Goal: Task Accomplishment & Management: Complete application form

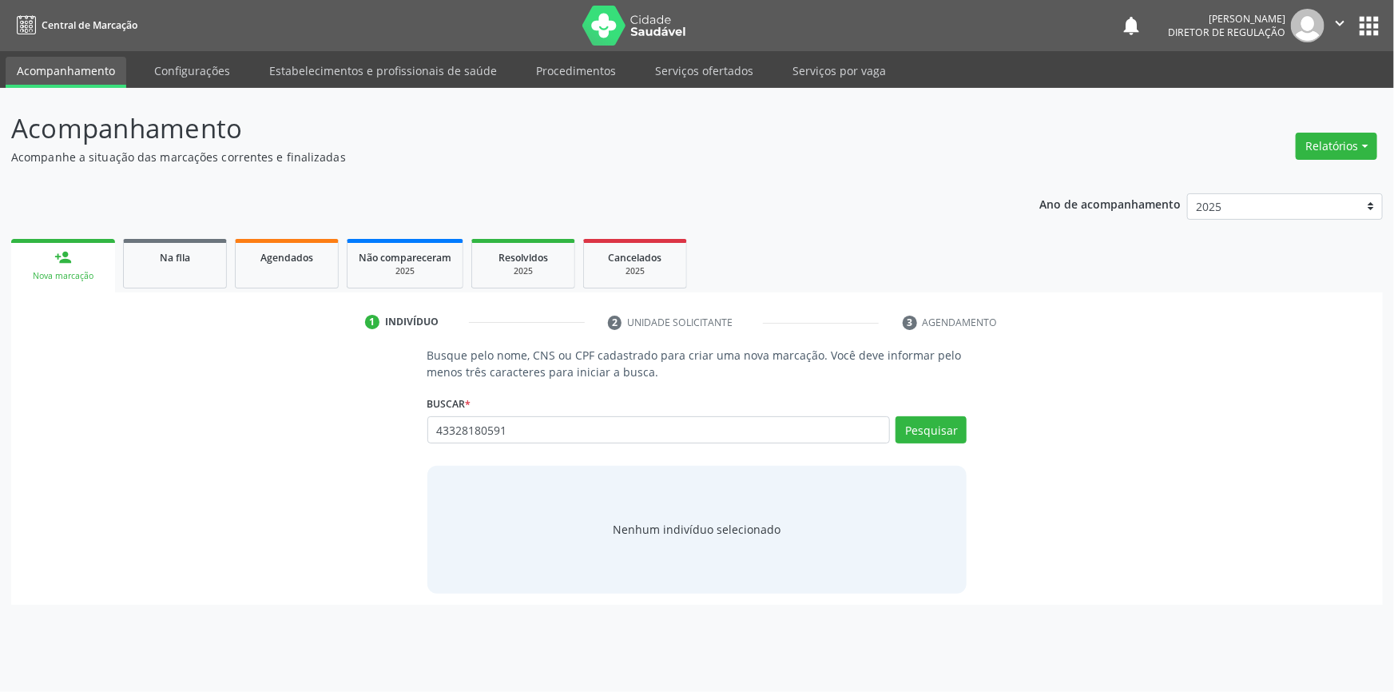
drag, startPoint x: 542, startPoint y: 439, endPoint x: 300, endPoint y: 423, distance: 241.7
click at [306, 425] on div "Busque pelo nome, CNS ou CPF cadastrado para criar uma nova marcação. Você deve…" at bounding box center [696, 470] width 1349 height 246
type input "43328180591"
click at [193, 265] on link "Na fila" at bounding box center [175, 264] width 104 height 50
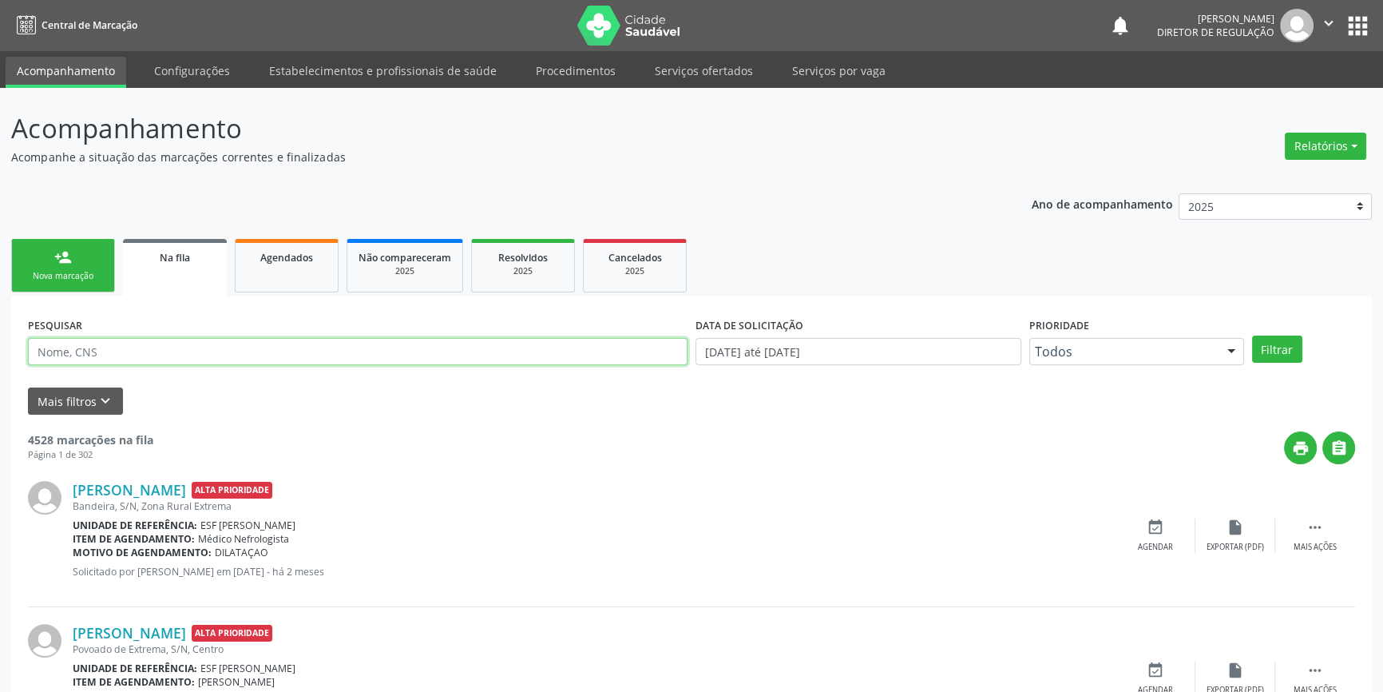
click at [281, 345] on input "text" at bounding box center [358, 351] width 660 height 27
paste input "43328180591"
type input "43328180591"
click at [1287, 335] on button "Filtrar" at bounding box center [1277, 348] width 50 height 27
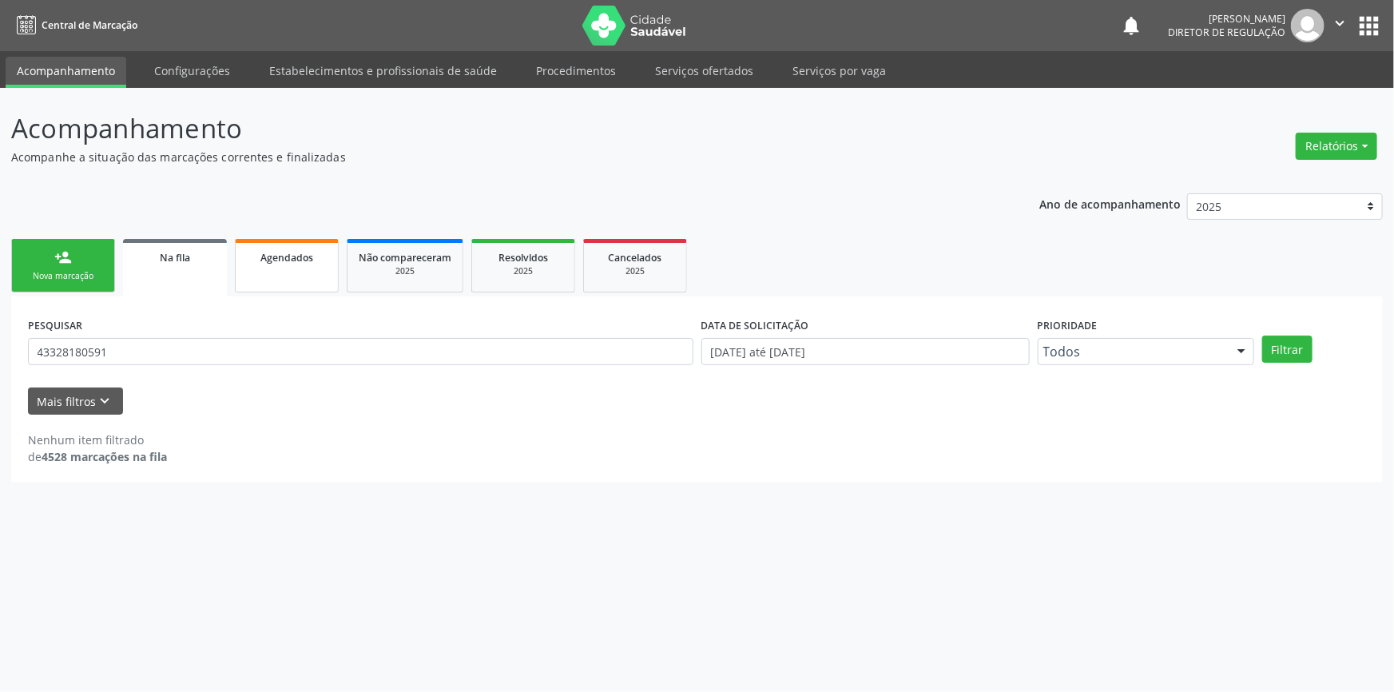
click at [271, 256] on span "Agendados" at bounding box center [286, 258] width 53 height 14
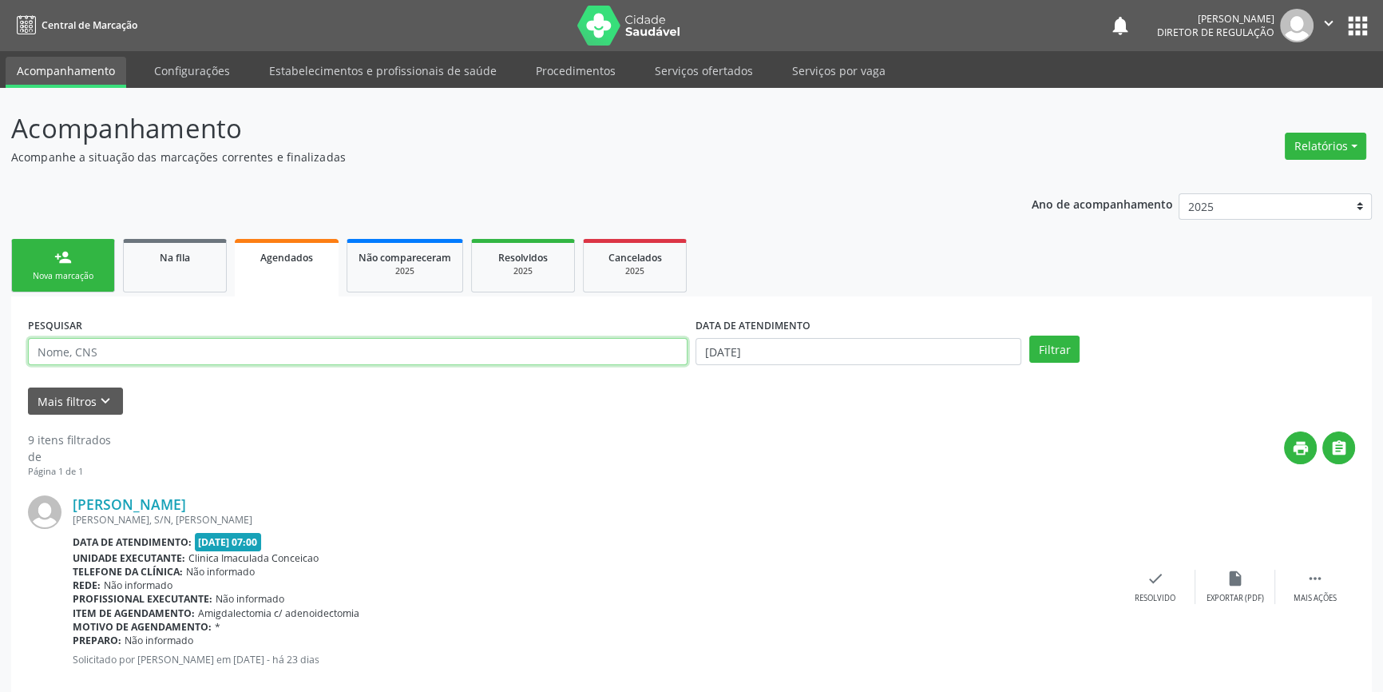
click at [150, 354] on input "text" at bounding box center [358, 351] width 660 height 27
type input "705004096440359"
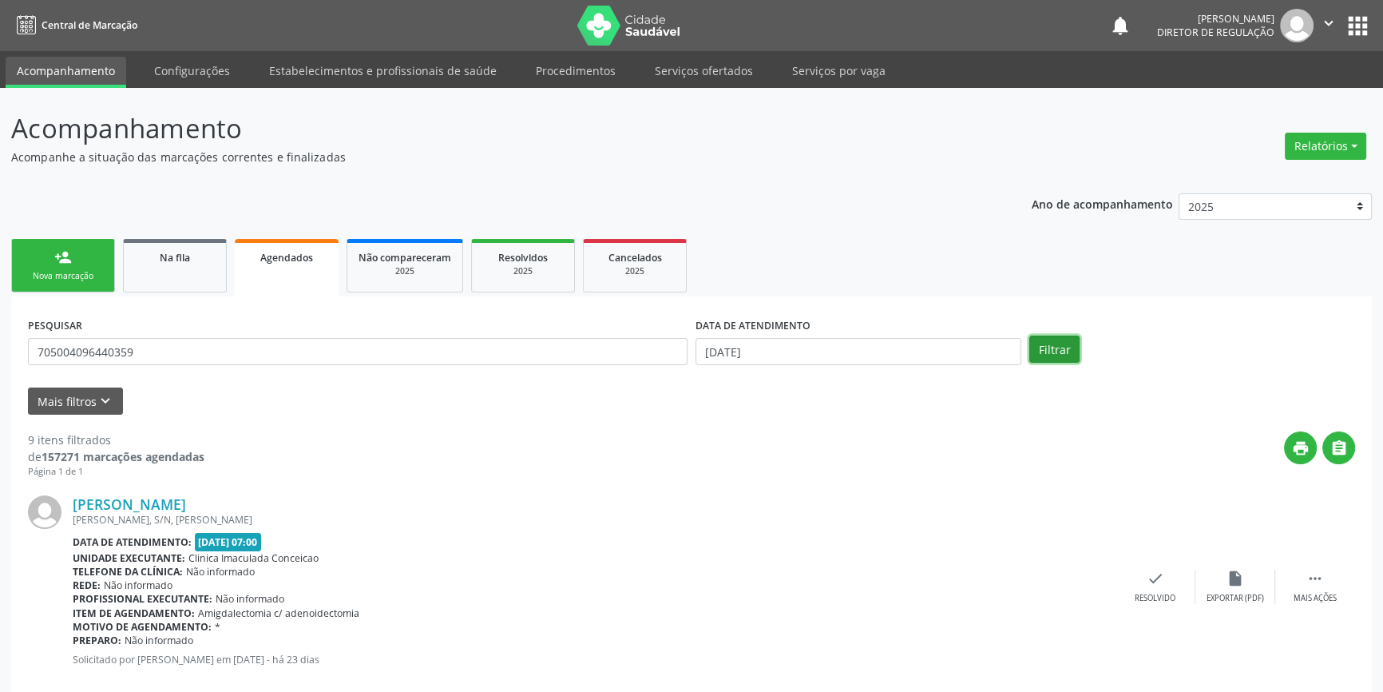
click at [1046, 359] on button "Filtrar" at bounding box center [1055, 348] width 50 height 27
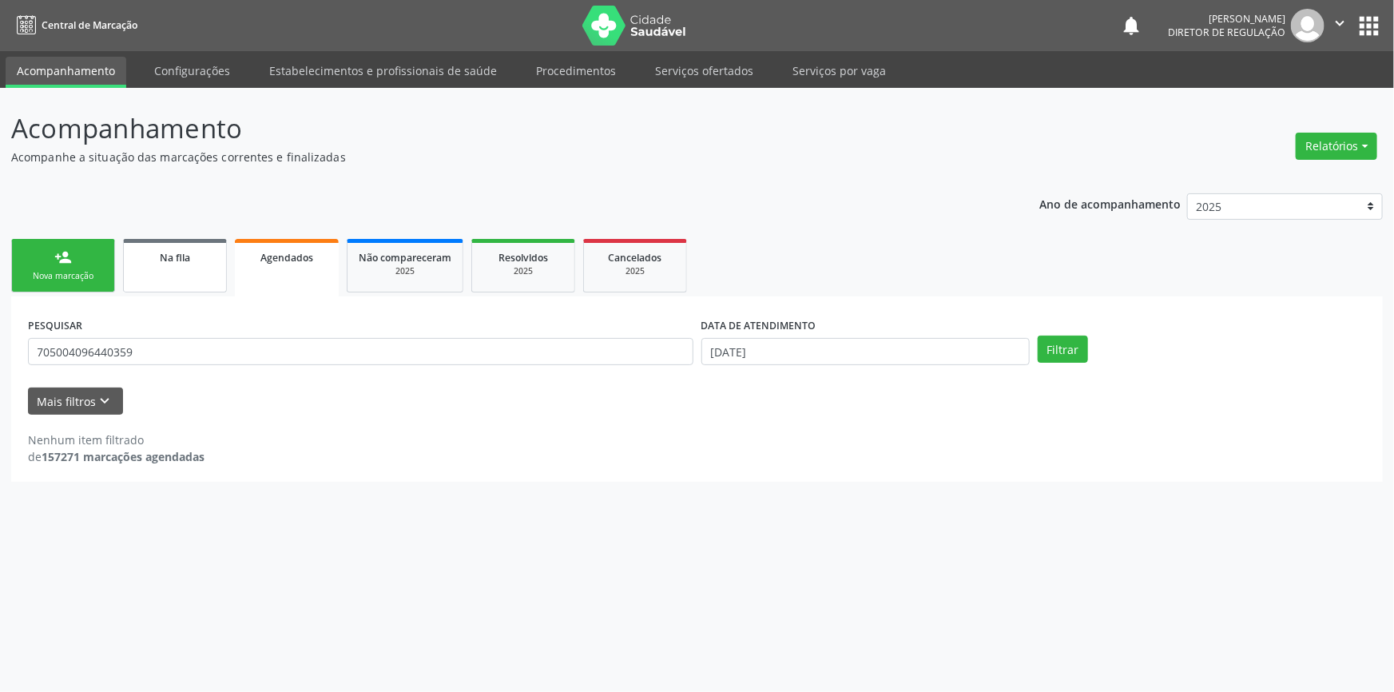
click at [183, 263] on span "Na fila" at bounding box center [175, 258] width 30 height 14
click at [256, 257] on div "Agendados" at bounding box center [287, 256] width 80 height 17
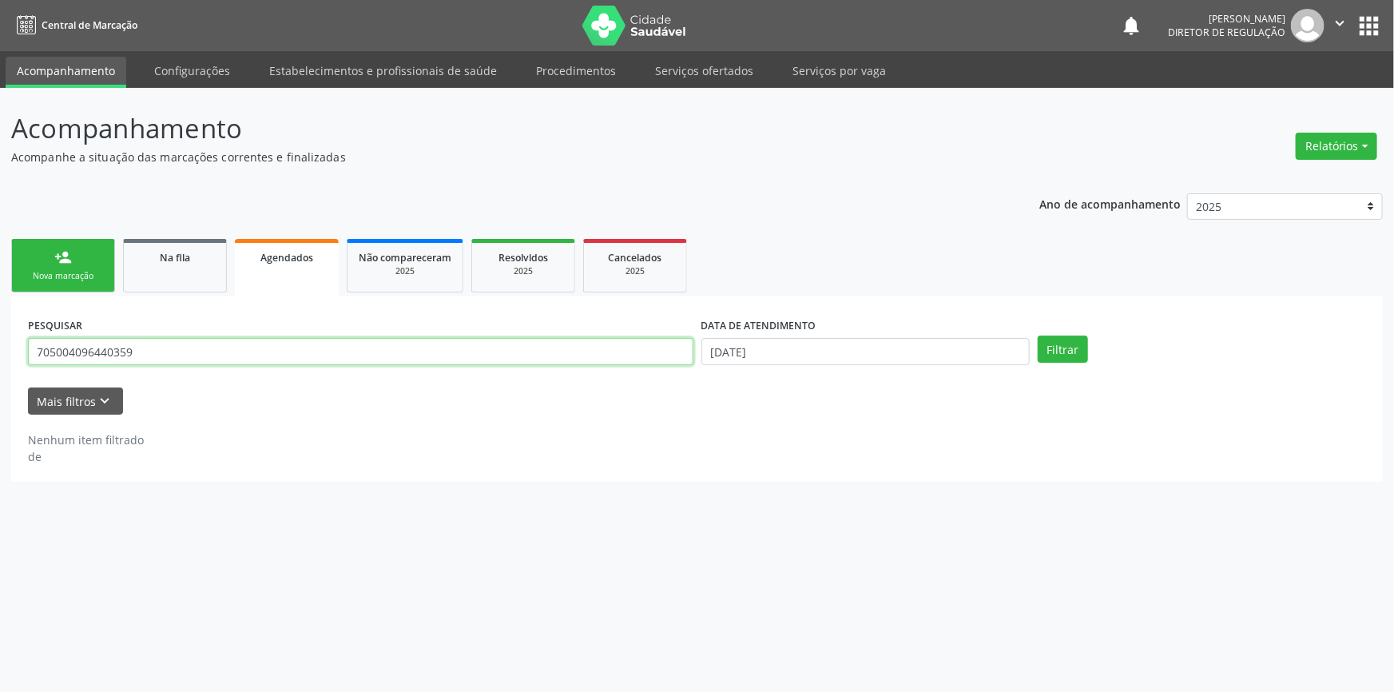
drag, startPoint x: 156, startPoint y: 352, endPoint x: 0, endPoint y: 341, distance: 156.1
click at [0, 341] on div "Acompanhamento Acompanhe a situação das marcações correntes e finalizadas Relat…" at bounding box center [697, 390] width 1394 height 604
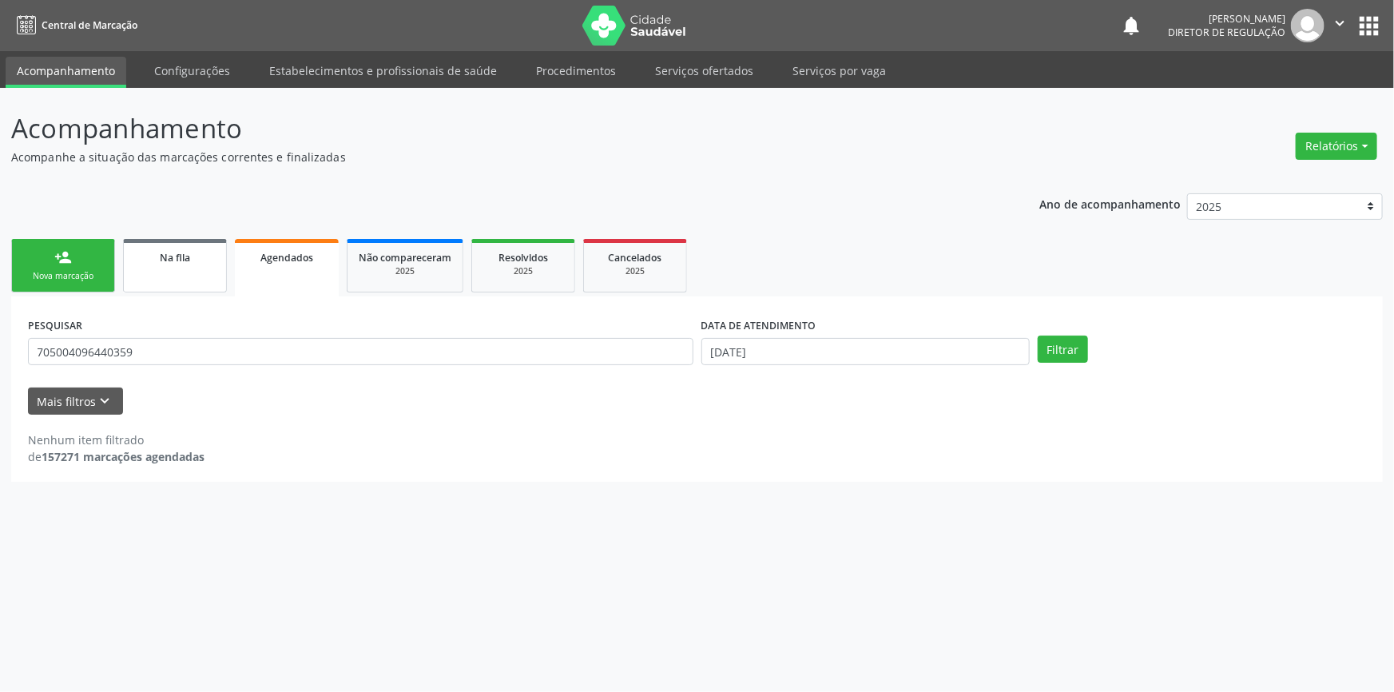
click at [192, 272] on link "Na fila" at bounding box center [175, 266] width 104 height 54
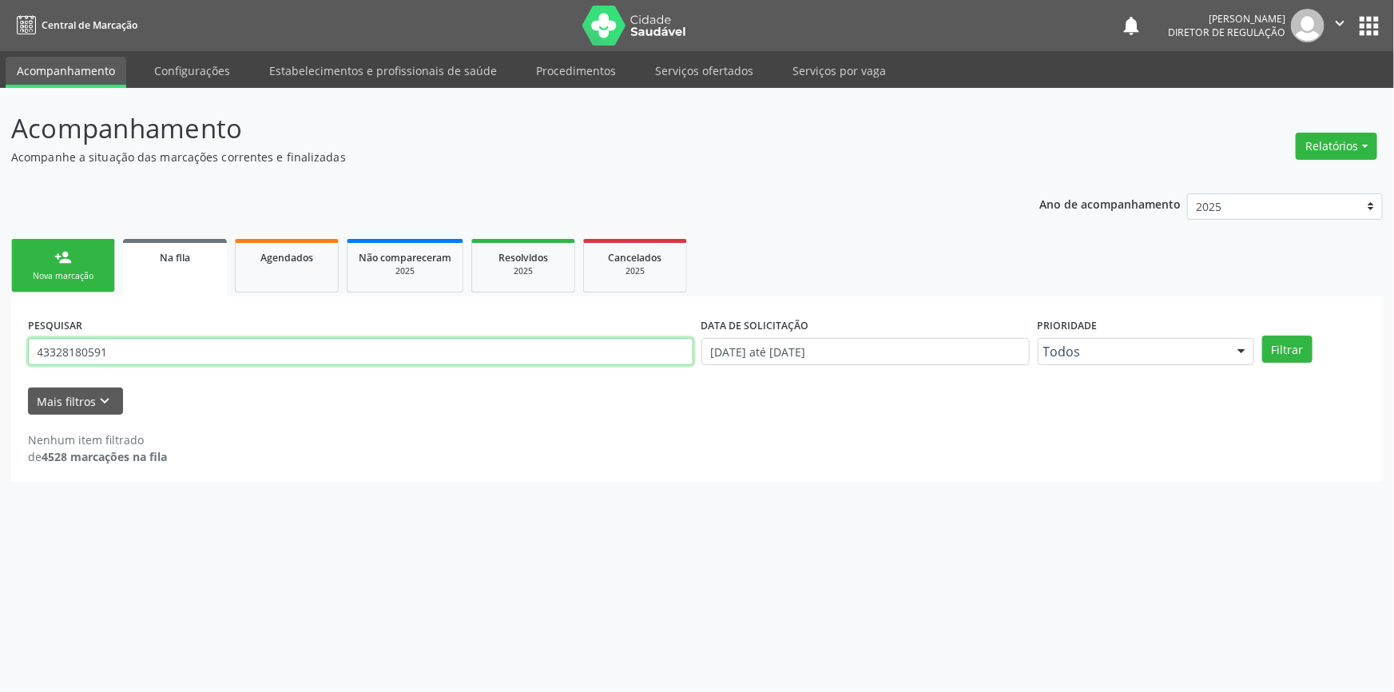
drag, startPoint x: 192, startPoint y: 272, endPoint x: 0, endPoint y: 337, distance: 203.3
click at [0, 339] on div "Acompanhamento Acompanhe a situação das marcações correntes e finalizadas Relat…" at bounding box center [697, 390] width 1394 height 604
paste input "705004096440359"
type input "705004096440359"
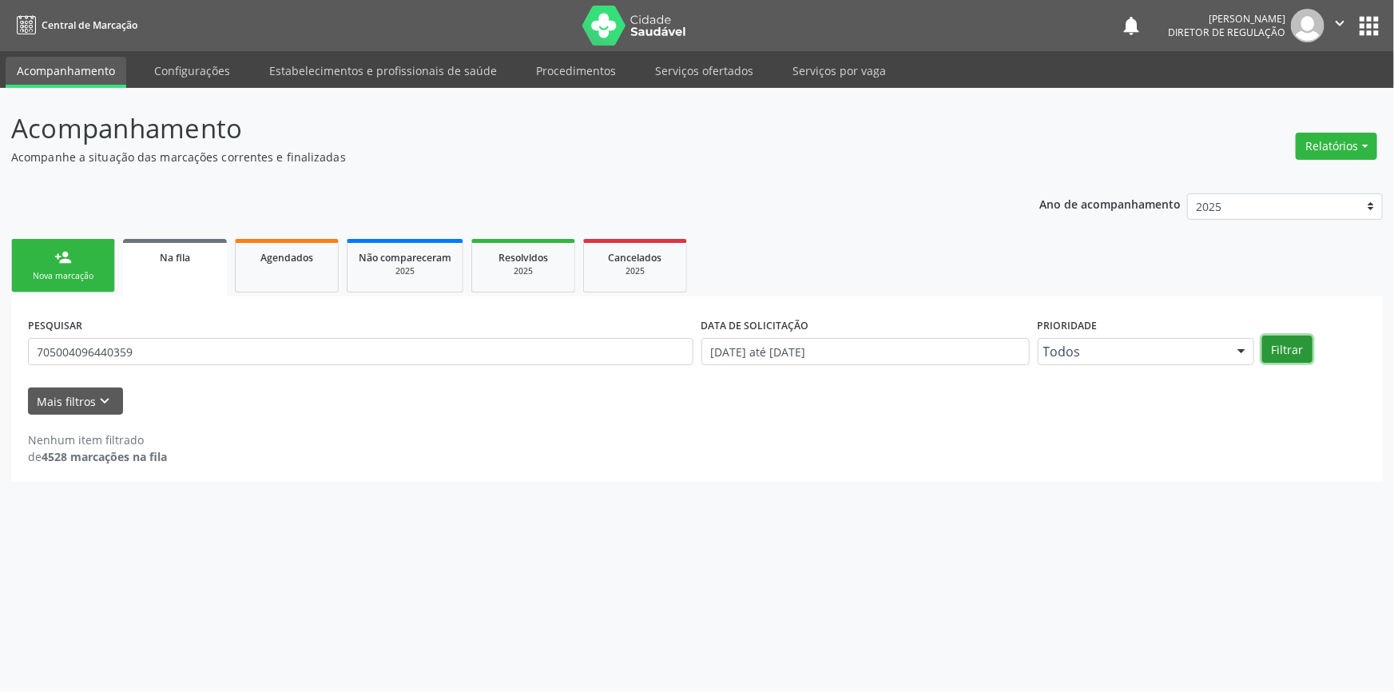
click at [1291, 351] on button "Filtrar" at bounding box center [1287, 348] width 50 height 27
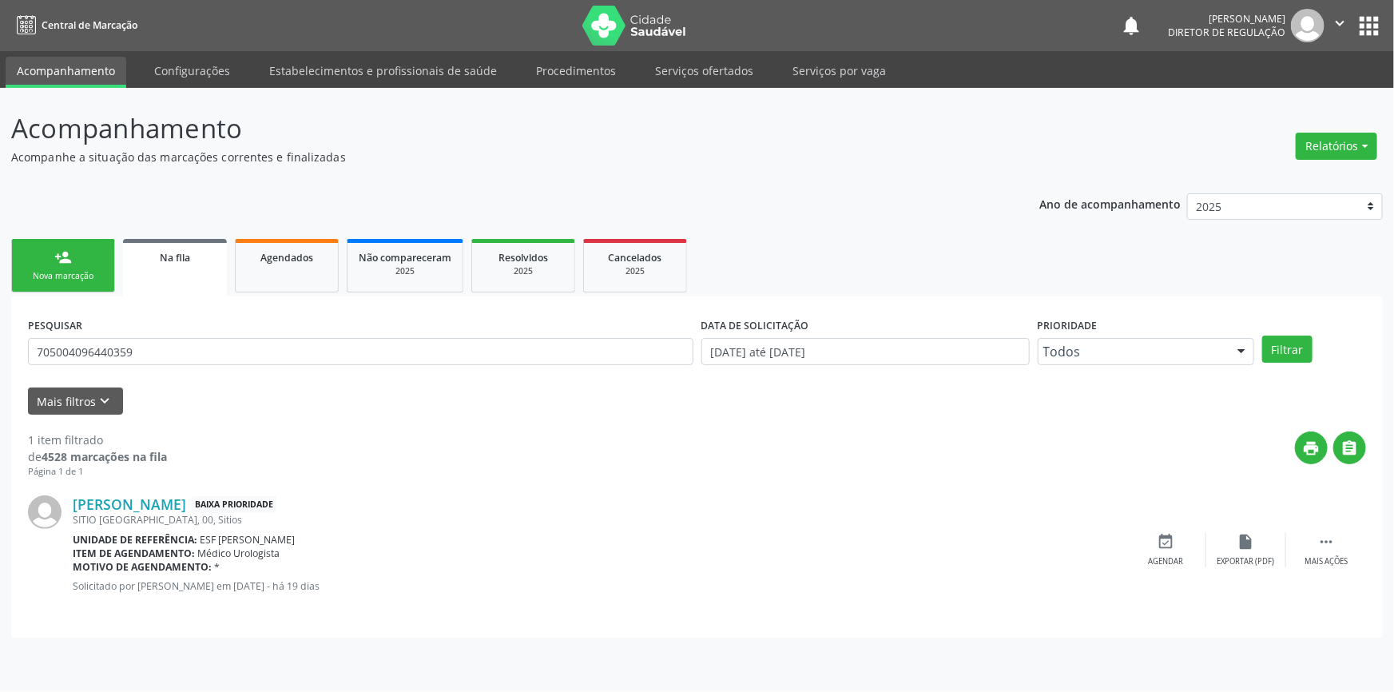
click at [72, 275] on div "Nova marcação" at bounding box center [63, 276] width 80 height 12
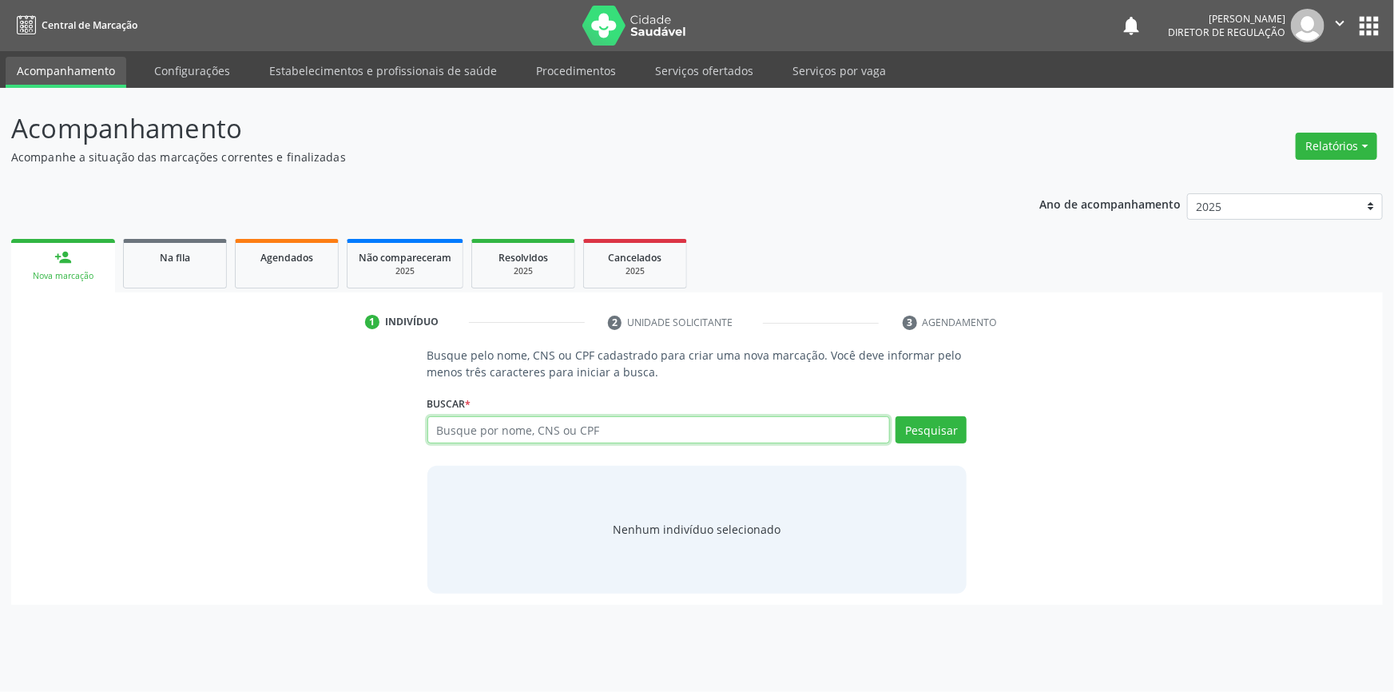
click at [535, 438] on input "text" at bounding box center [658, 429] width 463 height 27
type input "7"
type input "10655896465"
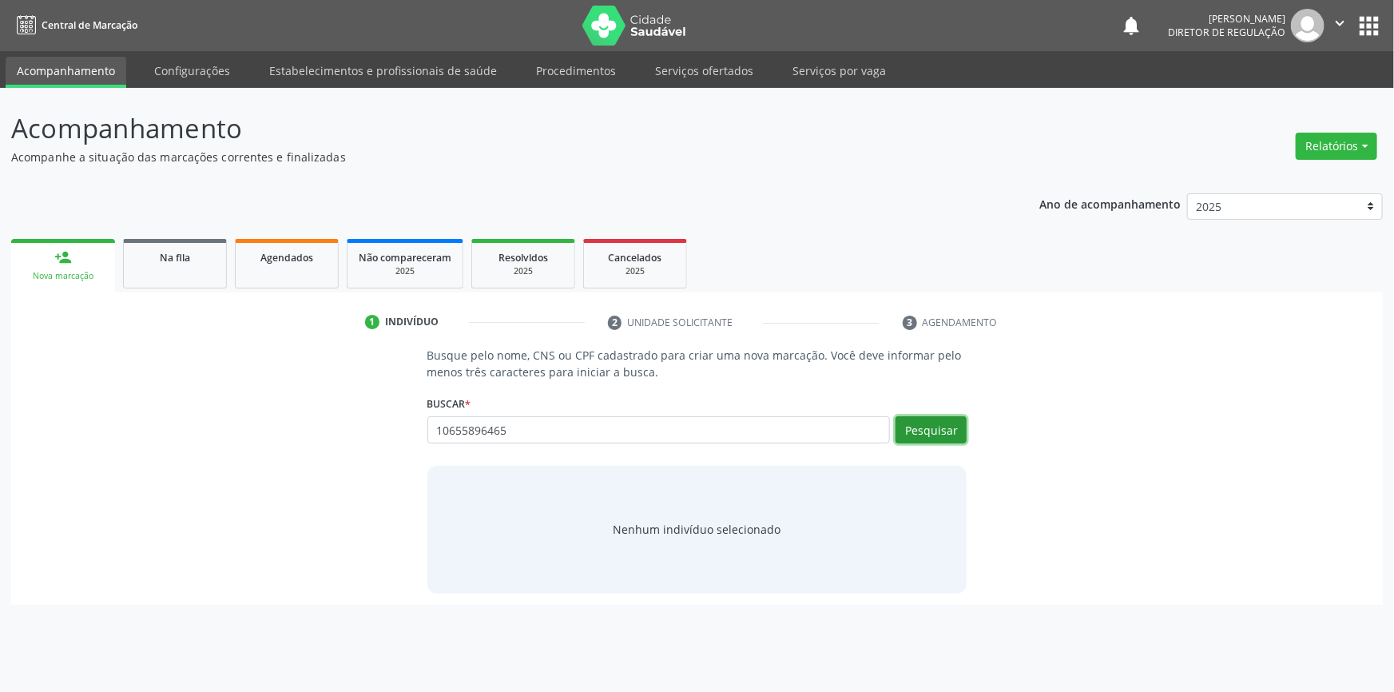
click at [911, 424] on button "Pesquisar" at bounding box center [930, 429] width 71 height 27
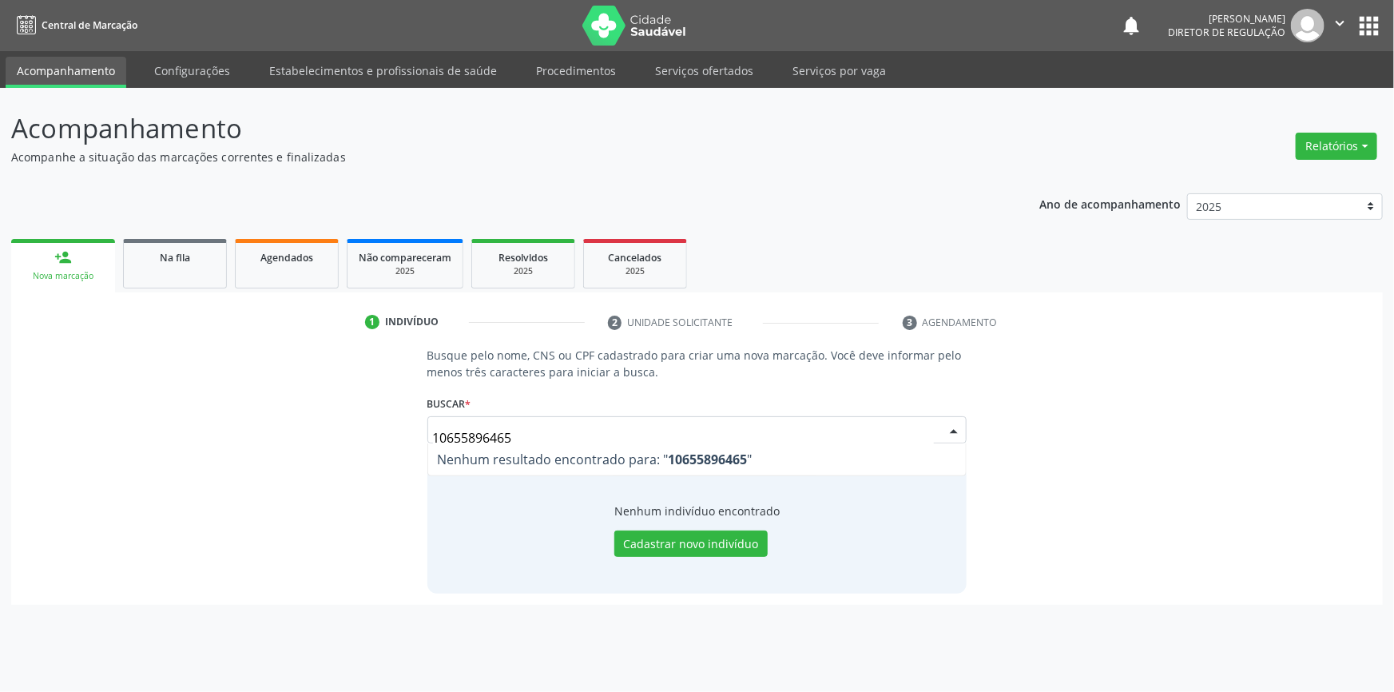
drag, startPoint x: 545, startPoint y: 427, endPoint x: 0, endPoint y: 408, distance: 545.0
click at [0, 408] on div "Acompanhamento Acompanhe a situação das marcações correntes e finalizadas Relat…" at bounding box center [697, 390] width 1394 height 604
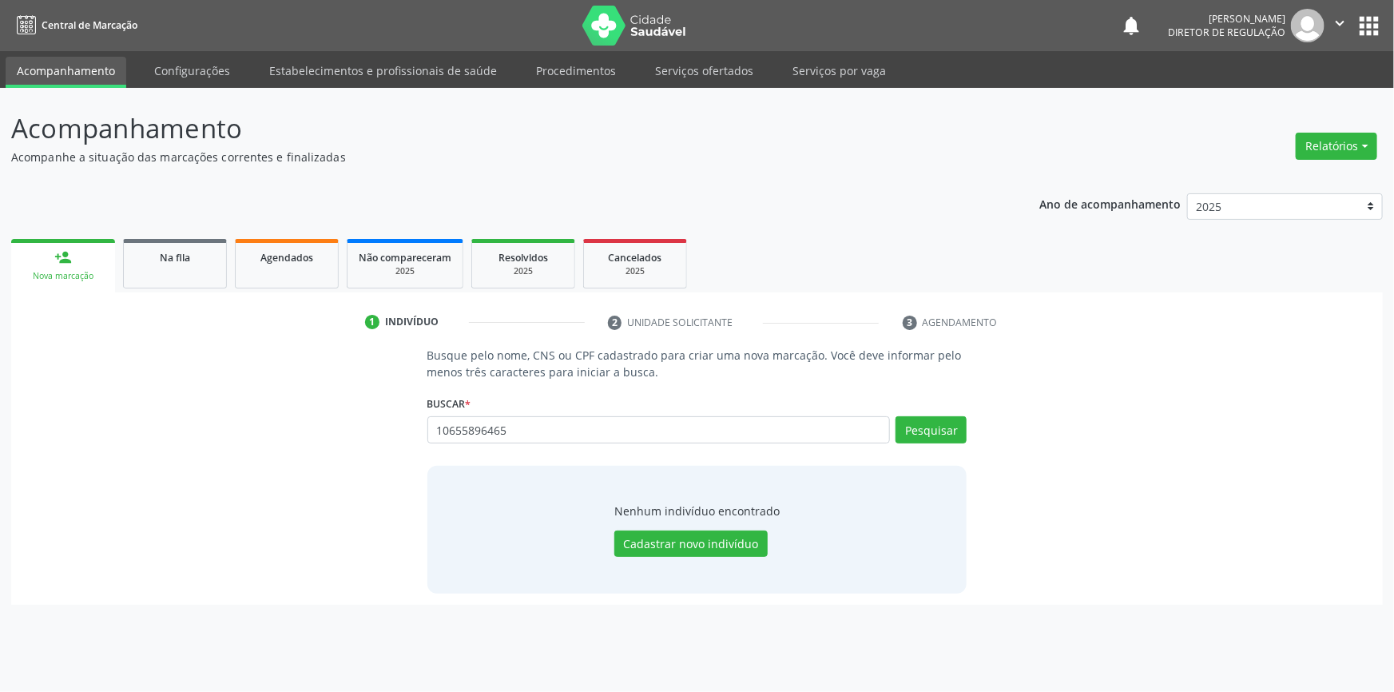
type input "10655896465"
click at [951, 414] on div "Buscar * 1 Busque por nome, CNS ou CPF Nenhum resultado encontrado para: " 1 " …" at bounding box center [697, 422] width 540 height 62
click at [941, 426] on button "Pesquisar" at bounding box center [930, 429] width 71 height 27
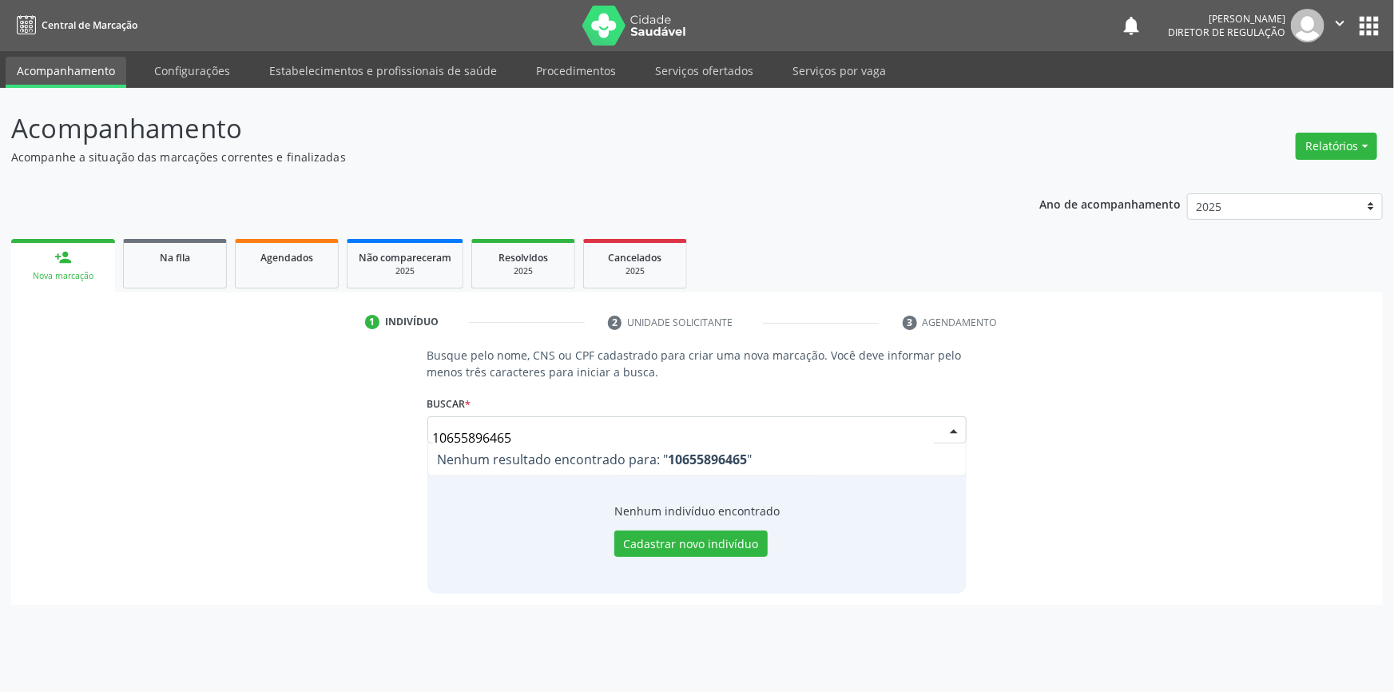
drag, startPoint x: 568, startPoint y: 436, endPoint x: 0, endPoint y: 347, distance: 574.9
click at [0, 352] on div "Acompanhamento Acompanhe a situação das marcações correntes e finalizadas Relat…" at bounding box center [697, 390] width 1394 height 604
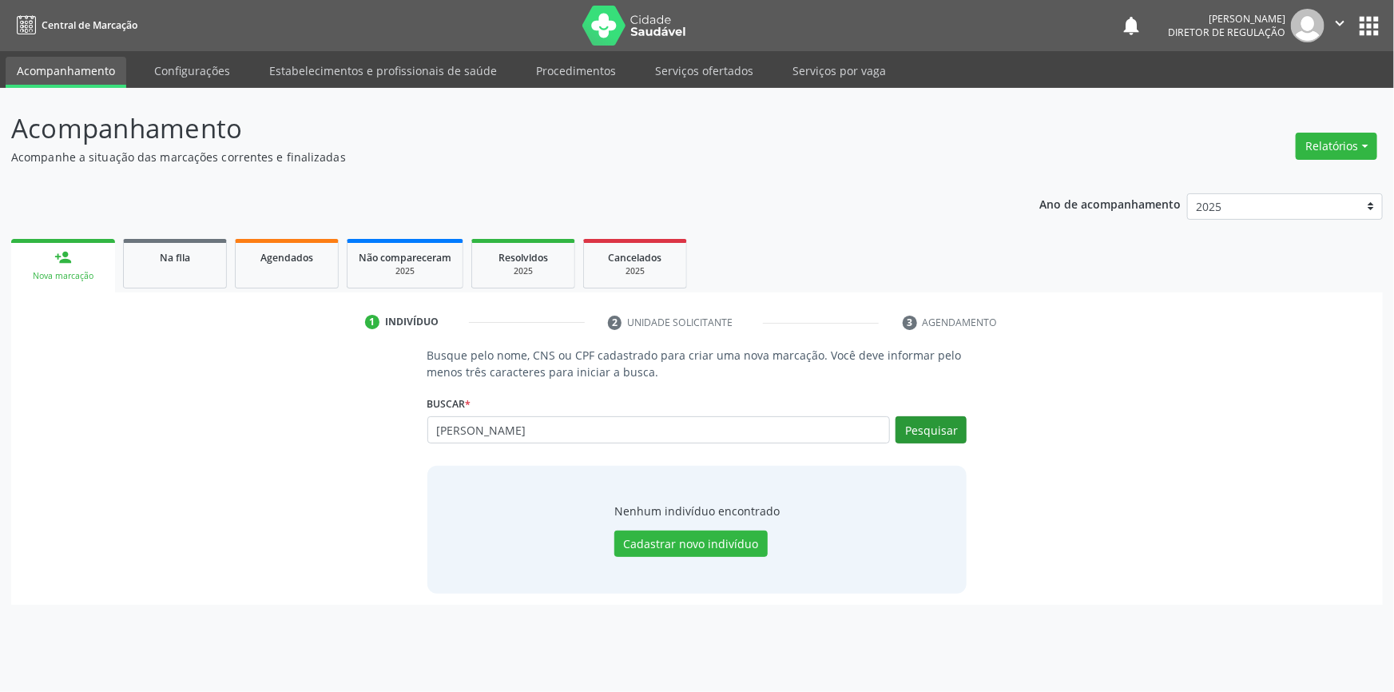
type input "LUIZA DOS SANTOS"
click at [963, 428] on button "Pesquisar" at bounding box center [930, 429] width 71 height 27
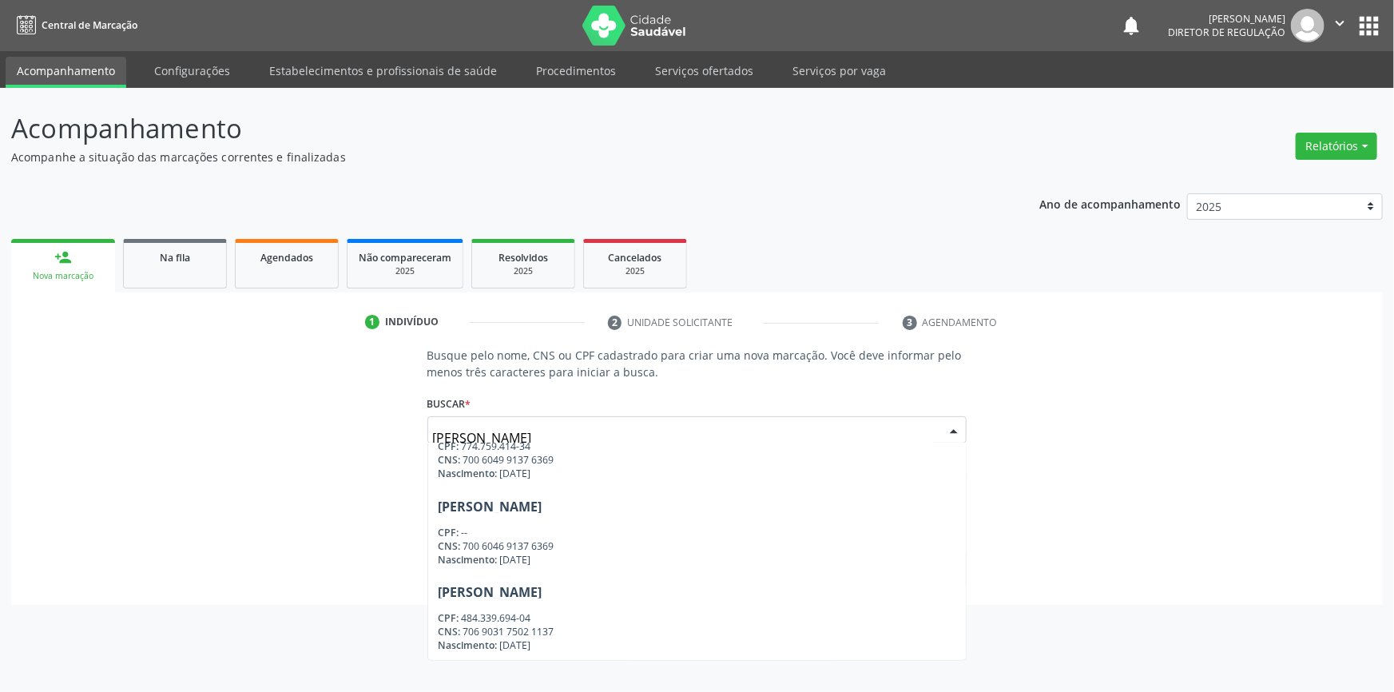
scroll to position [297, 0]
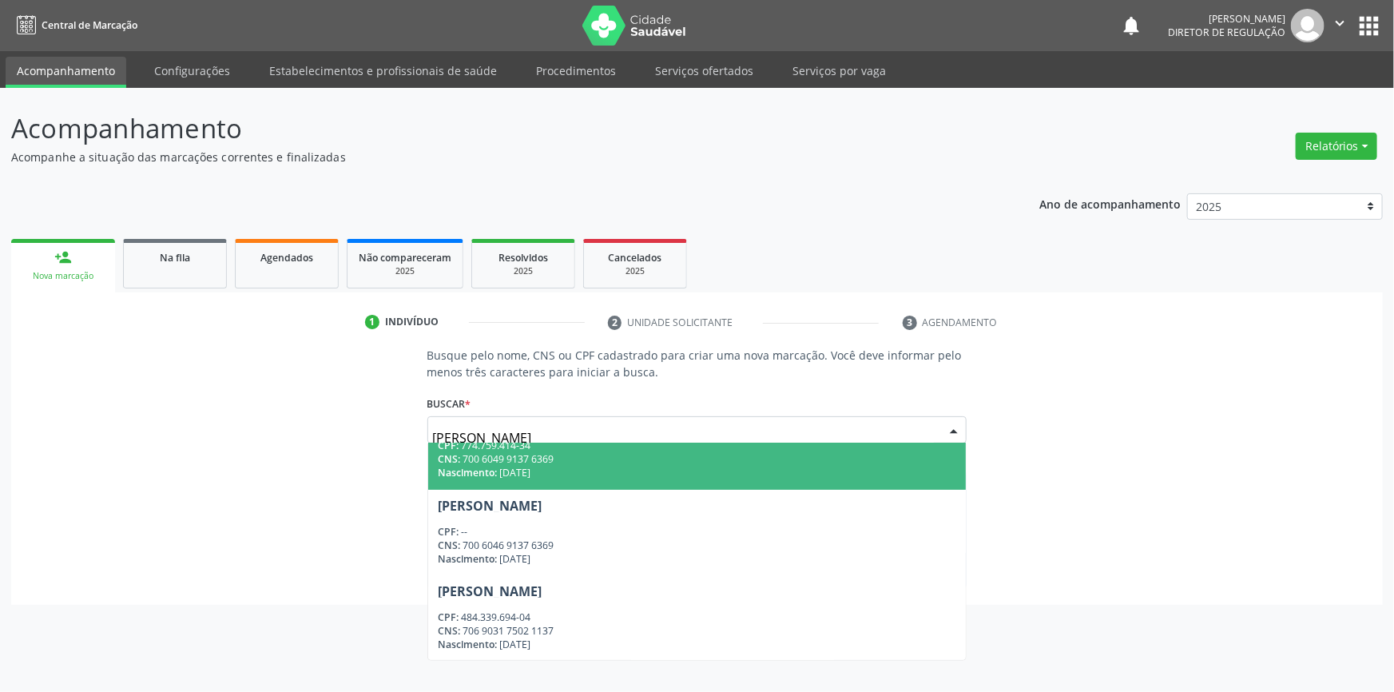
drag, startPoint x: 573, startPoint y: 441, endPoint x: 101, endPoint y: 419, distance: 472.5
click at [101, 419] on div "Busque pelo nome, CNS ou CPF cadastrado para criar uma nova marcação. Você deve…" at bounding box center [696, 470] width 1349 height 246
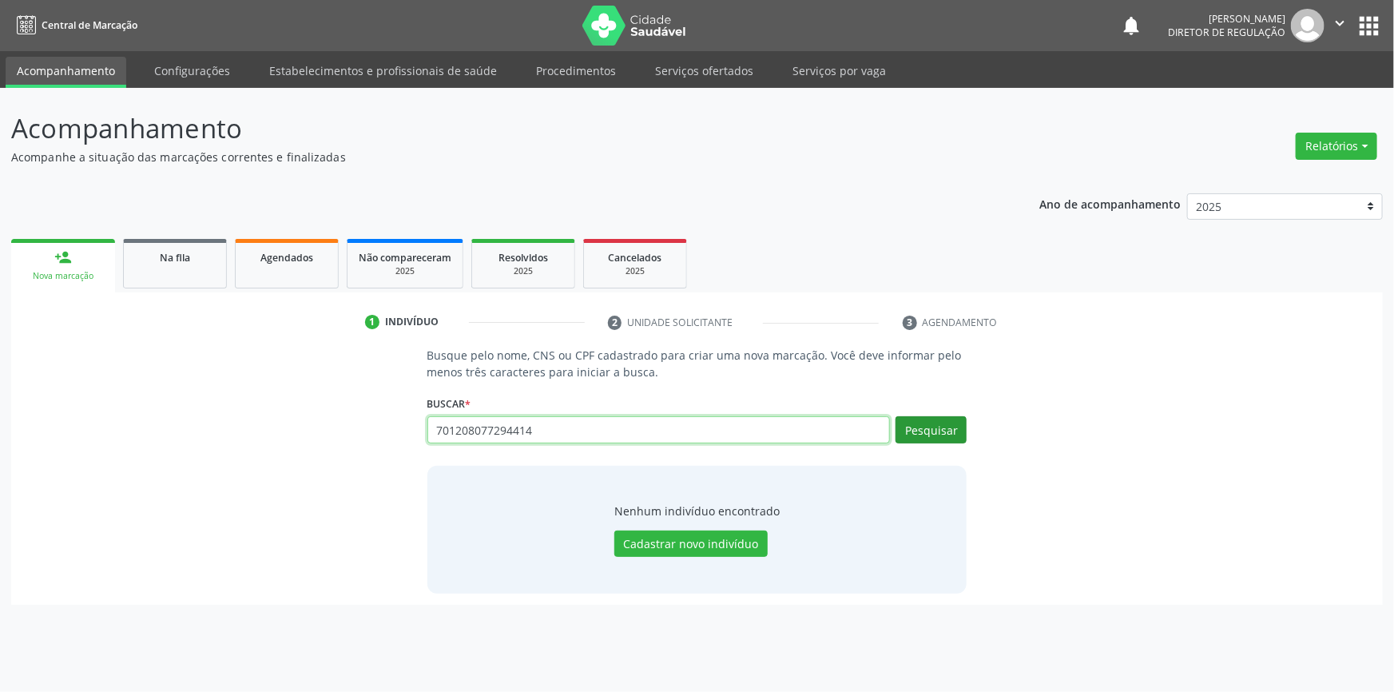
type input "701208077294414"
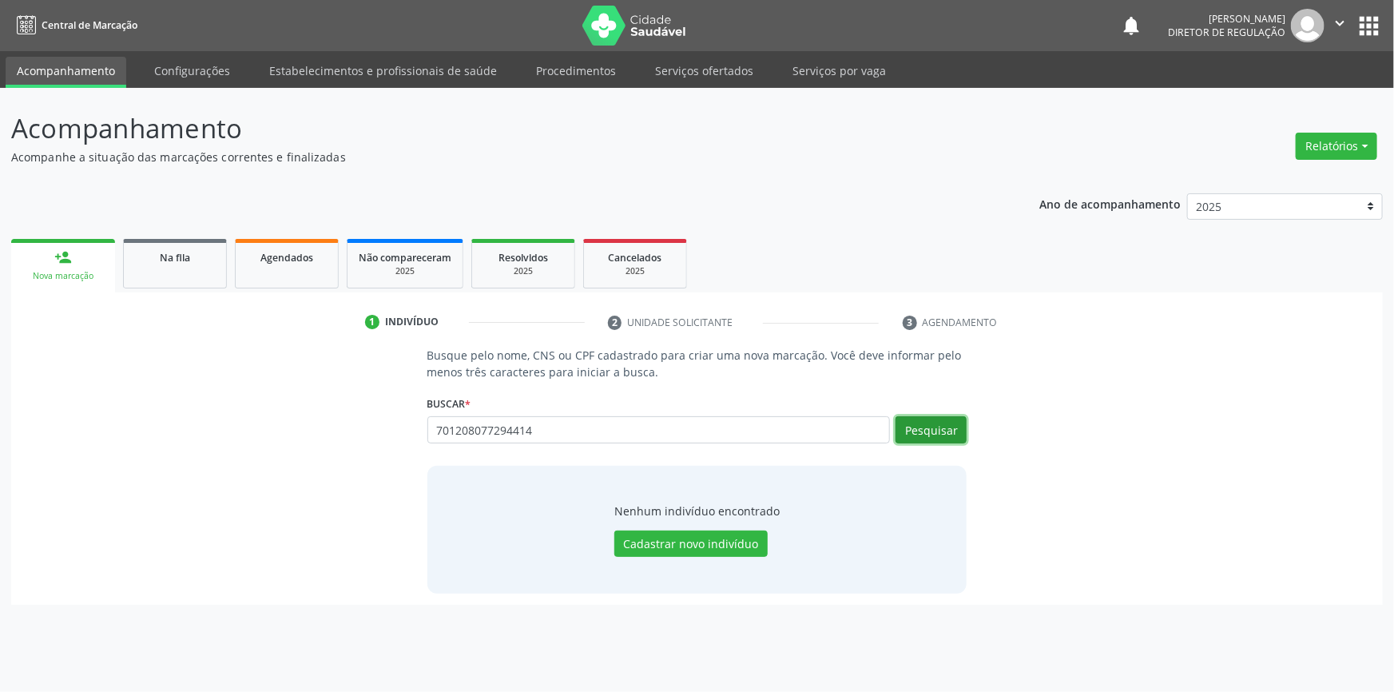
click at [949, 428] on button "Pesquisar" at bounding box center [930, 429] width 71 height 27
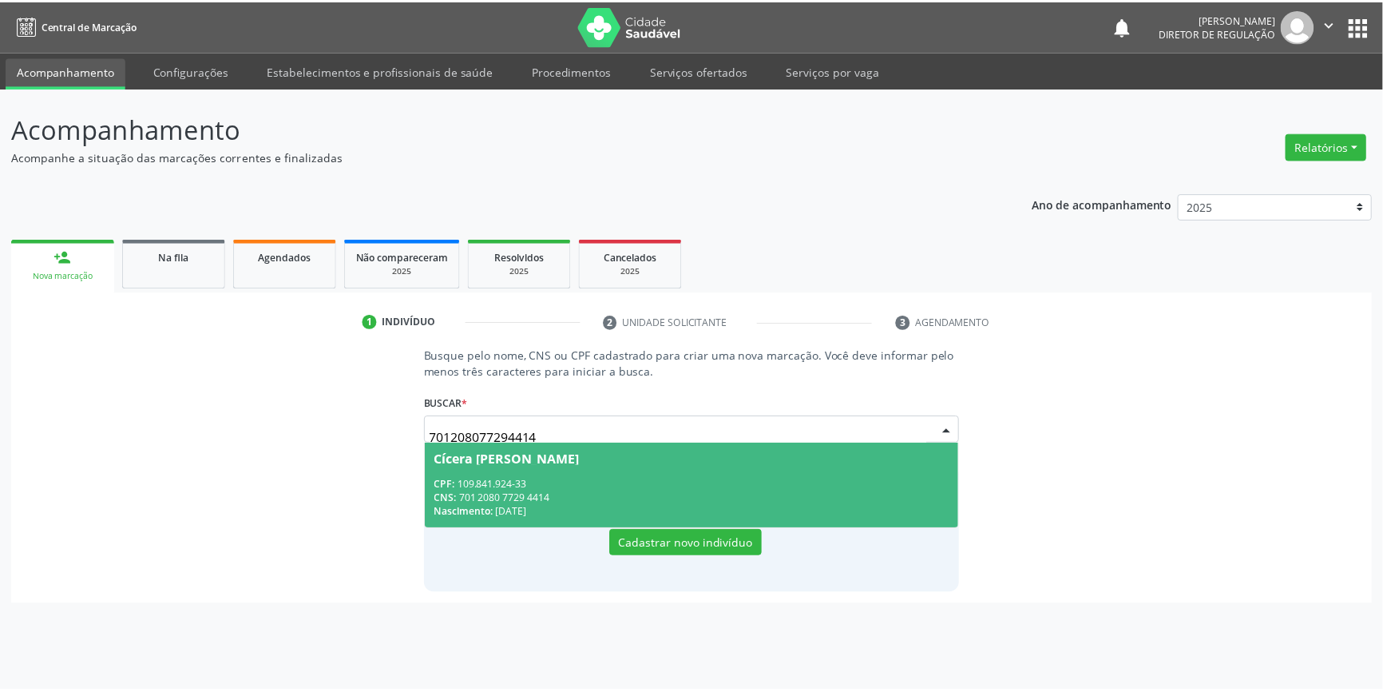
scroll to position [0, 0]
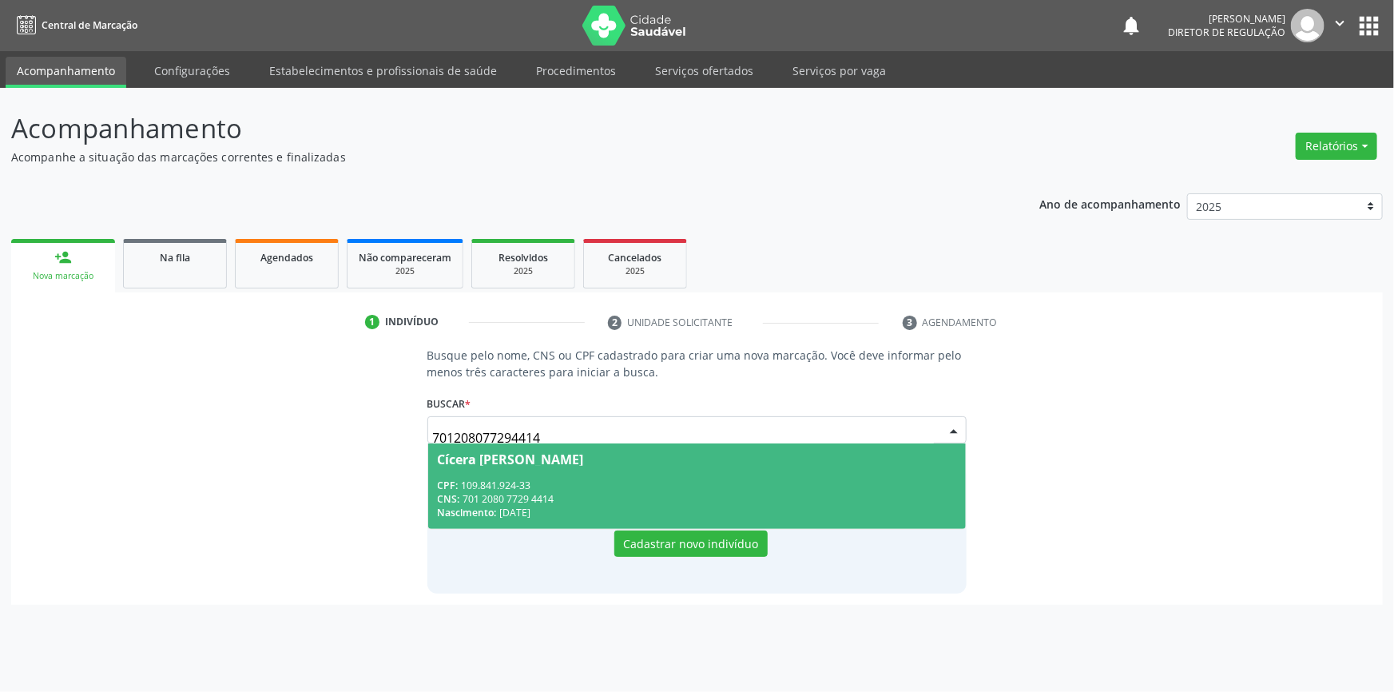
click at [737, 487] on div "CPF: 109.841.924-33" at bounding box center [697, 485] width 519 height 14
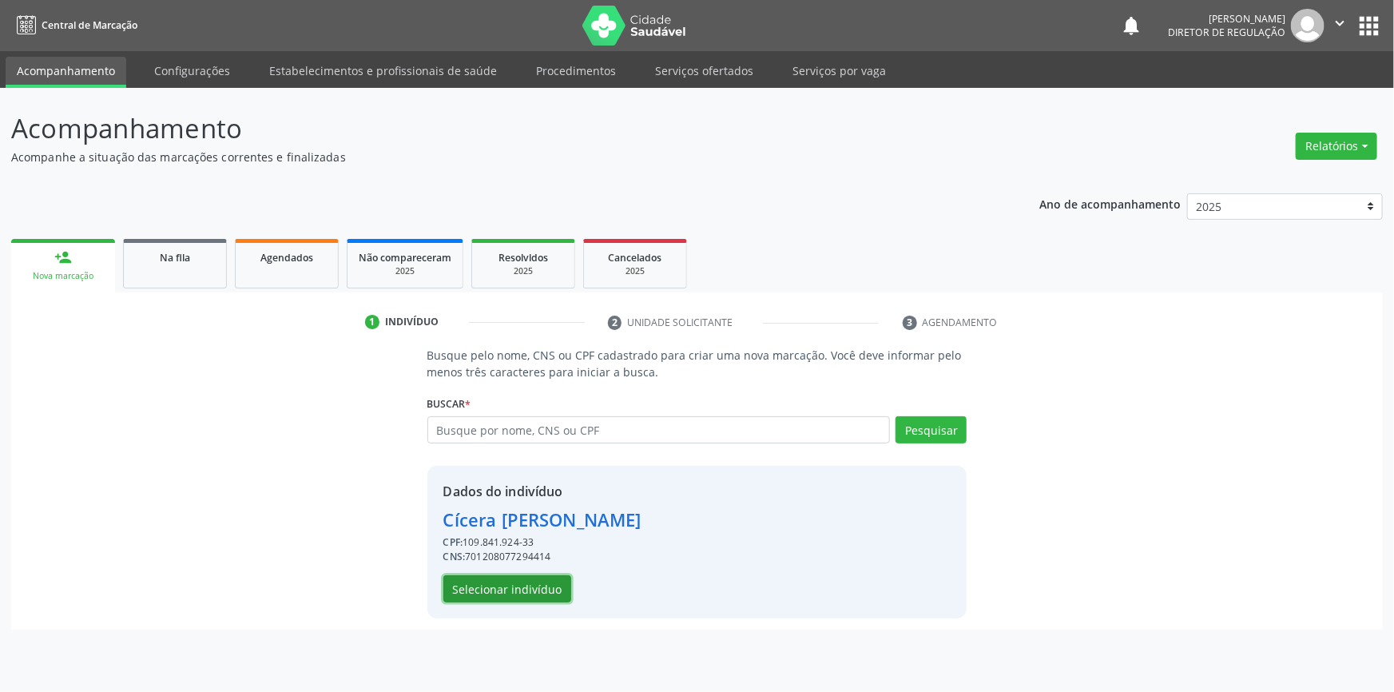
click at [522, 581] on button "Selecionar indivíduo" at bounding box center [507, 588] width 128 height 27
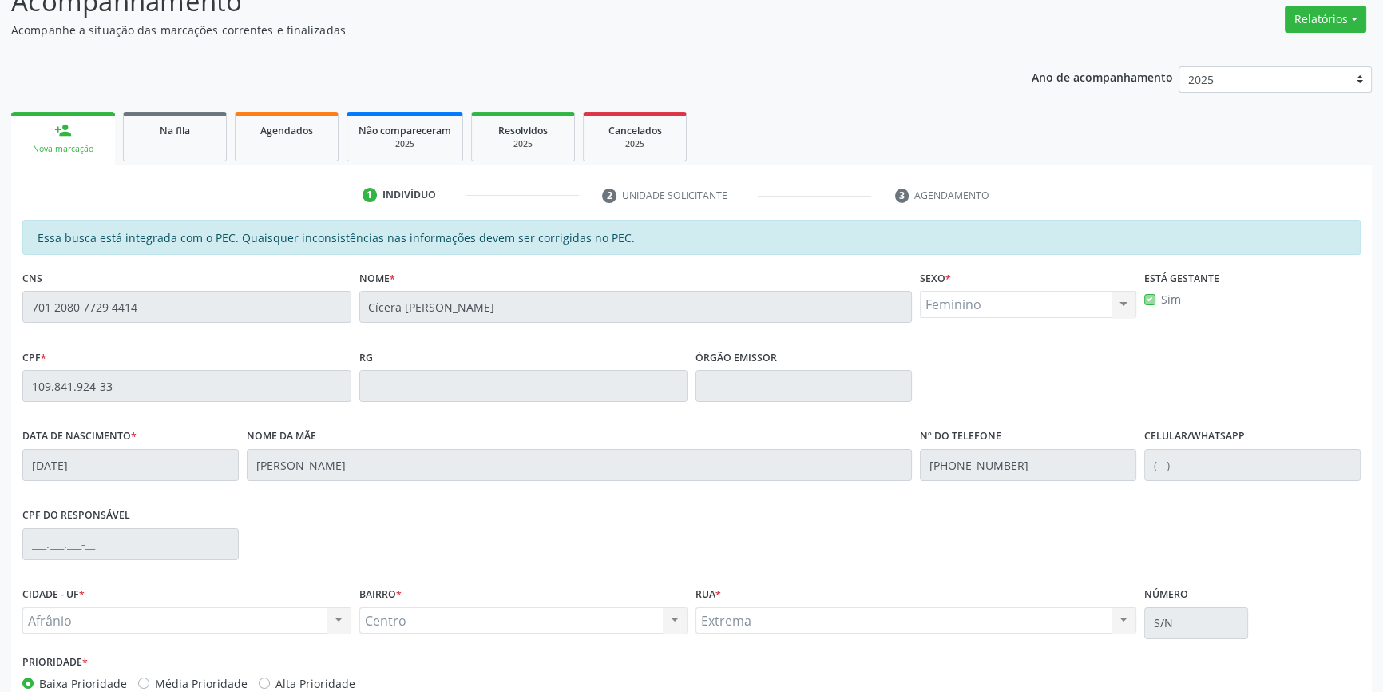
scroll to position [219, 0]
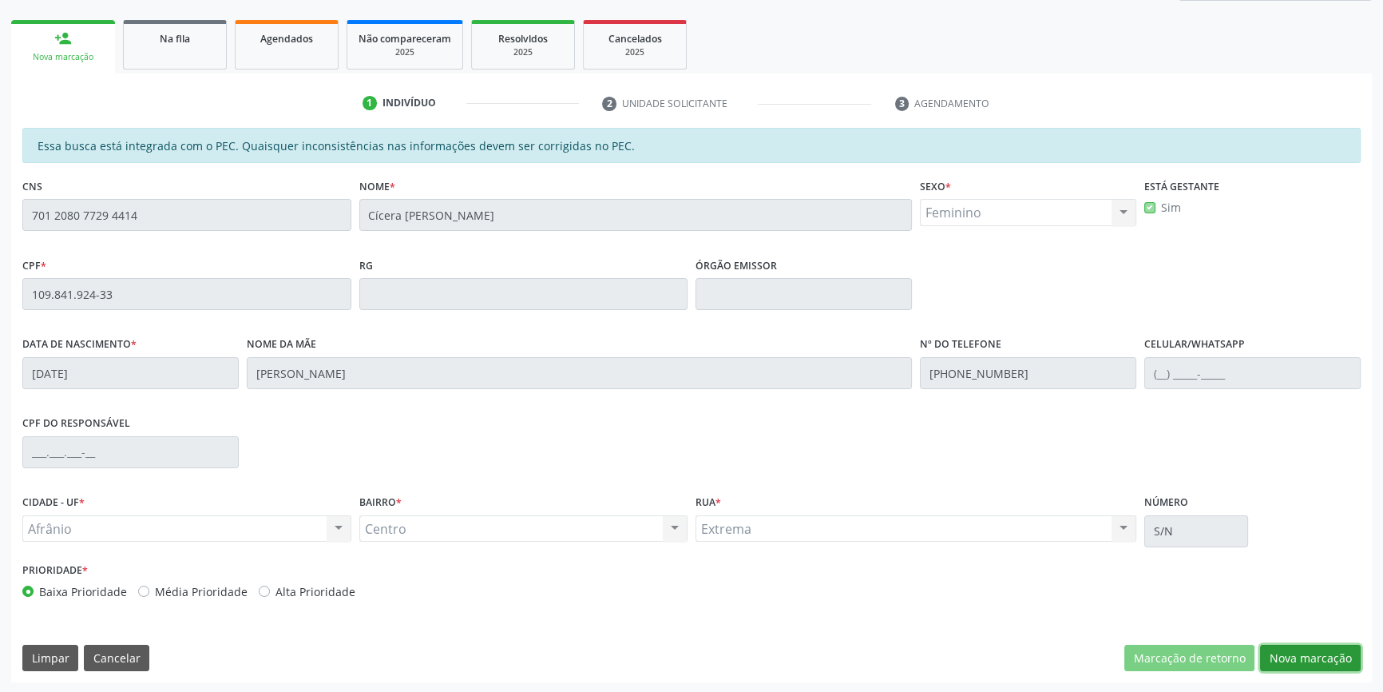
click at [1299, 664] on button "Nova marcação" at bounding box center [1310, 658] width 101 height 27
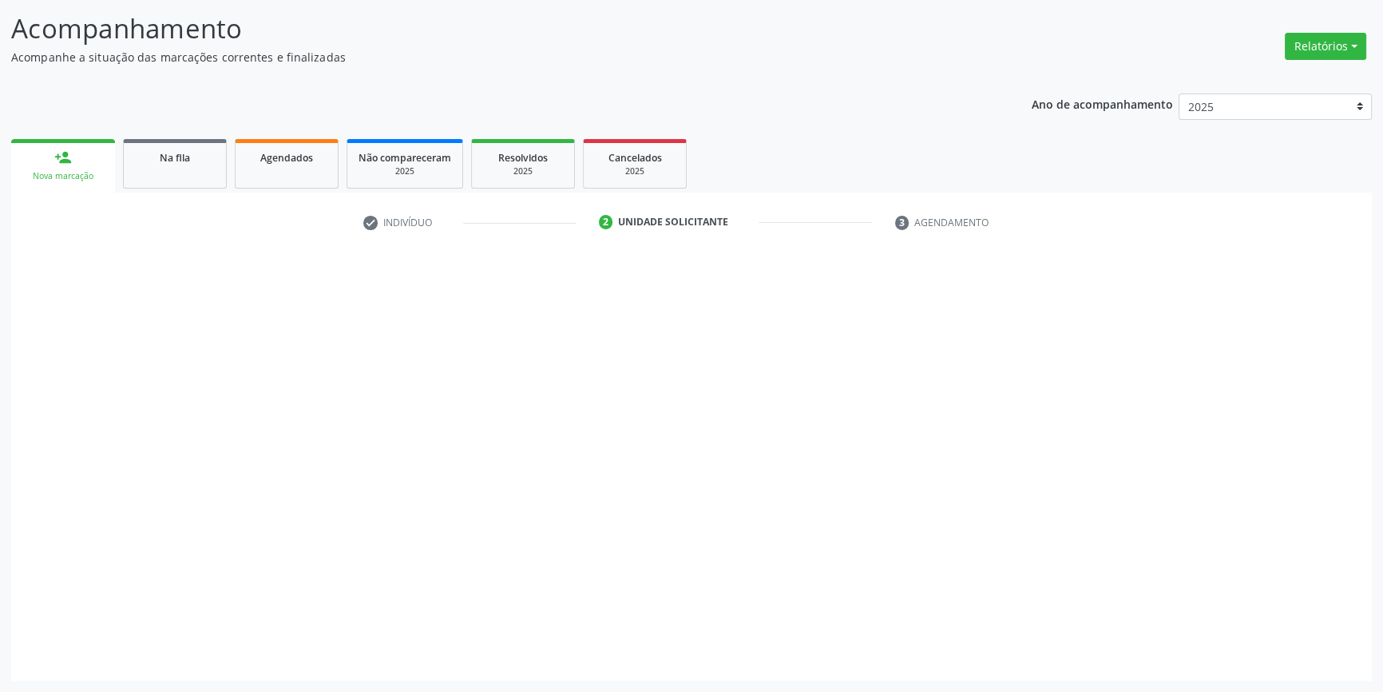
scroll to position [98, 0]
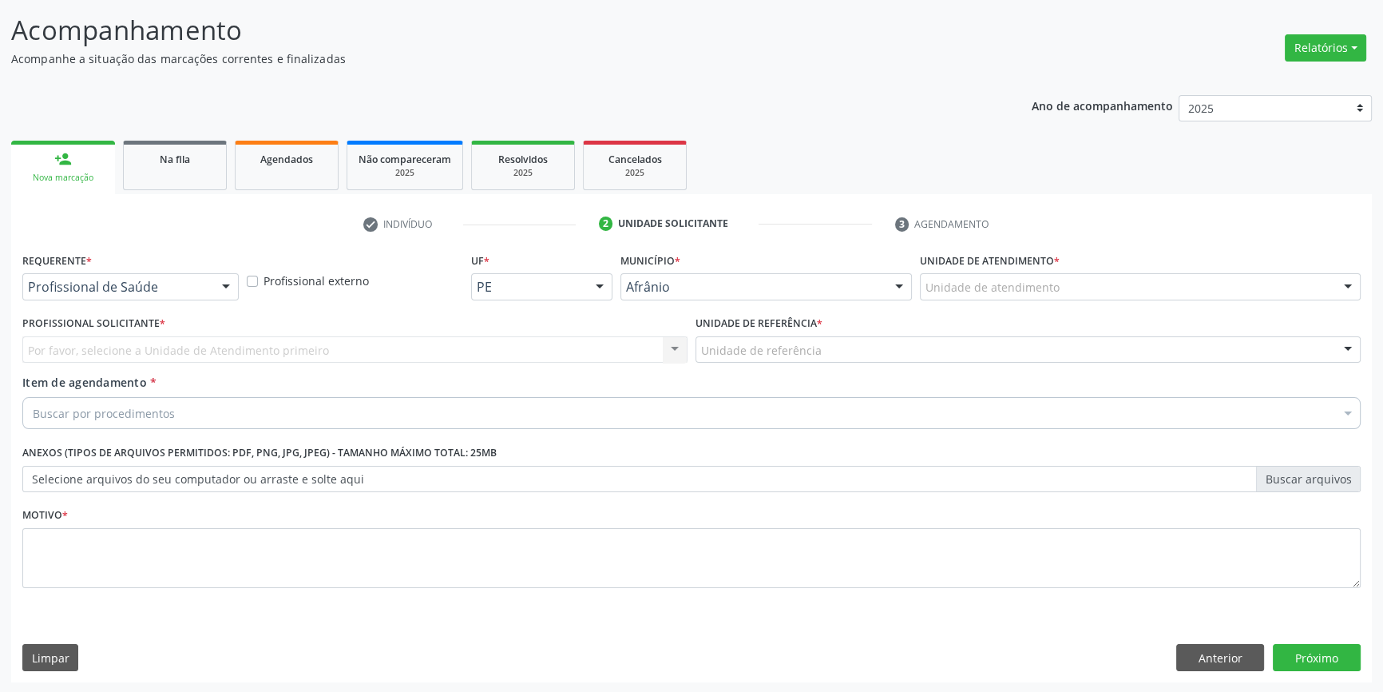
click at [1002, 264] on label "Unidade de atendimento *" at bounding box center [990, 260] width 140 height 25
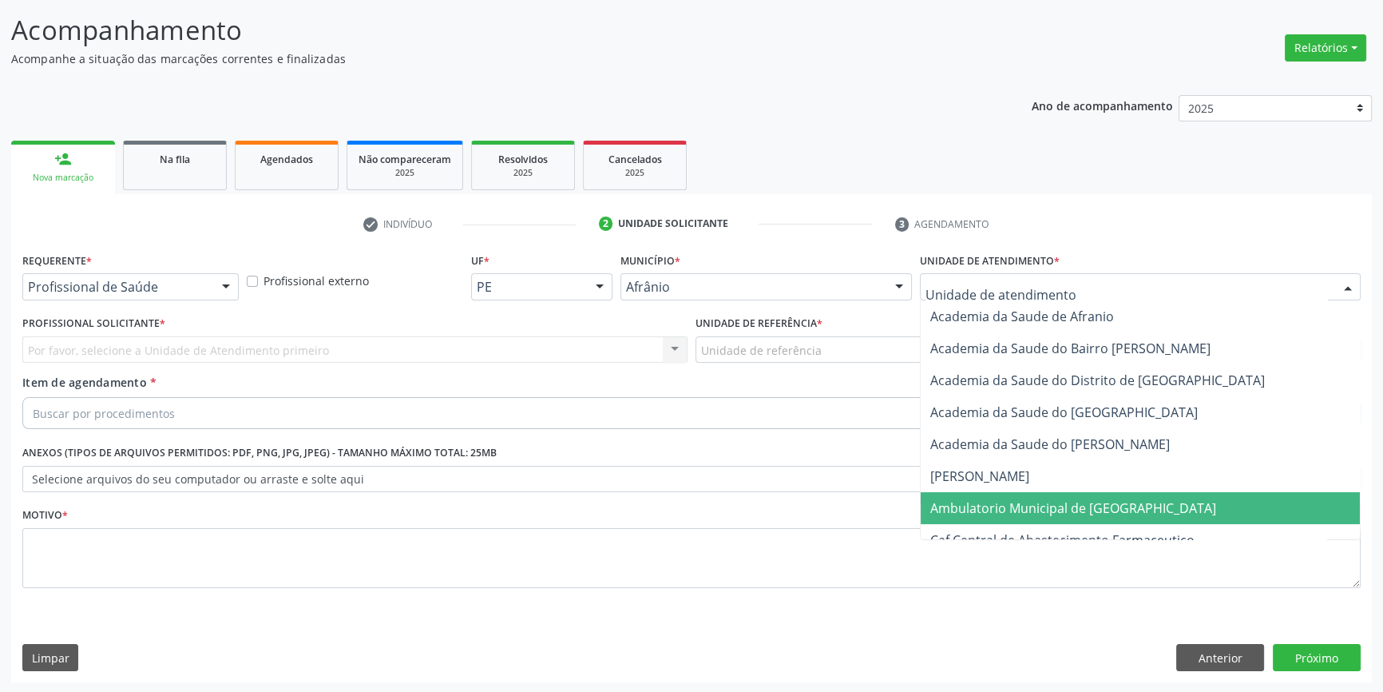
click at [1008, 494] on span "Ambulatorio Municipal de [GEOGRAPHIC_DATA]" at bounding box center [1140, 508] width 439 height 32
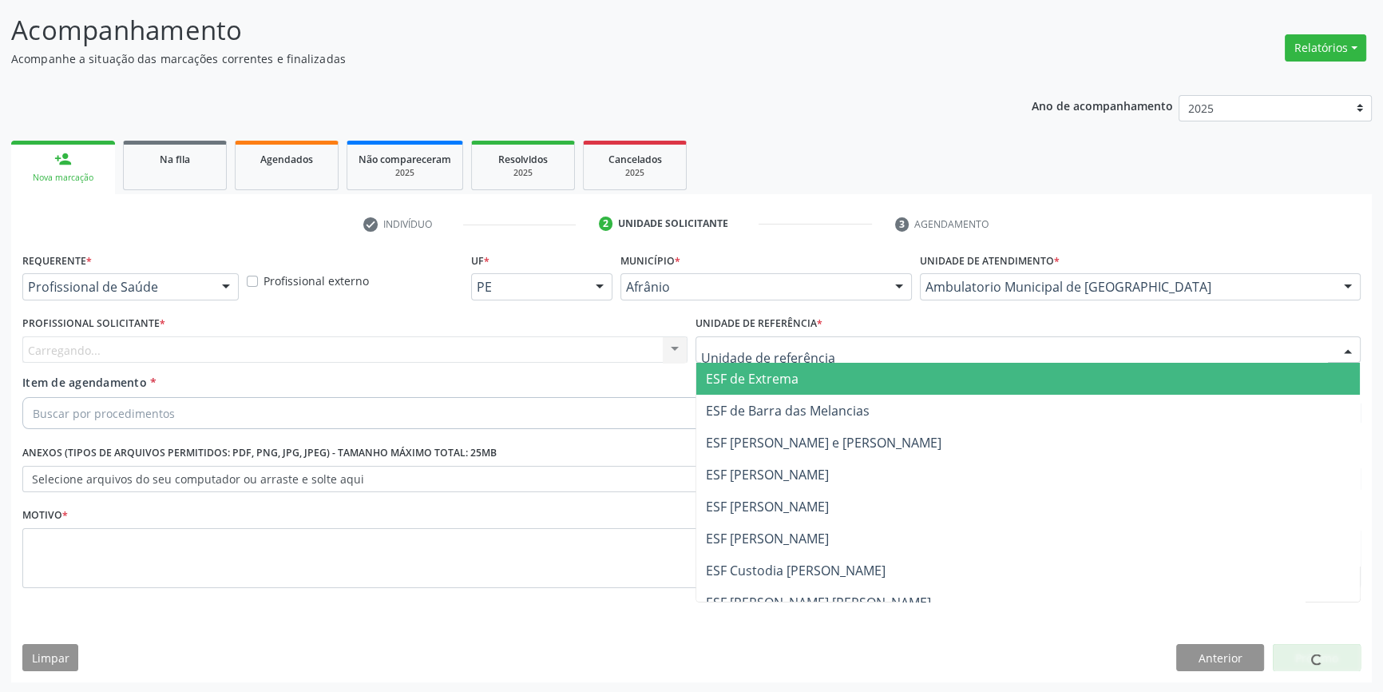
click at [766, 338] on div at bounding box center [1028, 349] width 665 height 27
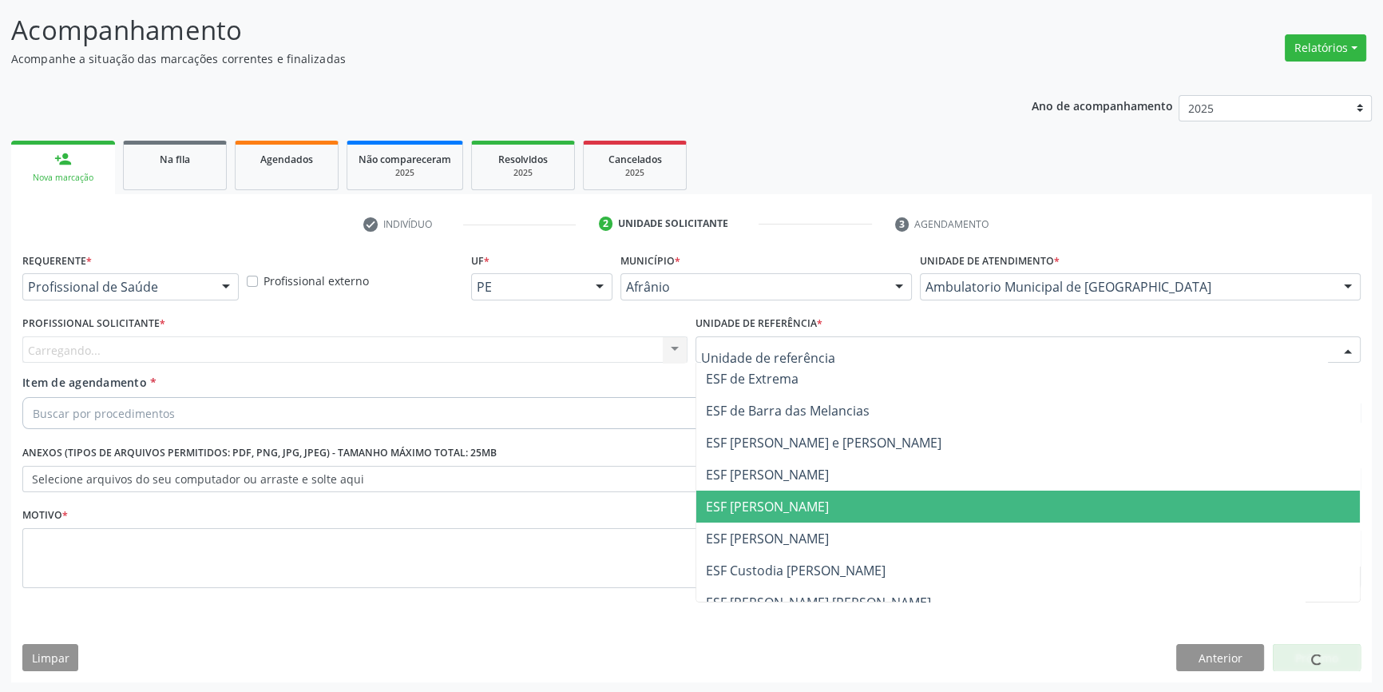
click at [788, 523] on span "ESF [PERSON_NAME]" at bounding box center [1028, 538] width 664 height 32
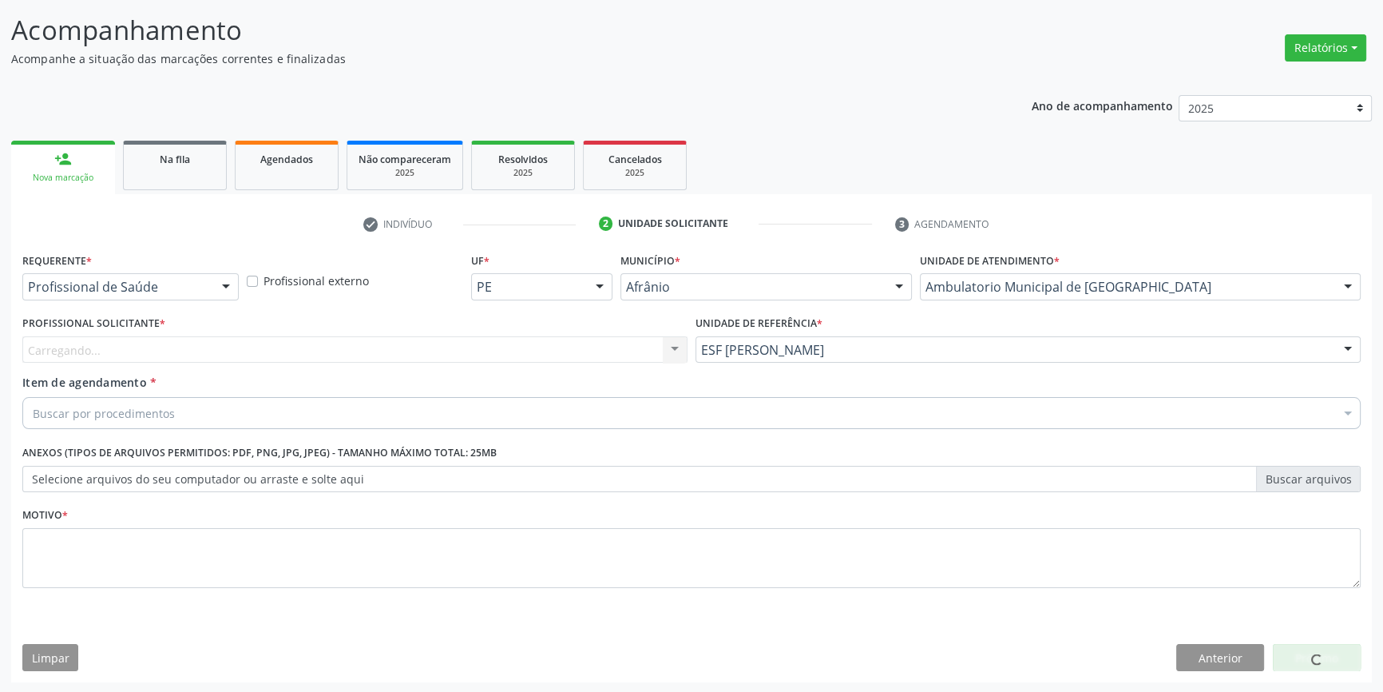
click at [466, 340] on div "Carregando... Nenhum resultado encontrado para: " " Não há nenhuma opção para s…" at bounding box center [354, 349] width 665 height 27
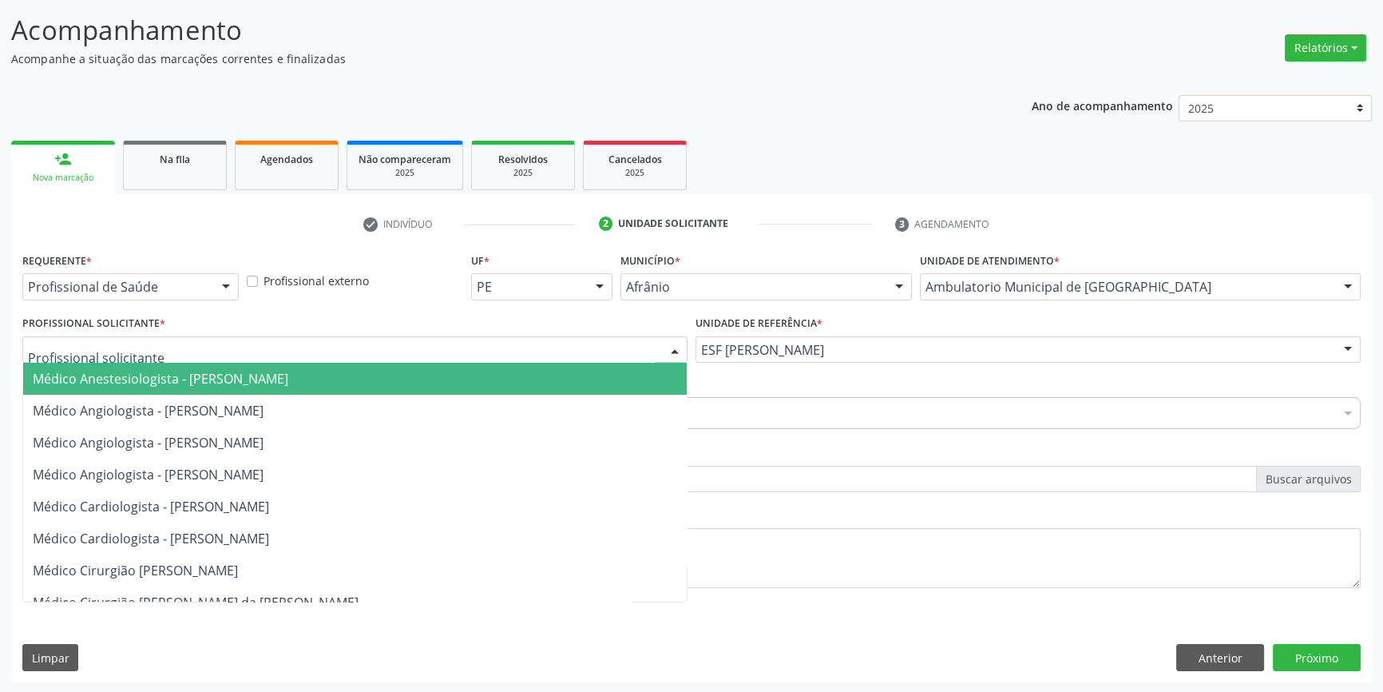
click at [462, 342] on div at bounding box center [354, 349] width 665 height 27
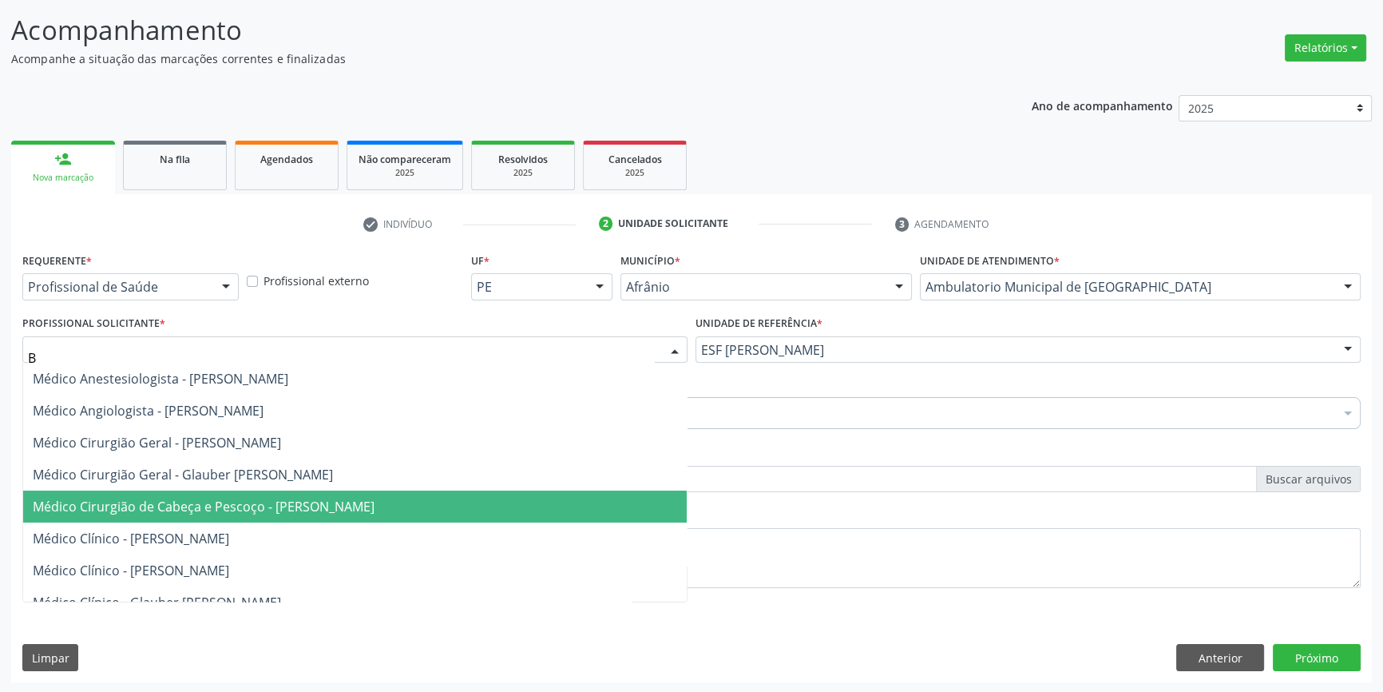
type input "BR"
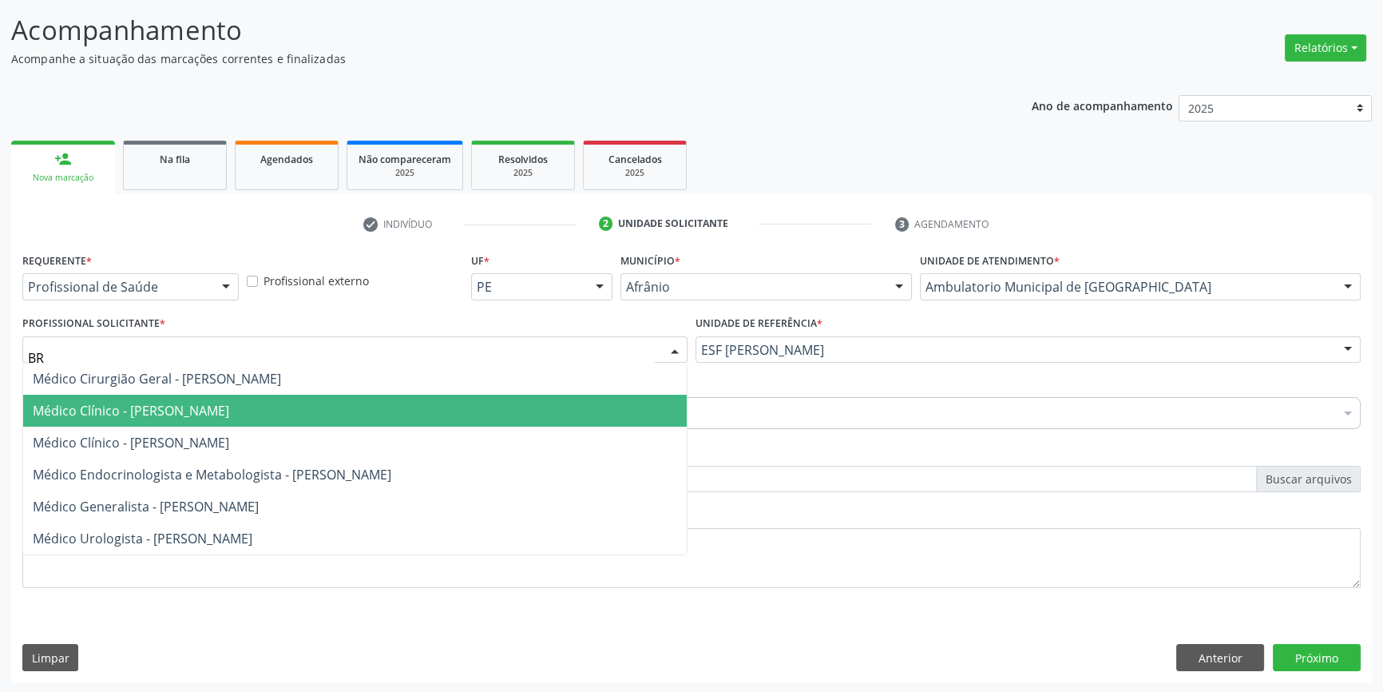
click at [229, 407] on span "Médico Clínico - [PERSON_NAME]" at bounding box center [131, 411] width 196 height 18
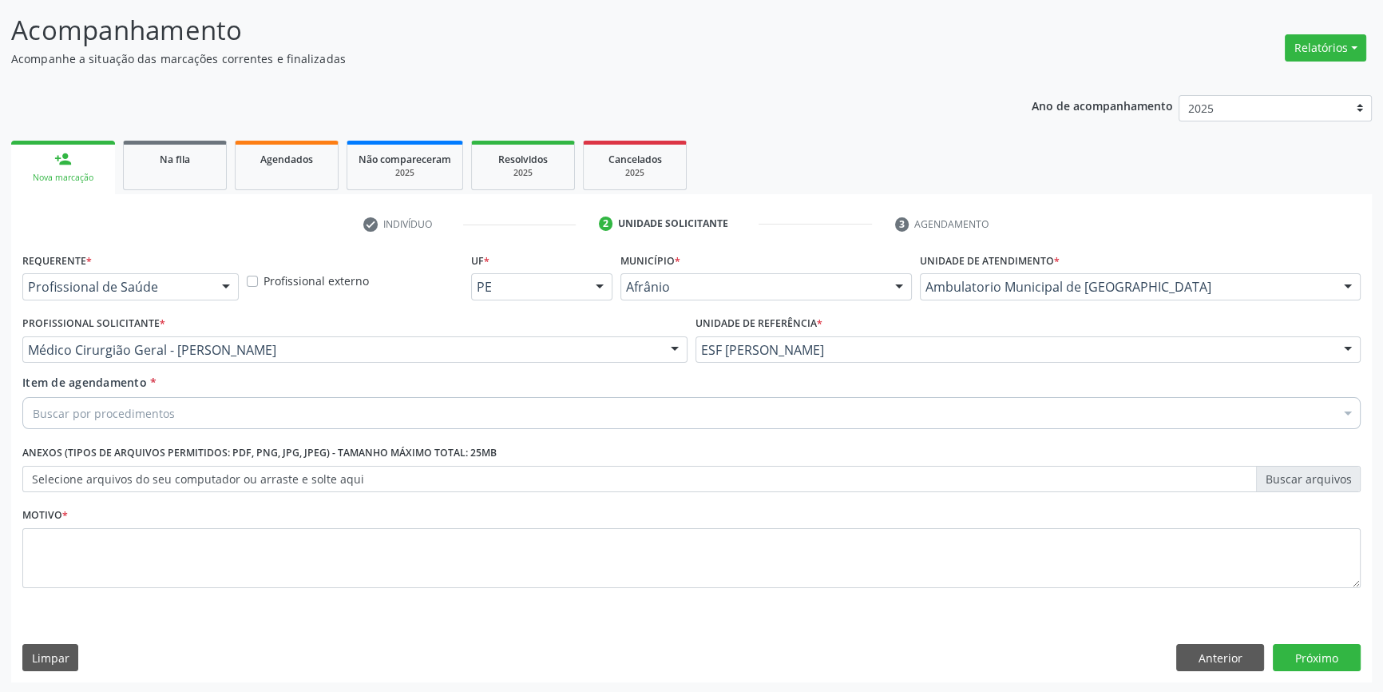
click at [200, 406] on div "Buscar por procedimentos" at bounding box center [691, 413] width 1339 height 32
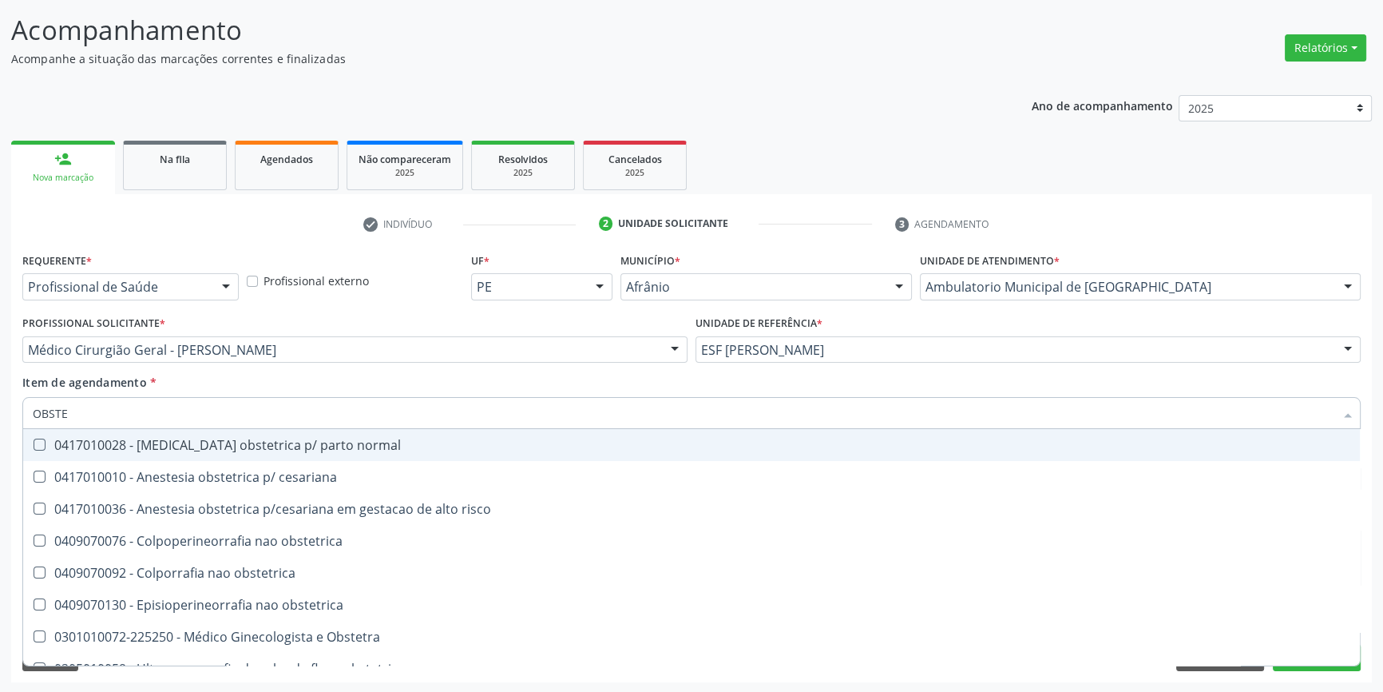
type input "OBSTET"
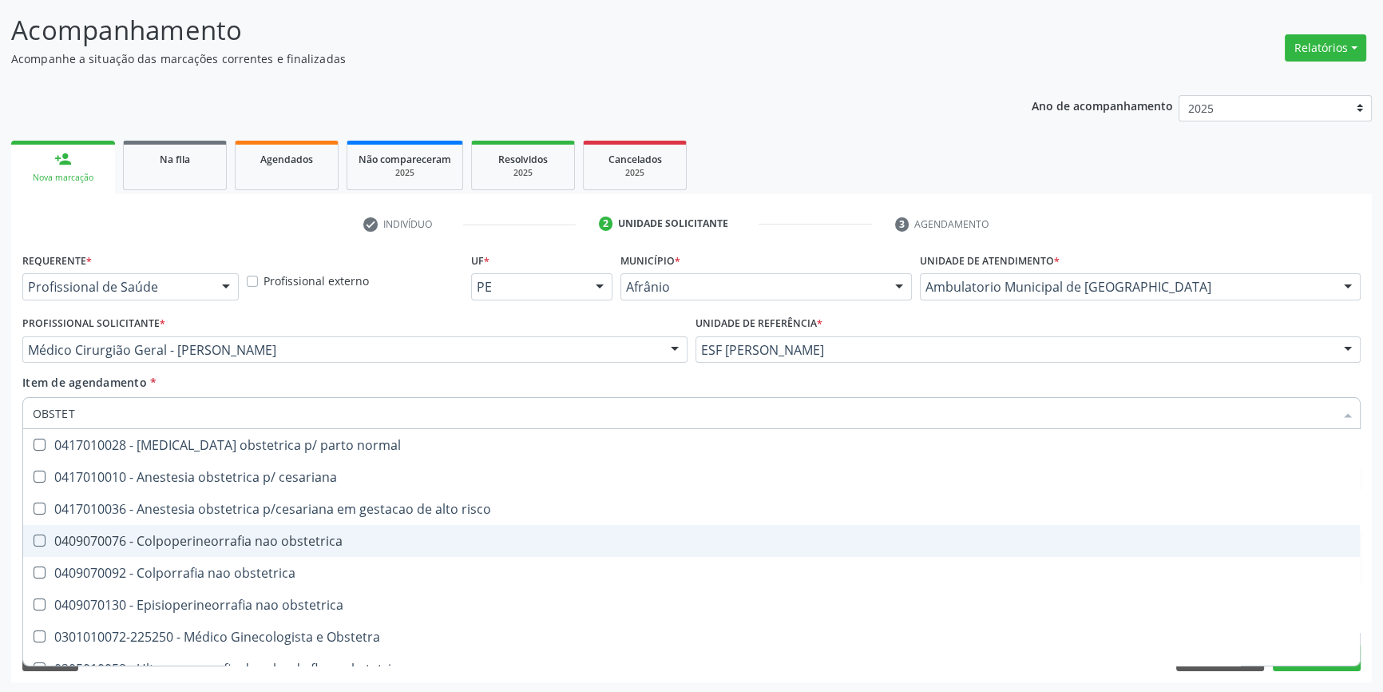
scroll to position [82, 0]
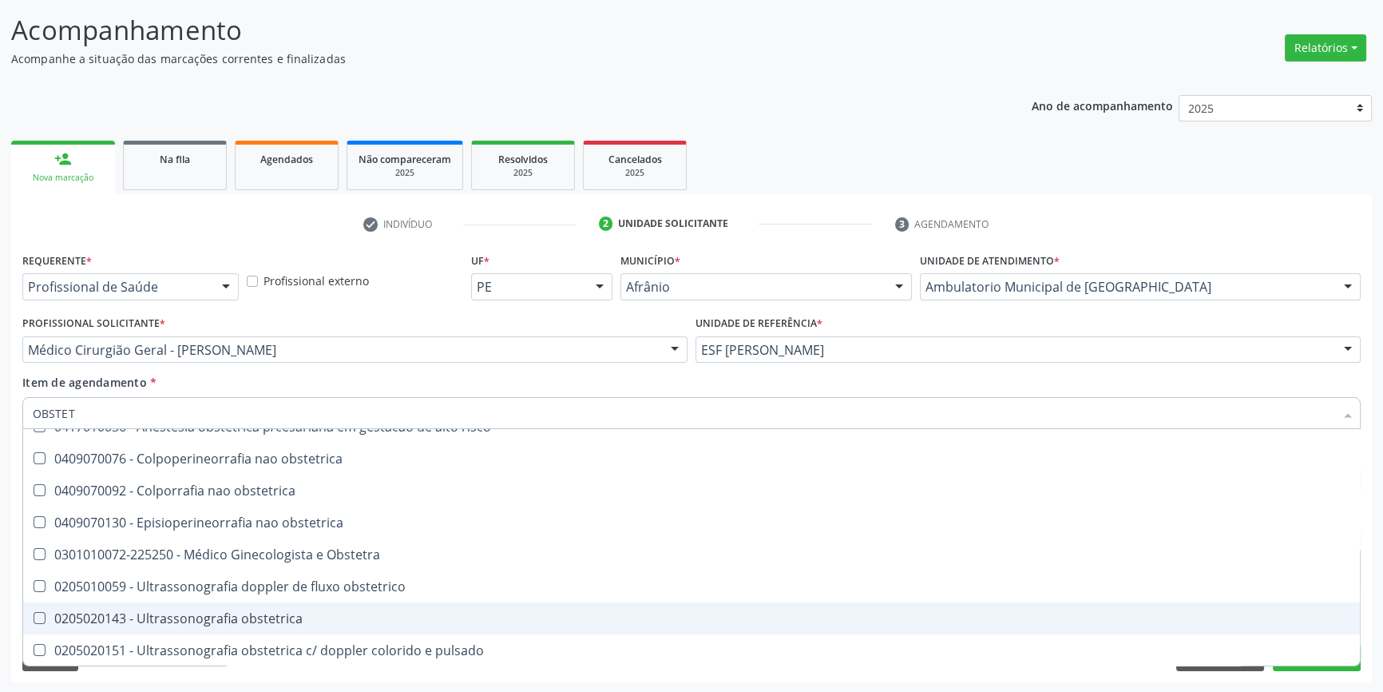
click at [204, 613] on div "0205020143 - Ultrassonografia obstetrica" at bounding box center [692, 618] width 1318 height 13
checkbox obstetrica "true"
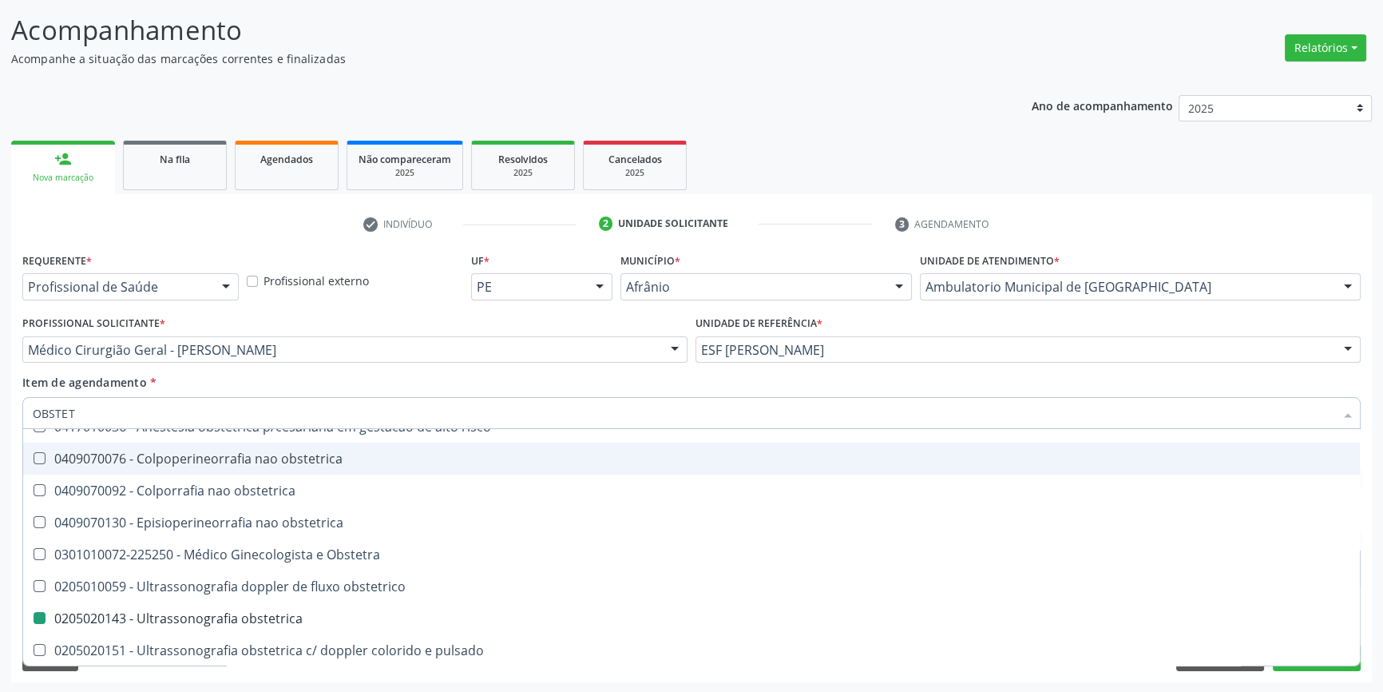
click at [298, 375] on div "Item de agendamento * OBSTET Desfazer seleção 0417010028 - Analgesia obstetrica…" at bounding box center [691, 399] width 1339 height 50
checkbox cesariana "true"
checkbox obstetrica "false"
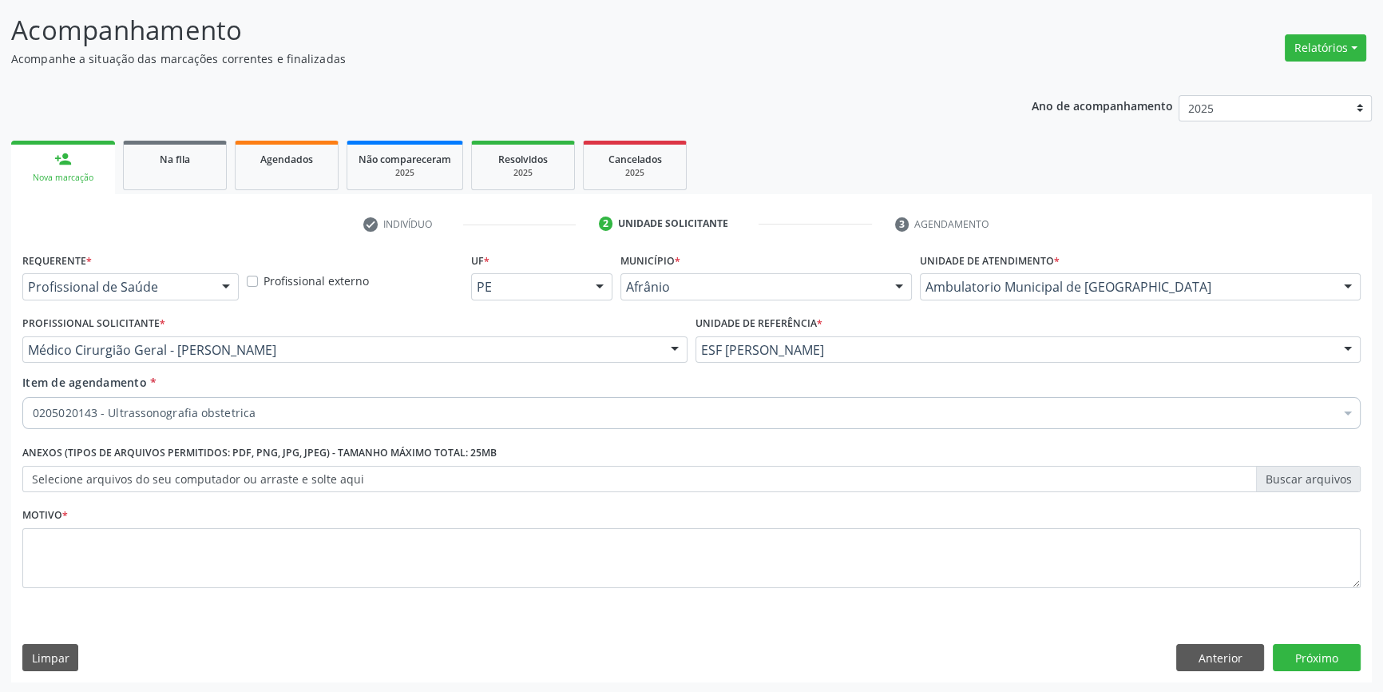
scroll to position [0, 0]
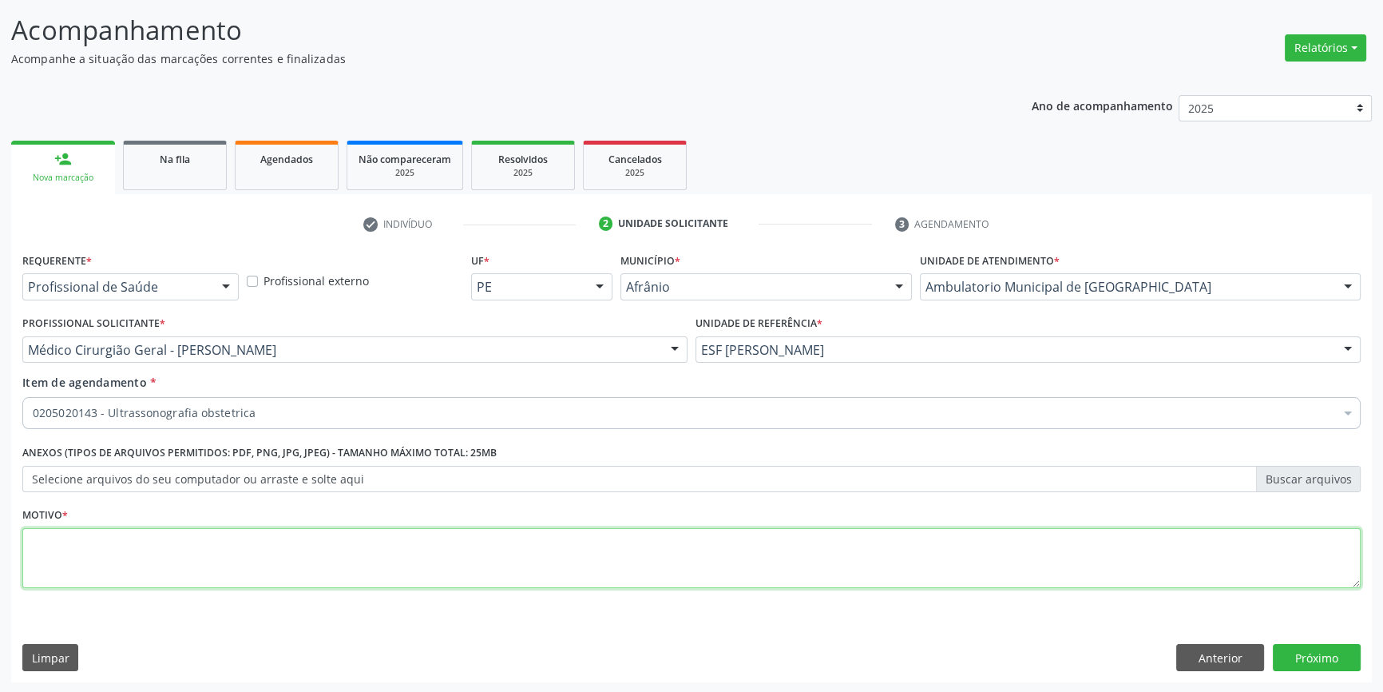
click at [208, 542] on textarea at bounding box center [691, 558] width 1339 height 61
type textarea "'"
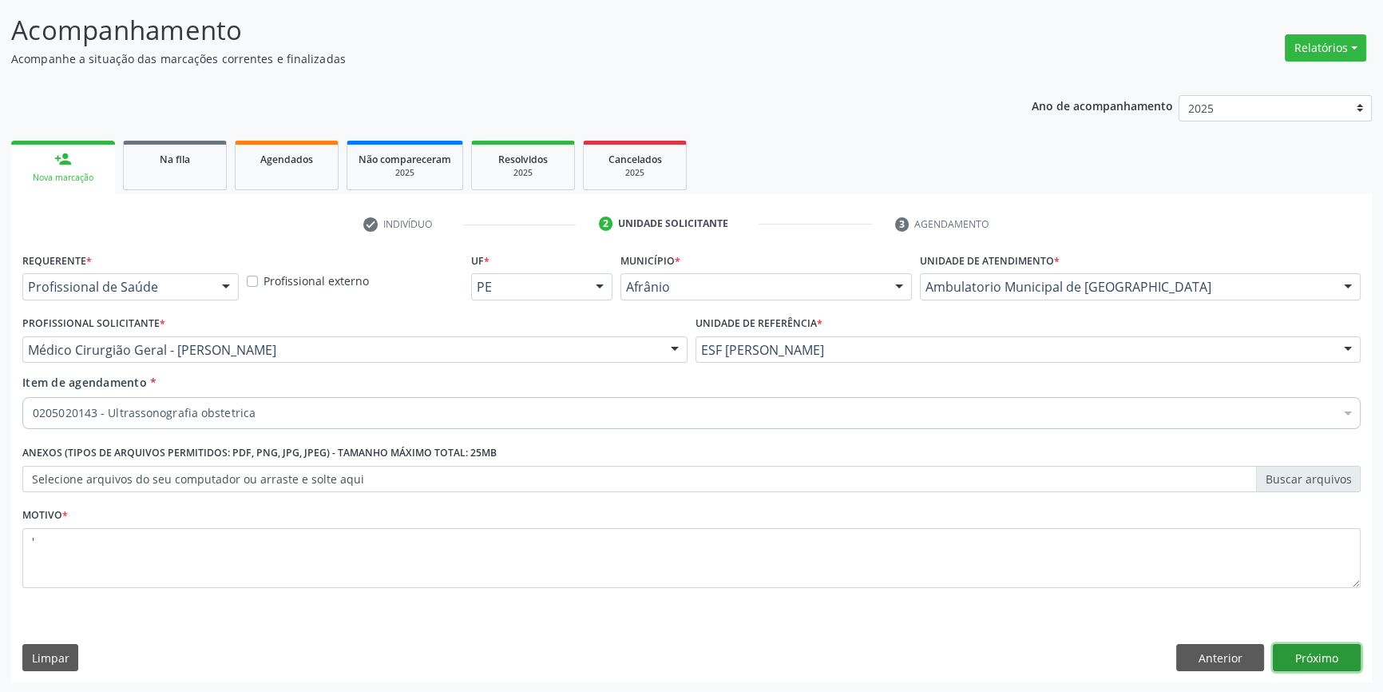
click at [1327, 647] on button "Próximo" at bounding box center [1317, 657] width 88 height 27
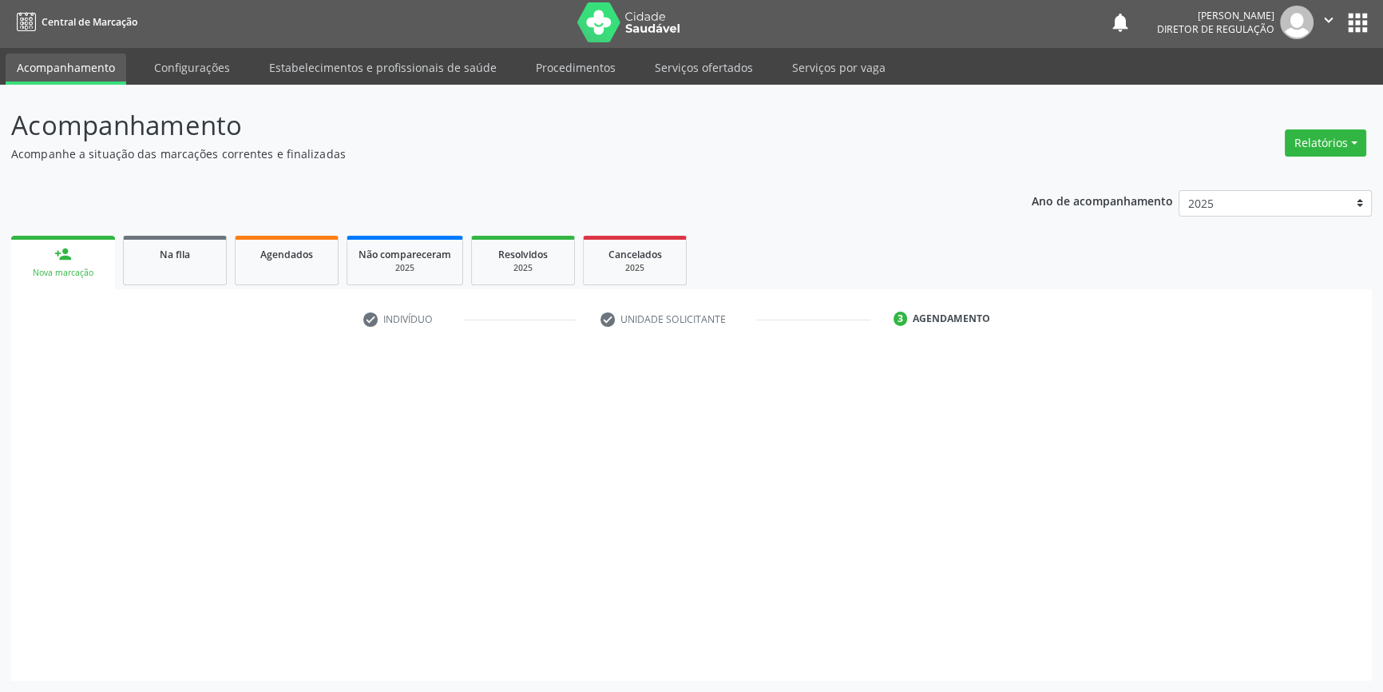
scroll to position [2, 0]
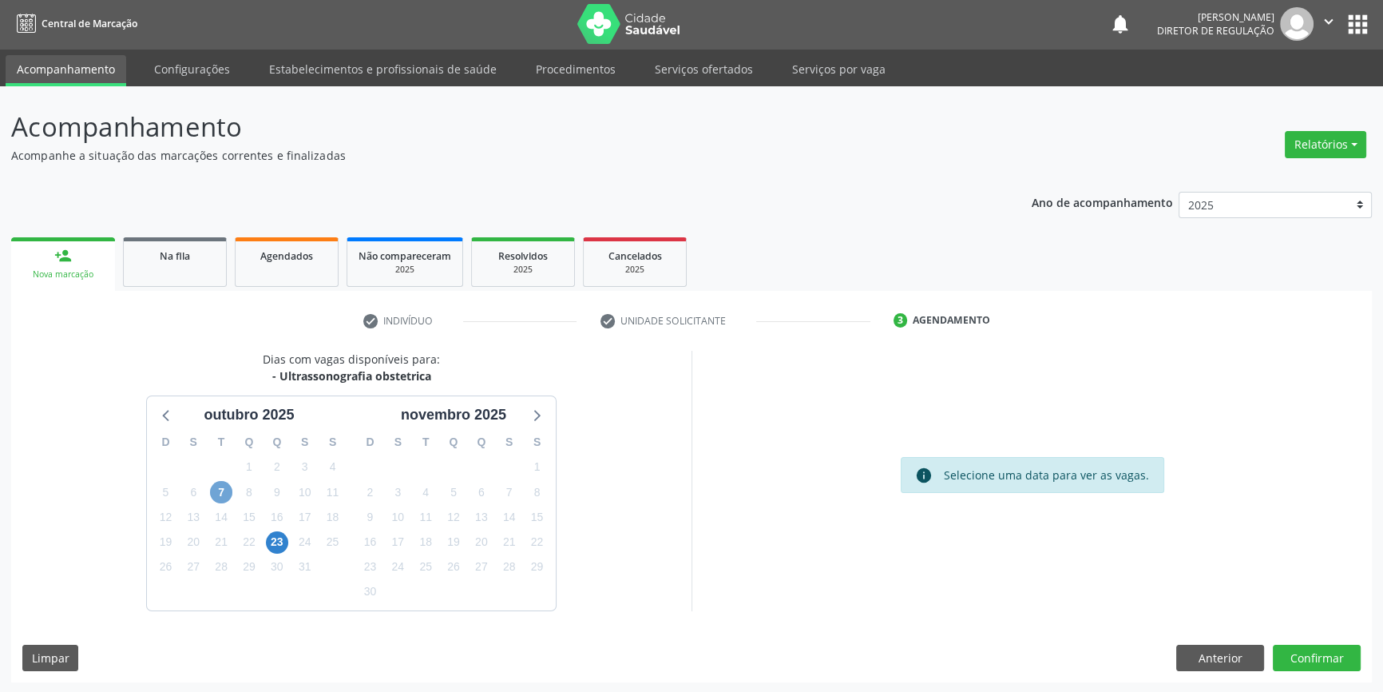
click at [228, 490] on span "7" at bounding box center [221, 492] width 22 height 22
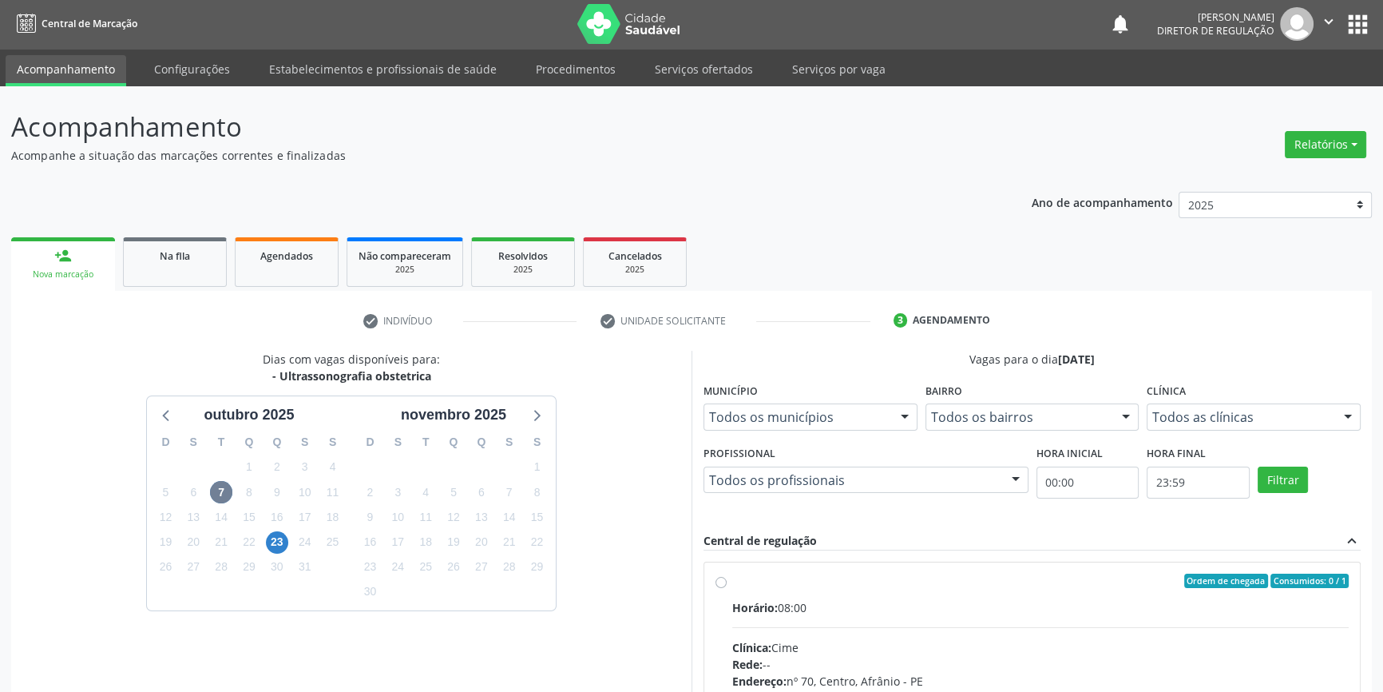
drag, startPoint x: 755, startPoint y: 583, endPoint x: 789, endPoint y: 553, distance: 45.8
click at [756, 583] on div "Ordem de chegada Consumidos: 0 / 1" at bounding box center [1040, 580] width 617 height 14
click at [727, 583] on input "Ordem de chegada Consumidos: 0 / 1 Horário: 08:00 Clínica: Cime Rede: -- Endere…" at bounding box center [721, 580] width 11 height 14
radio input "true"
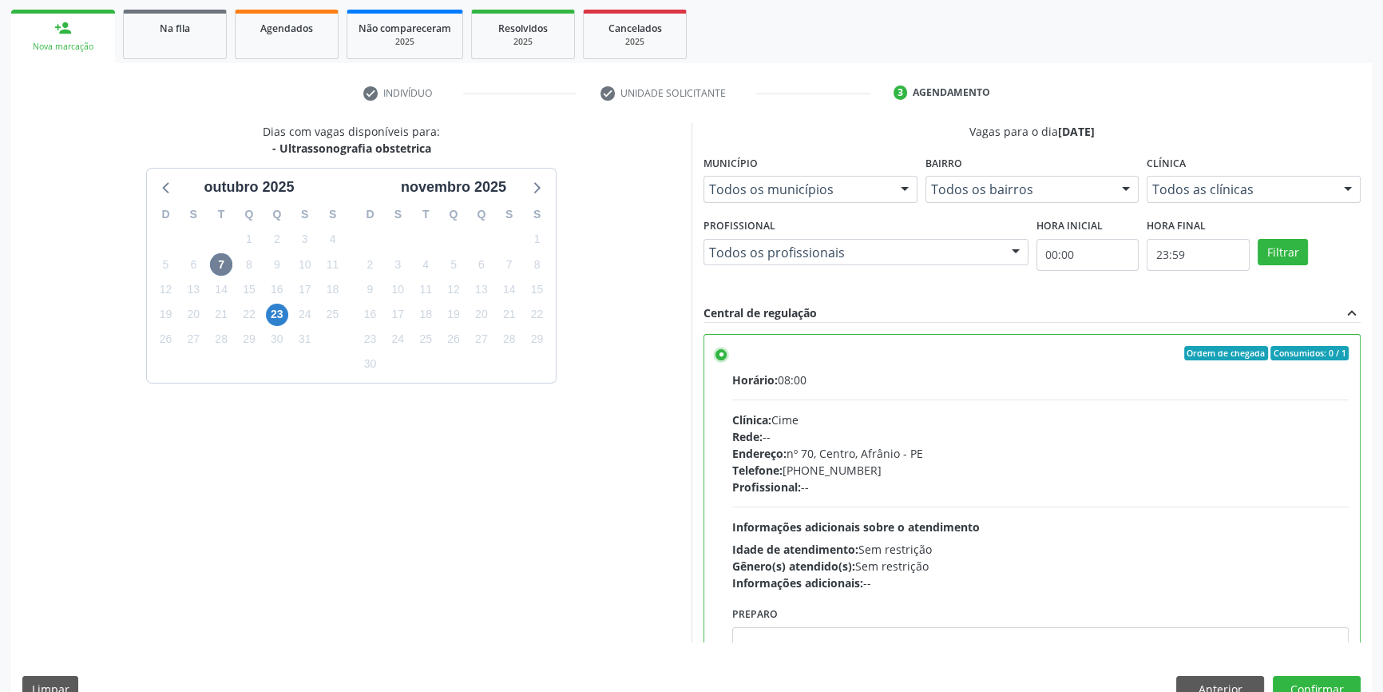
scroll to position [261, 0]
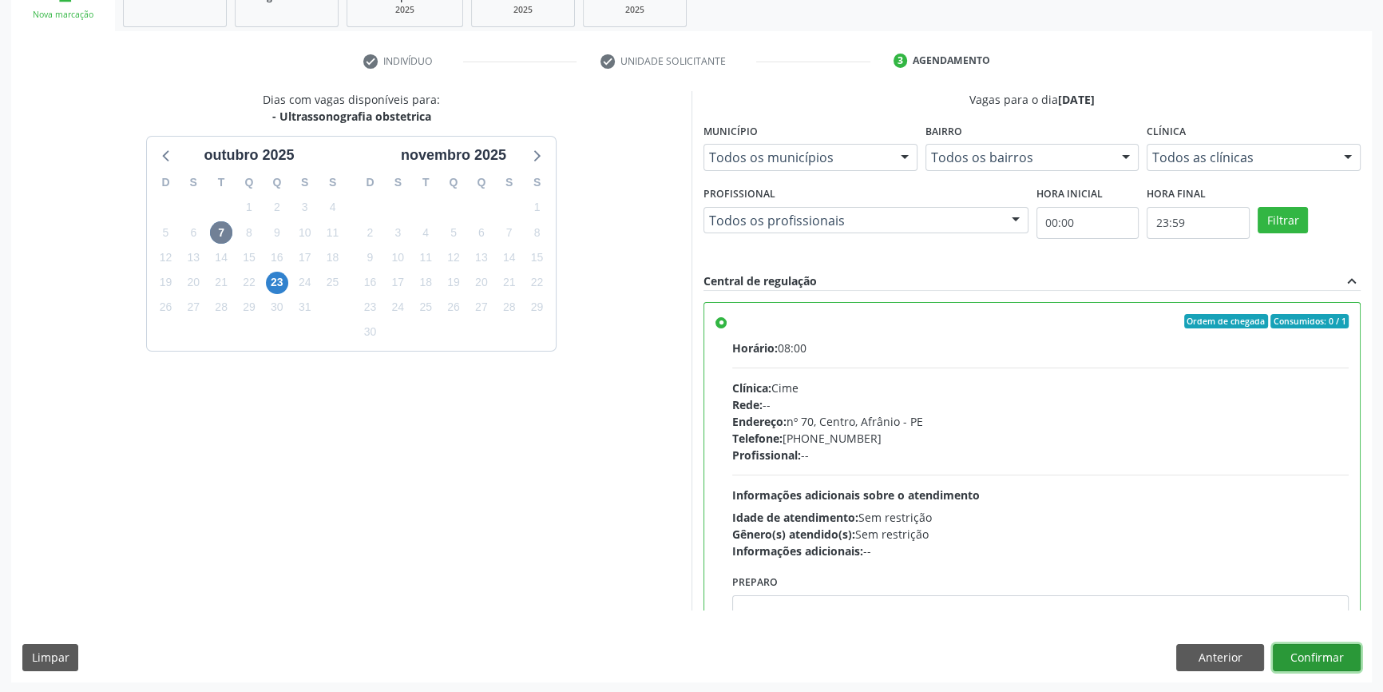
click at [1329, 661] on button "Confirmar" at bounding box center [1317, 657] width 88 height 27
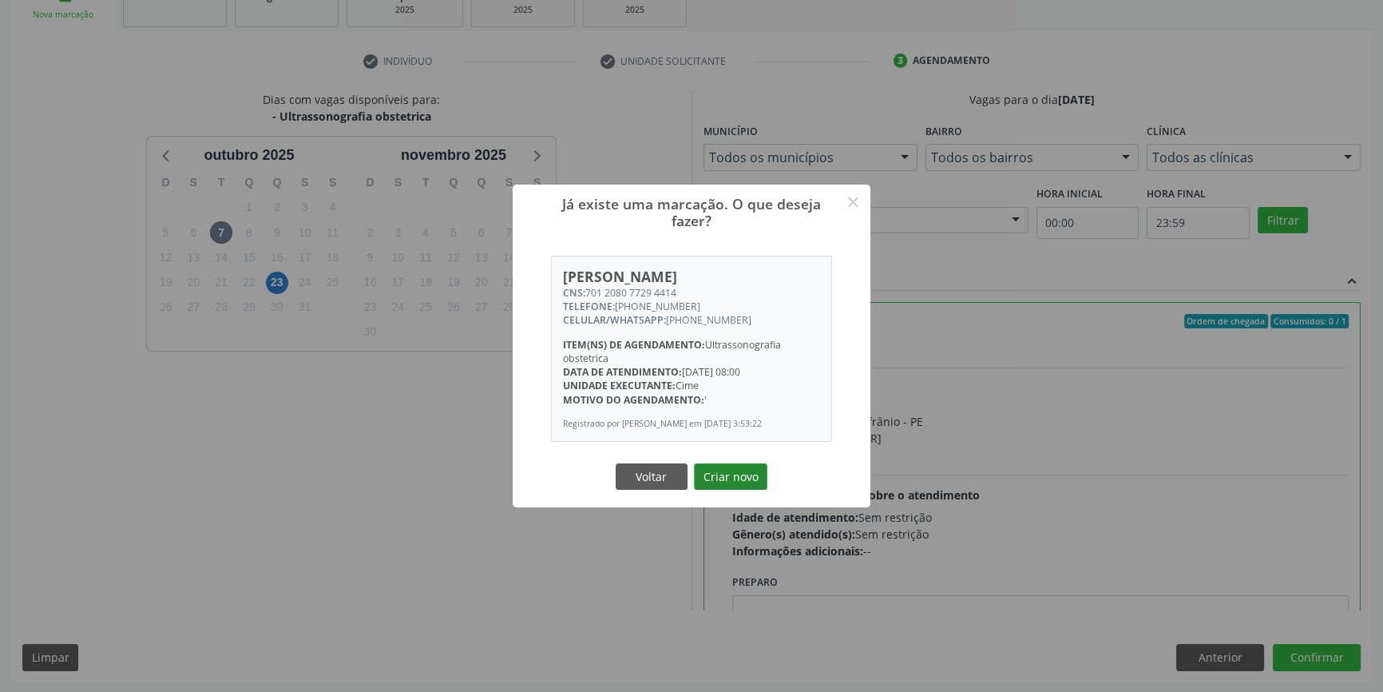
click at [744, 479] on button "Criar novo" at bounding box center [730, 476] width 73 height 27
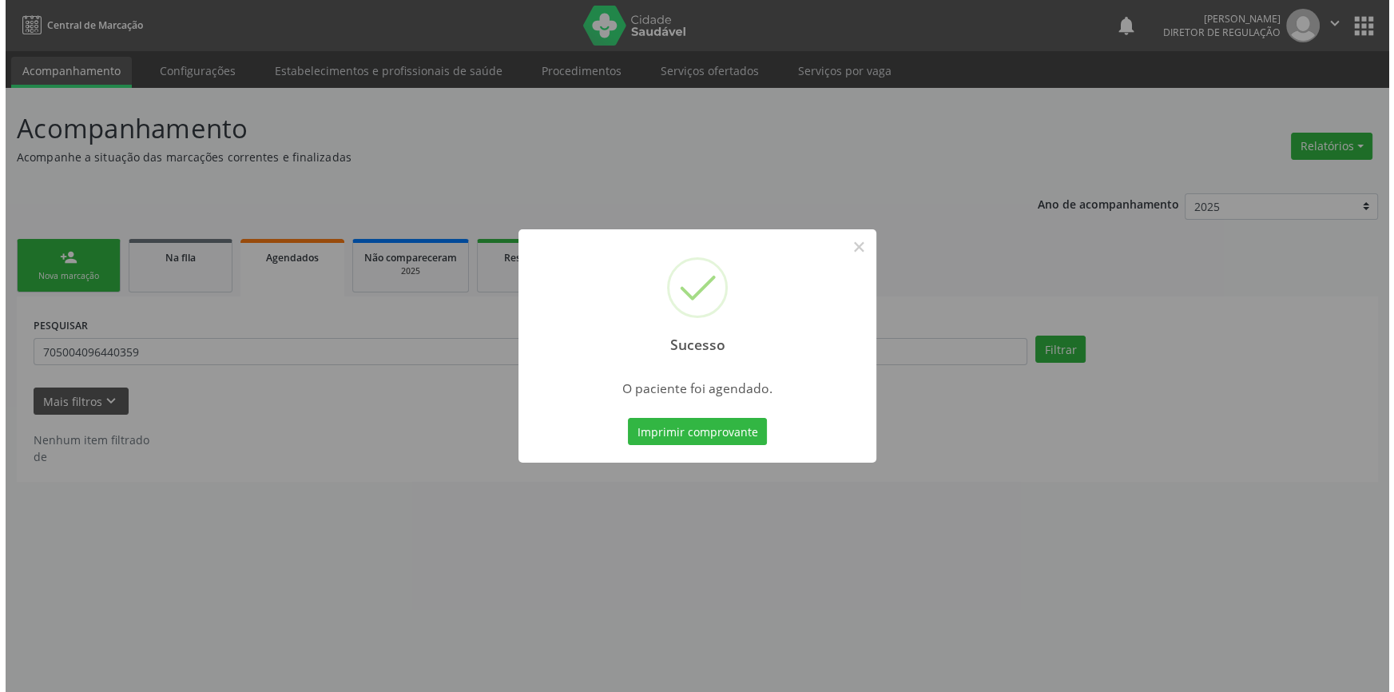
scroll to position [0, 0]
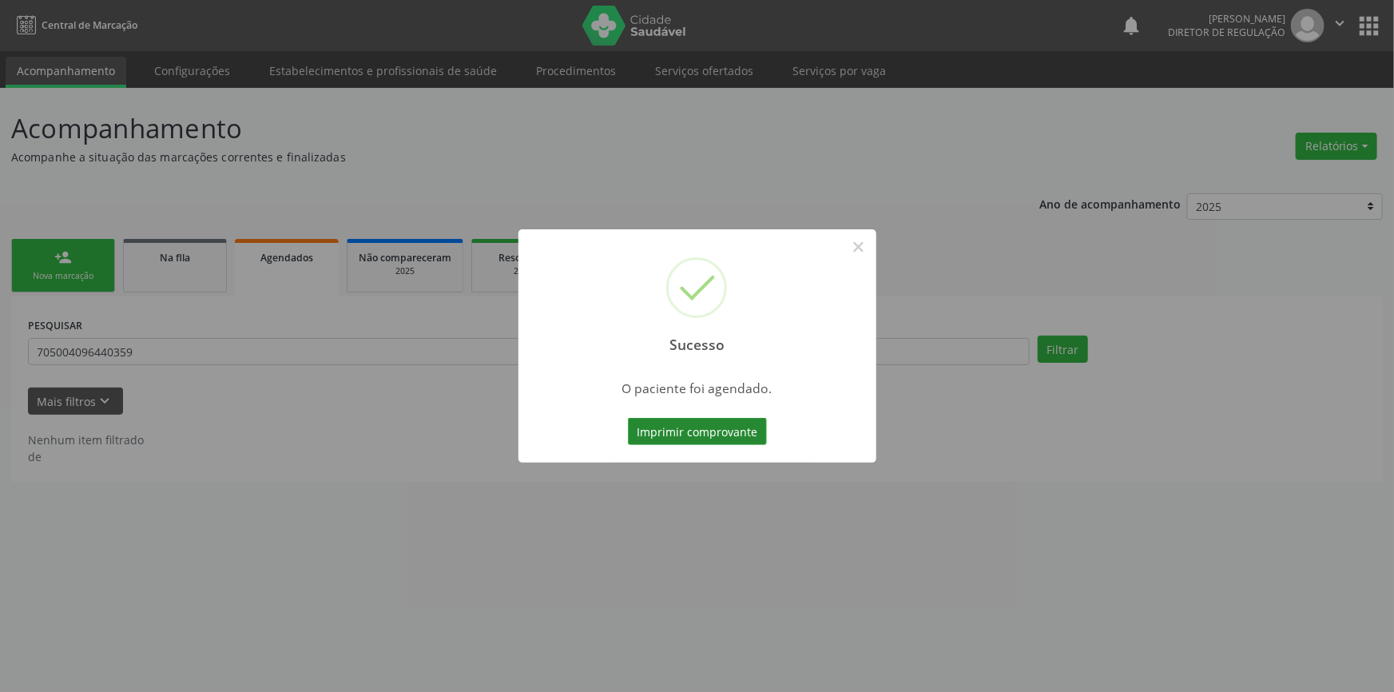
click at [650, 442] on button "Imprimir comprovante" at bounding box center [697, 431] width 139 height 27
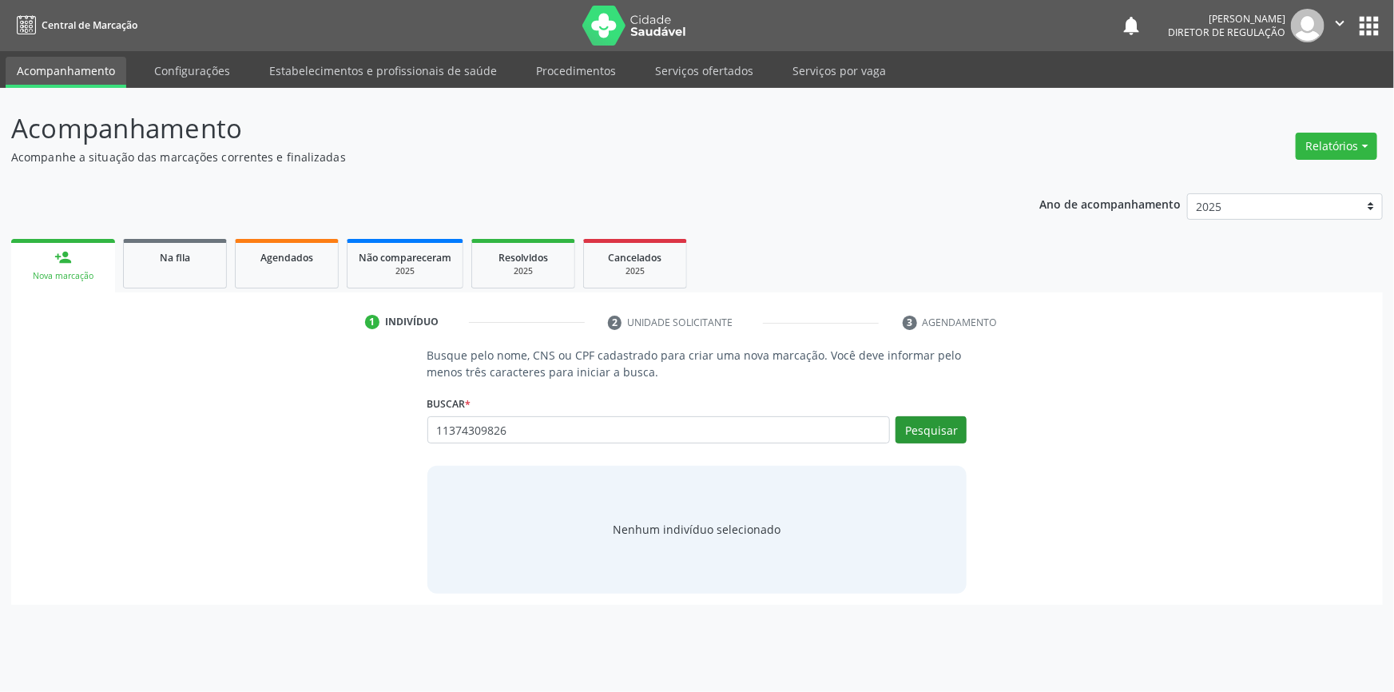
type input "11374309826"
click at [922, 439] on button "Pesquisar" at bounding box center [930, 429] width 71 height 27
type input "11374309826"
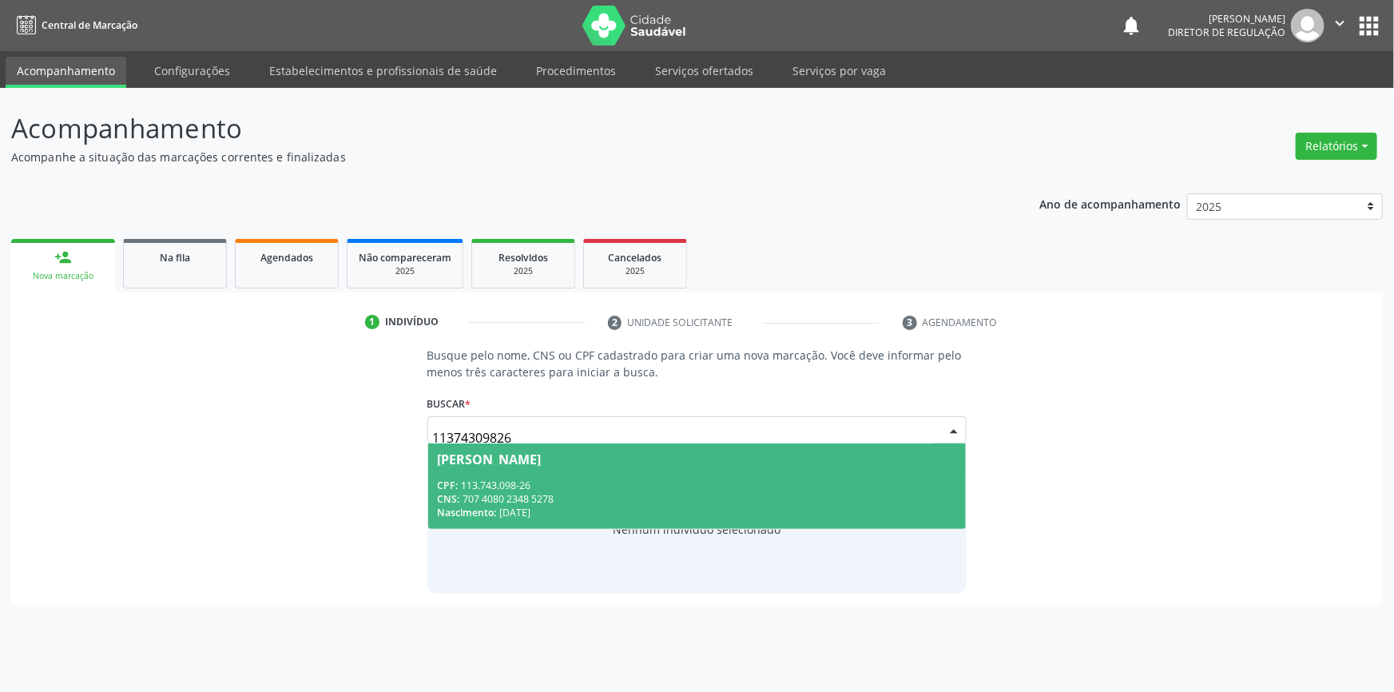
click at [637, 473] on span "Vera Lúcia de Souza Silva CPF: 113.743.098-26 CNS: 707 4080 2348 5278 Nasciment…" at bounding box center [697, 485] width 538 height 85
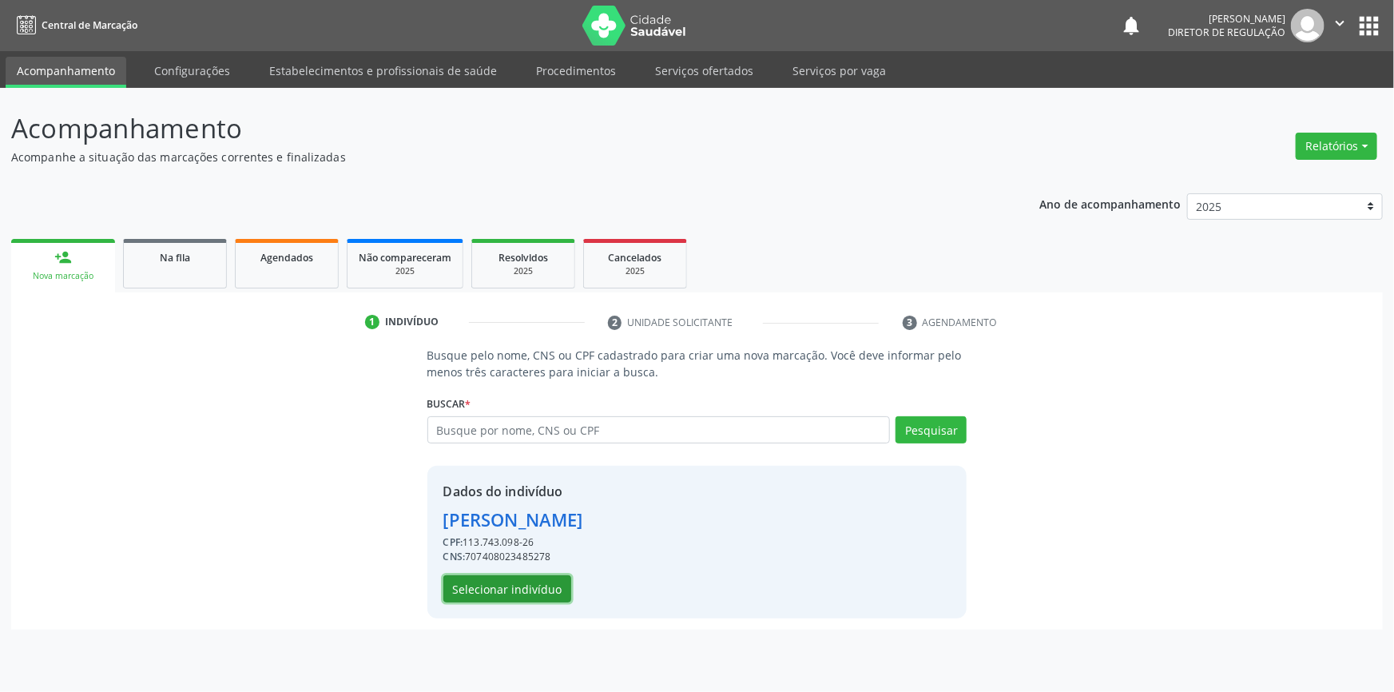
click at [532, 589] on button "Selecionar indivíduo" at bounding box center [507, 588] width 128 height 27
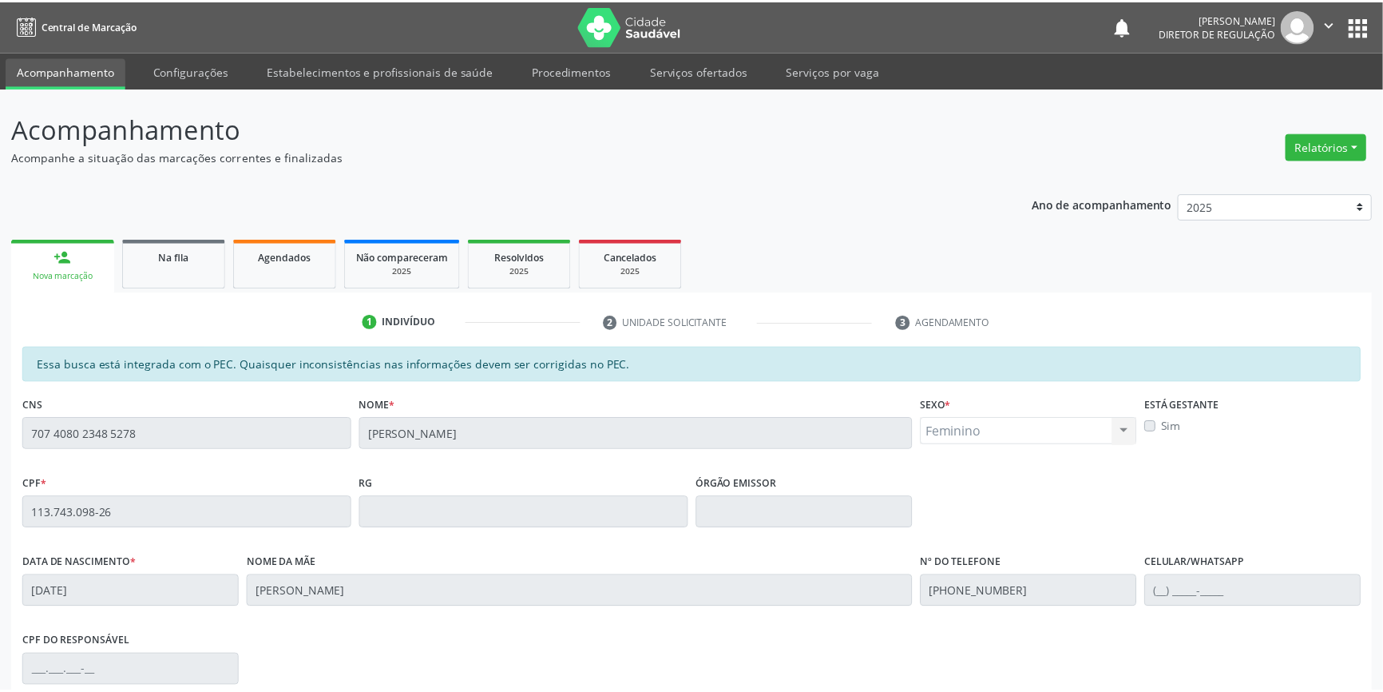
scroll to position [219, 0]
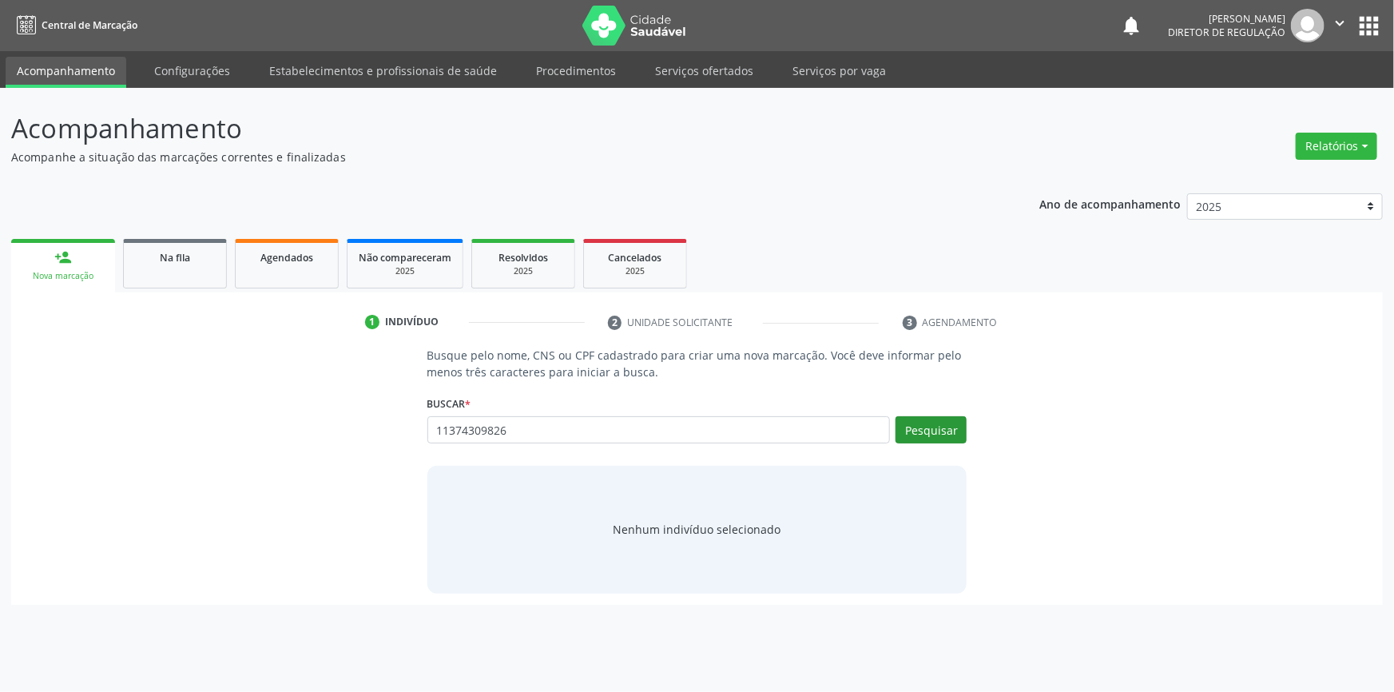
type input "11374309826"
click at [948, 433] on button "Pesquisar" at bounding box center [930, 429] width 71 height 27
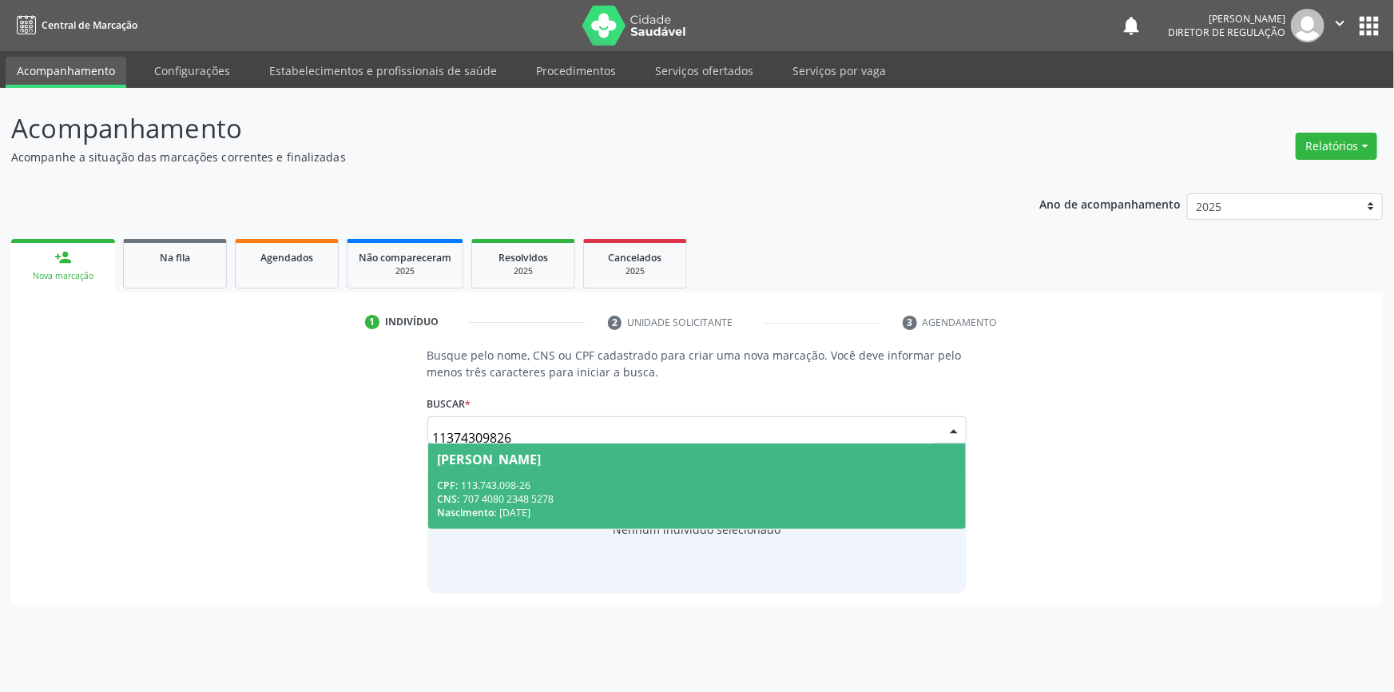
click at [473, 462] on div "[PERSON_NAME]" at bounding box center [490, 459] width 104 height 13
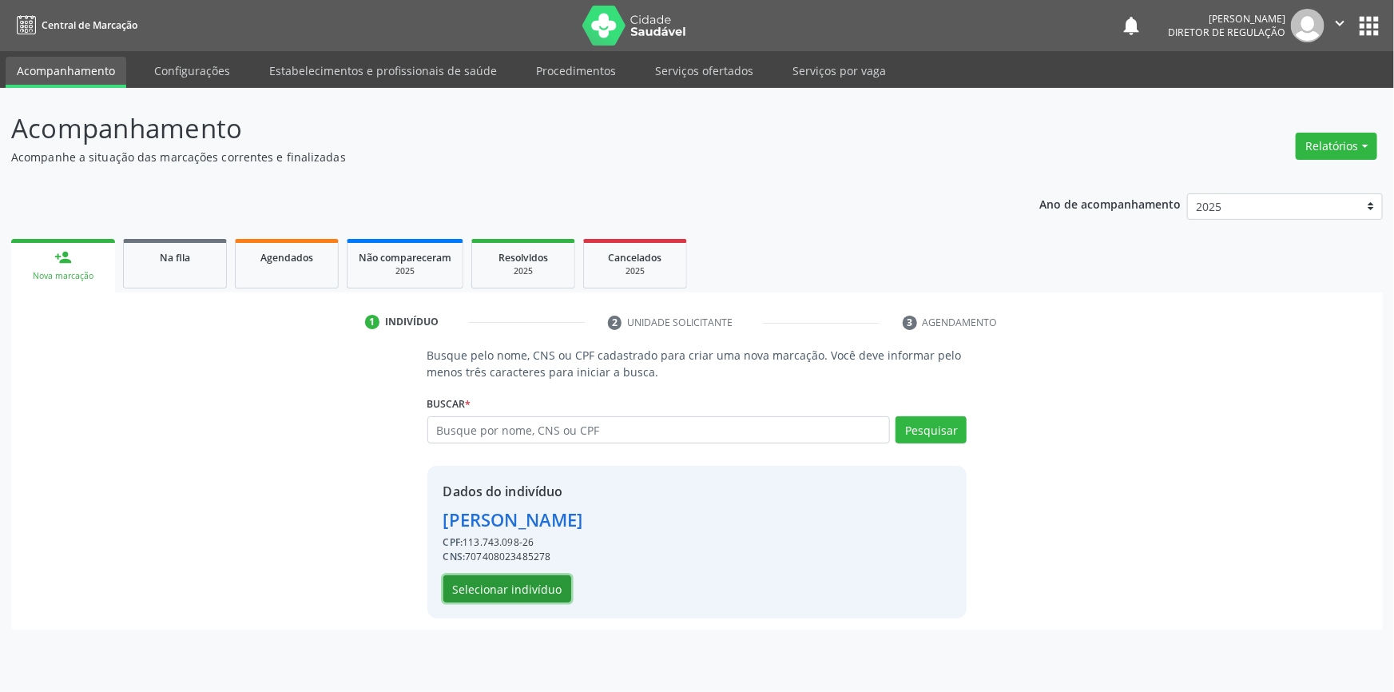
click at [508, 577] on button "Selecionar indivíduo" at bounding box center [507, 588] width 128 height 27
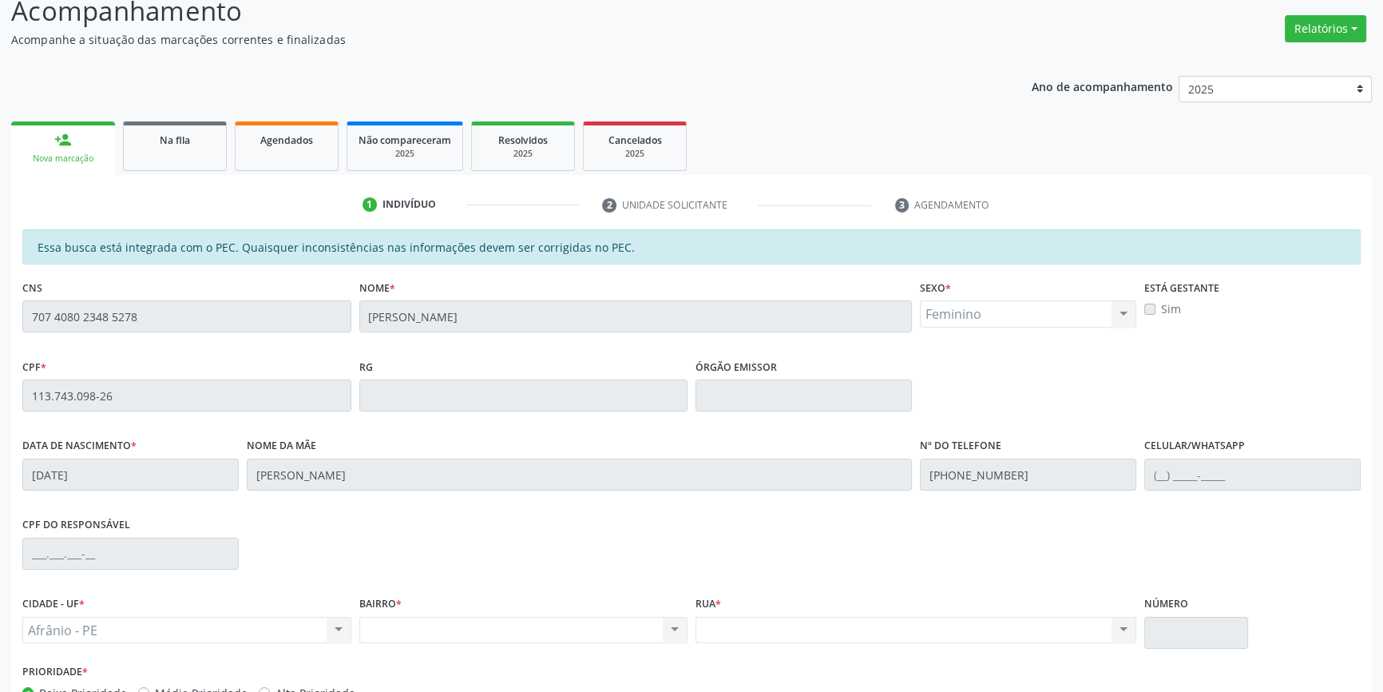
scroll to position [219, 0]
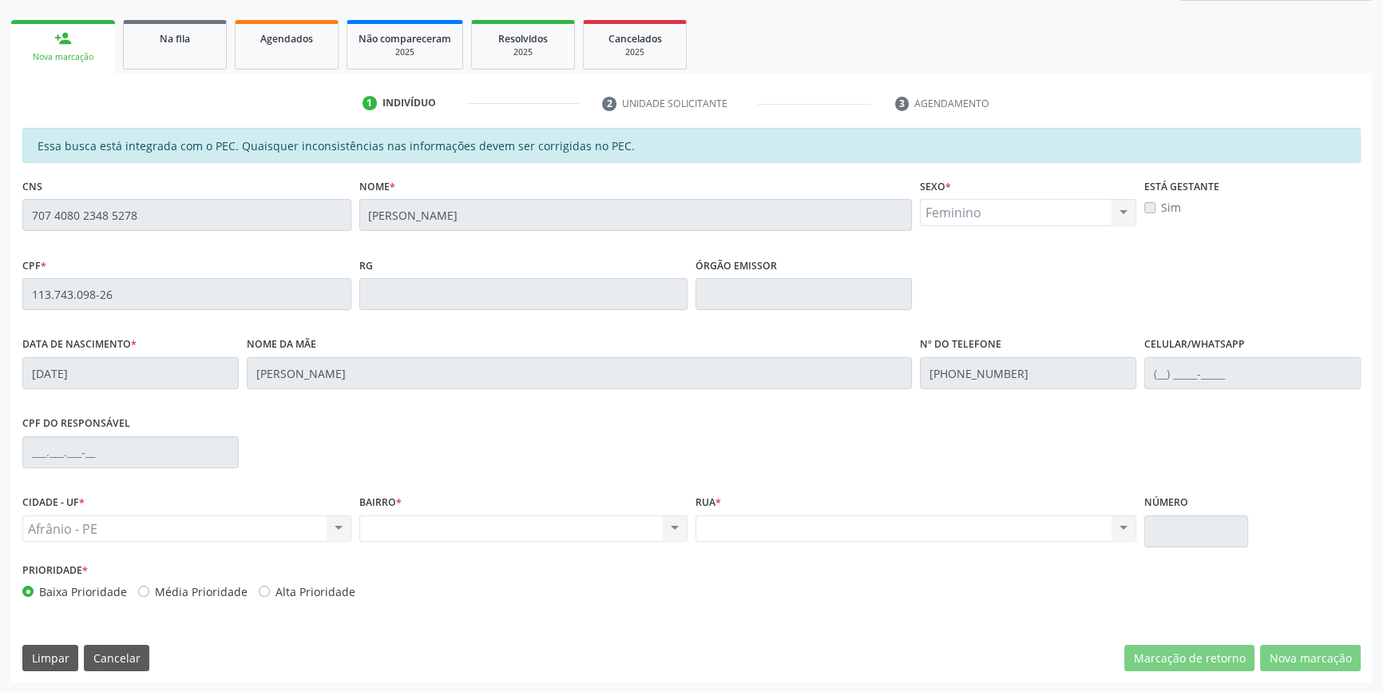
click at [0, 188] on div "Acompanhamento Acompanhe a situação das marcações correntes e finalizadas Relat…" at bounding box center [691, 281] width 1383 height 824
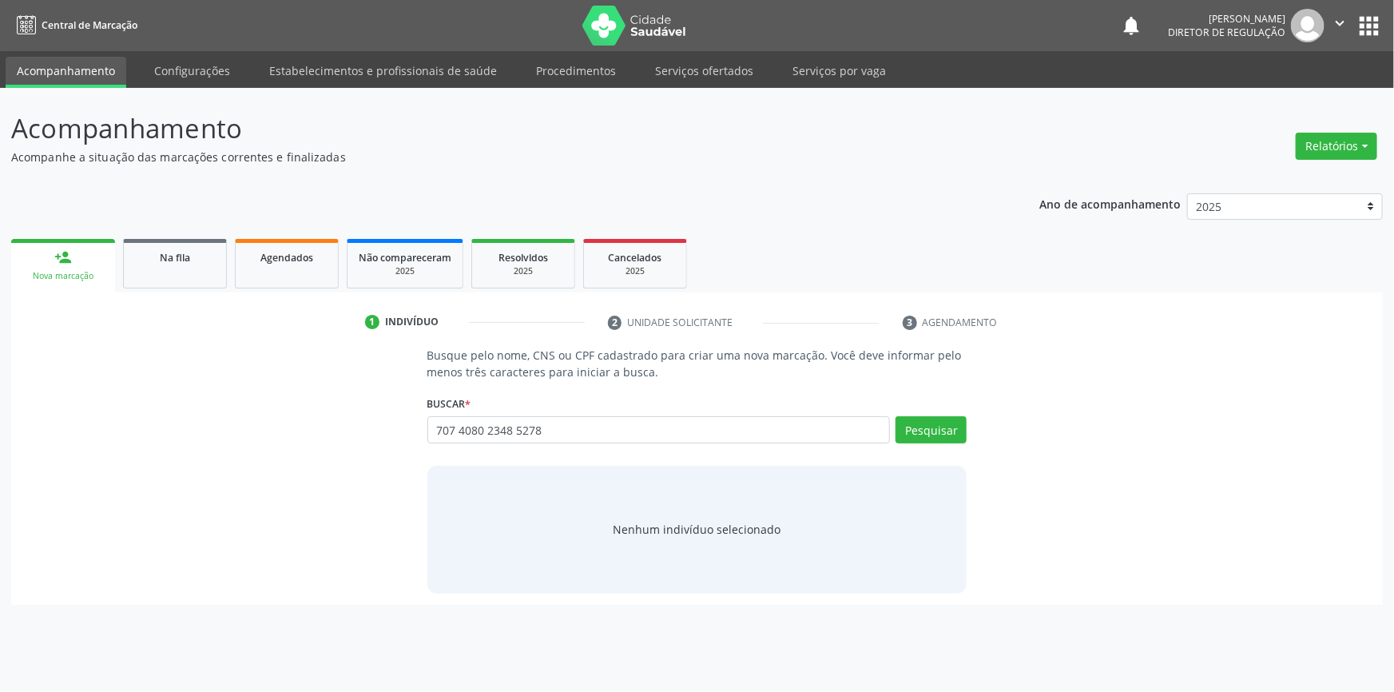
type input "707 4080 2348 5278"
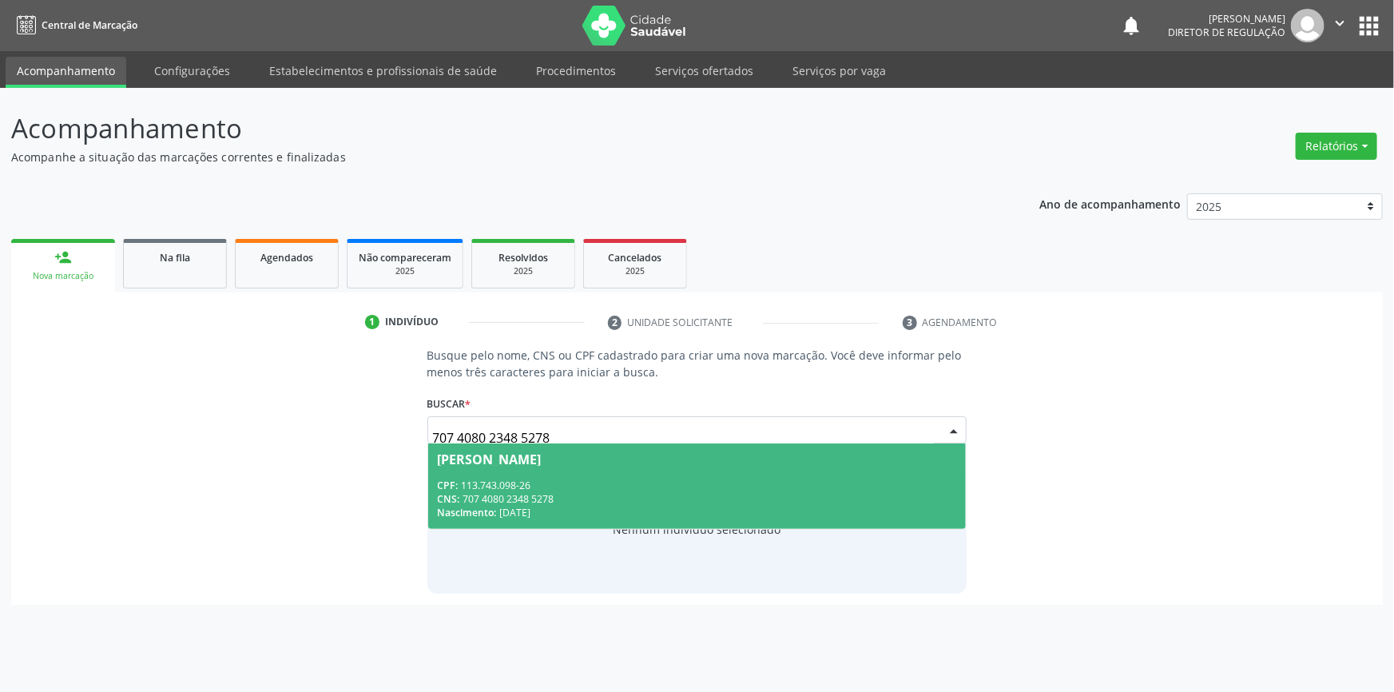
click at [484, 478] on div "CPF: 113.743.098-26" at bounding box center [697, 485] width 519 height 14
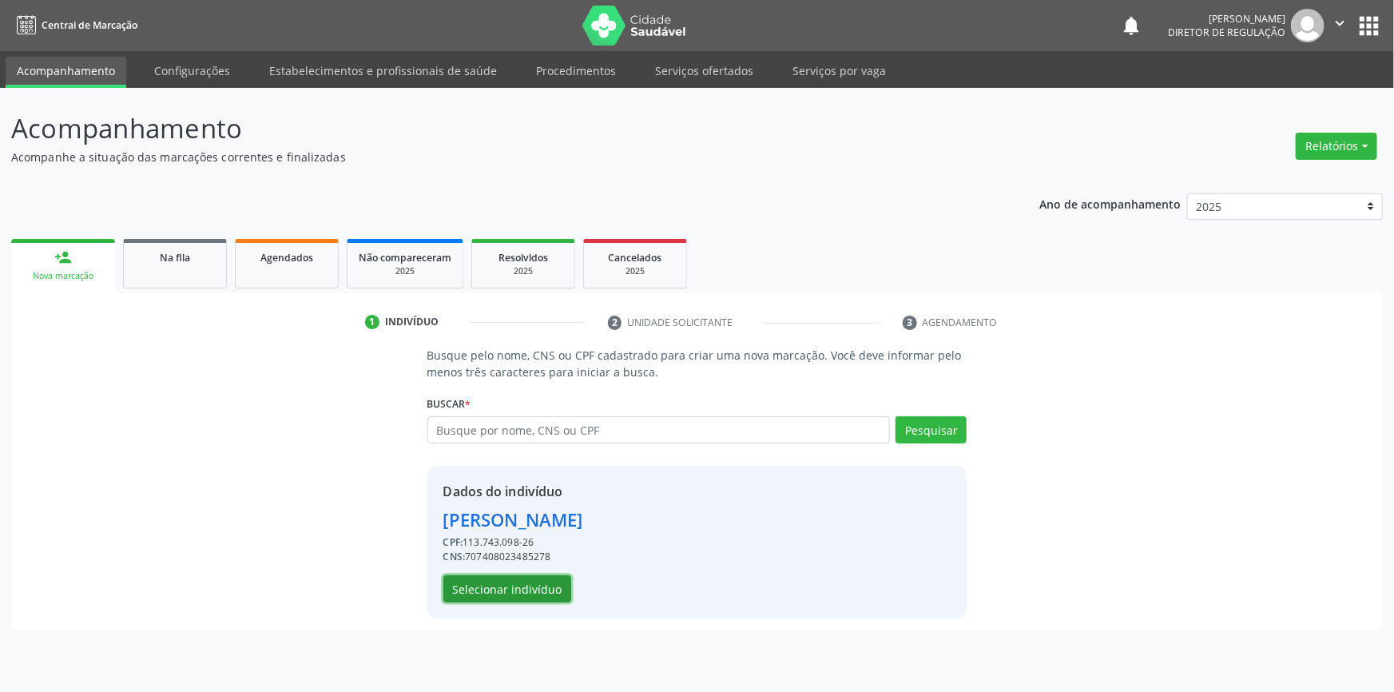
click at [518, 585] on button "Selecionar indivíduo" at bounding box center [507, 588] width 128 height 27
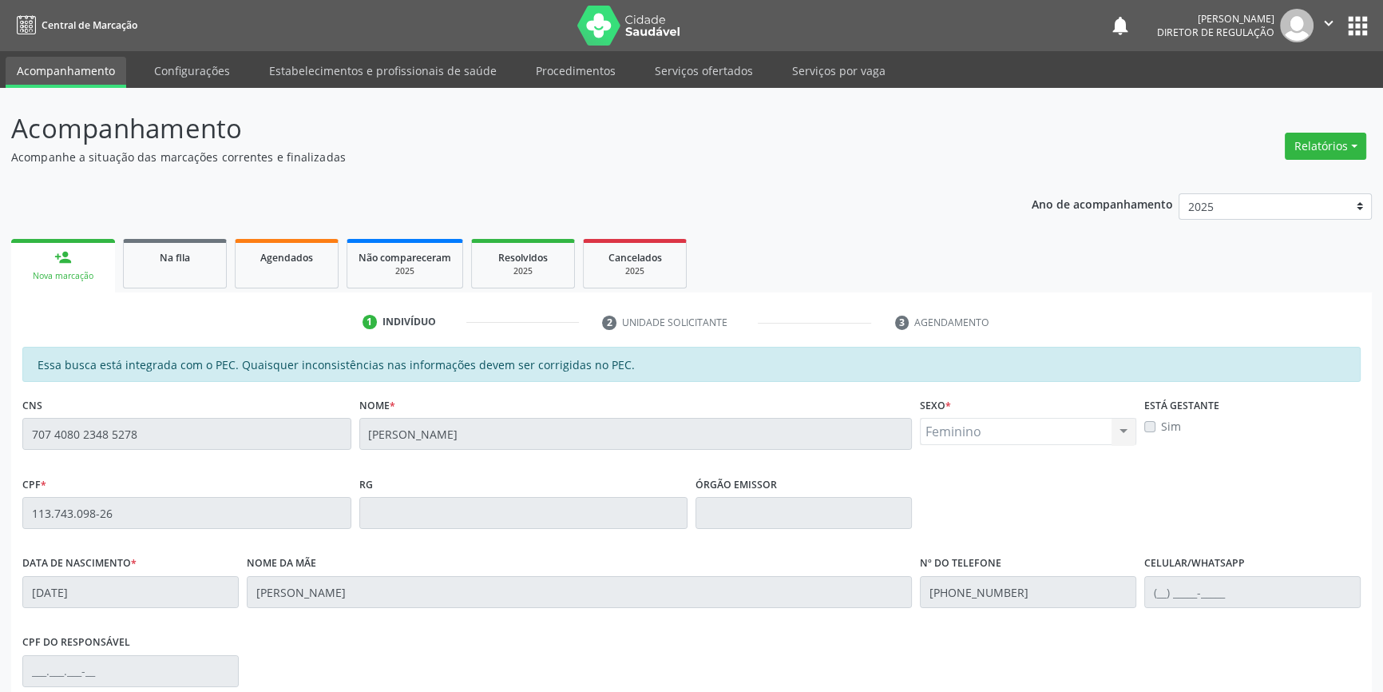
scroll to position [219, 0]
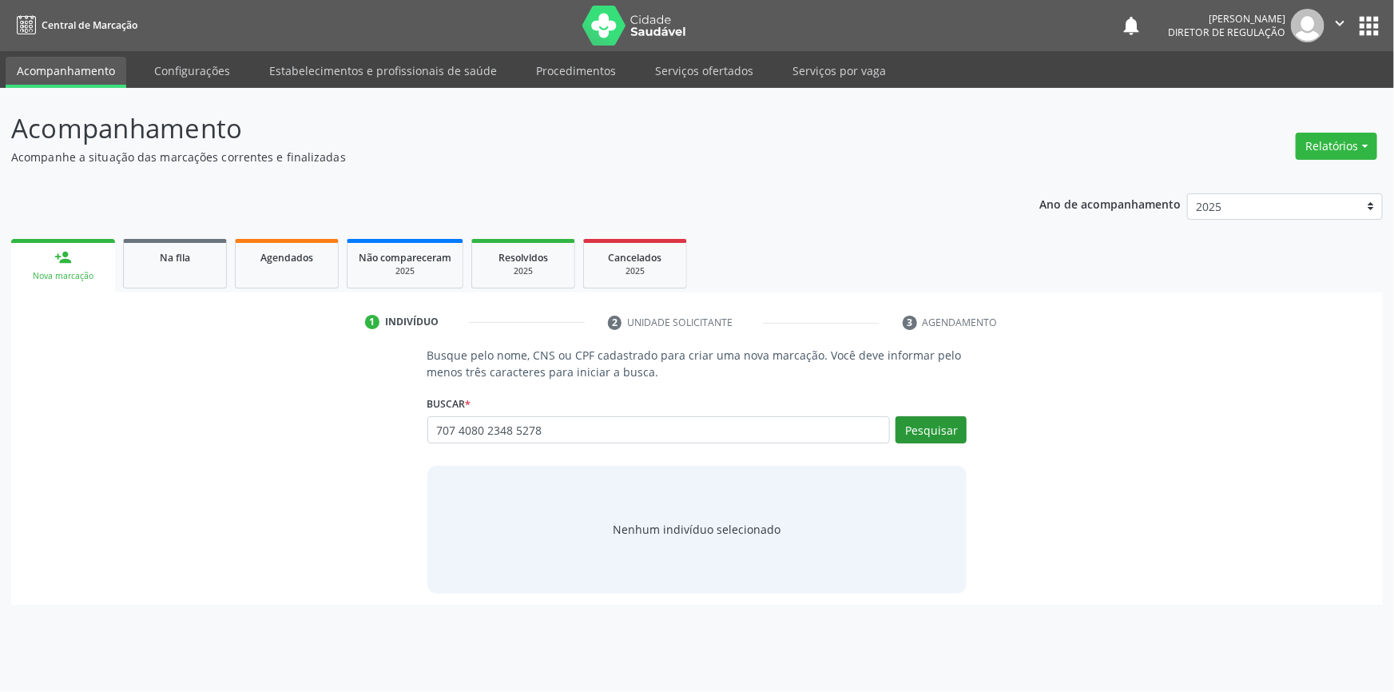
type input "707 4080 2348 5278"
click at [933, 434] on button "Pesquisar" at bounding box center [930, 429] width 71 height 27
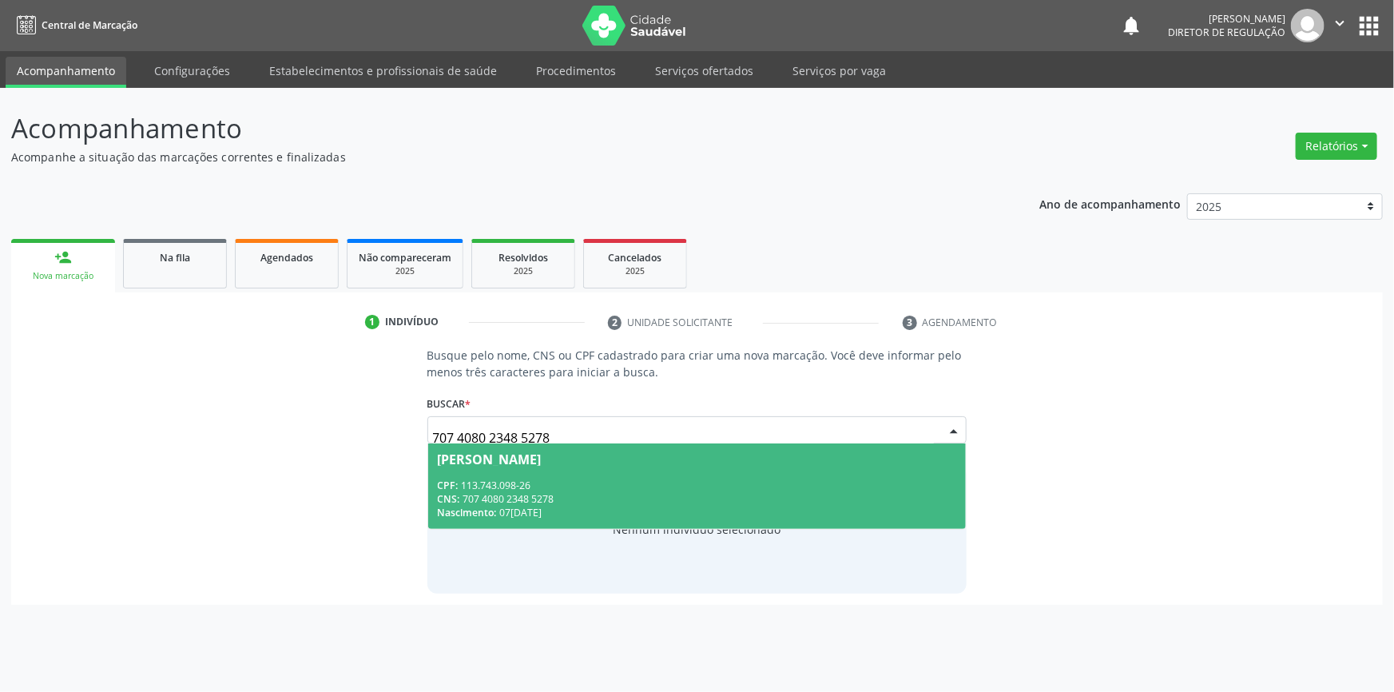
click at [533, 461] on div "[PERSON_NAME]" at bounding box center [490, 459] width 104 height 13
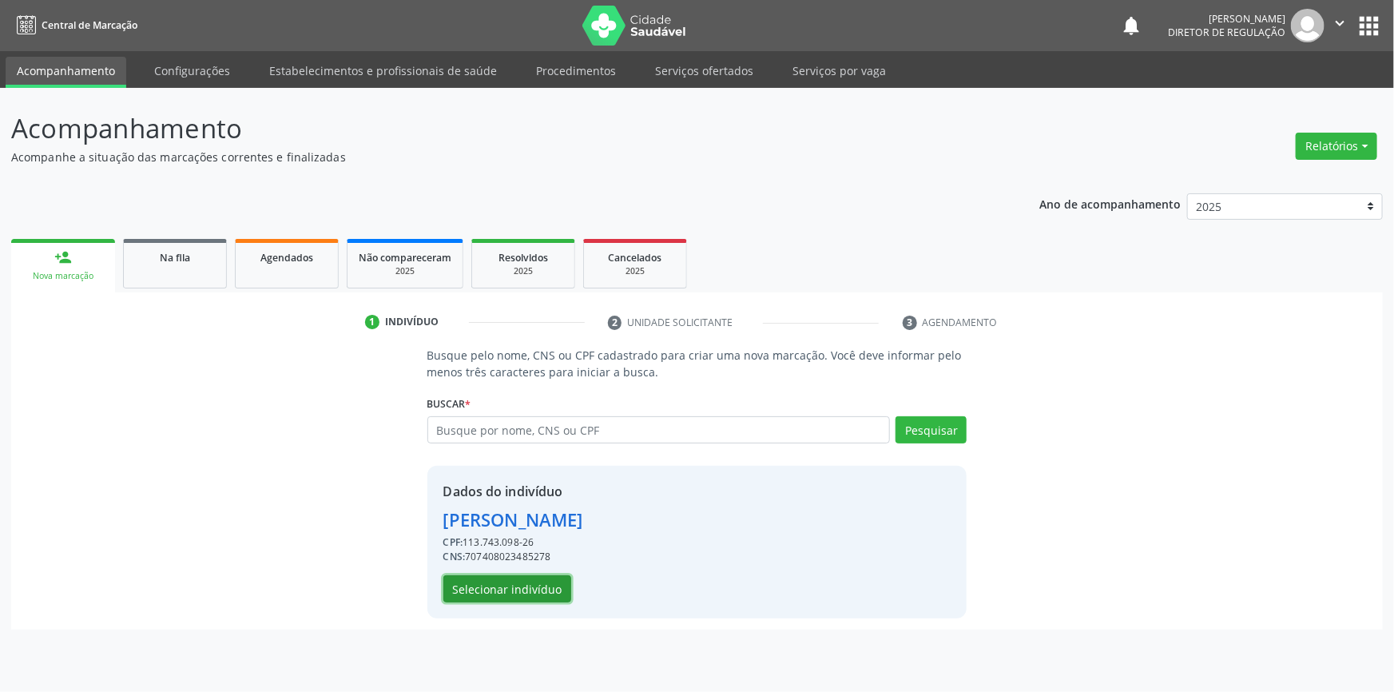
click at [505, 585] on button "Selecionar indivíduo" at bounding box center [507, 588] width 128 height 27
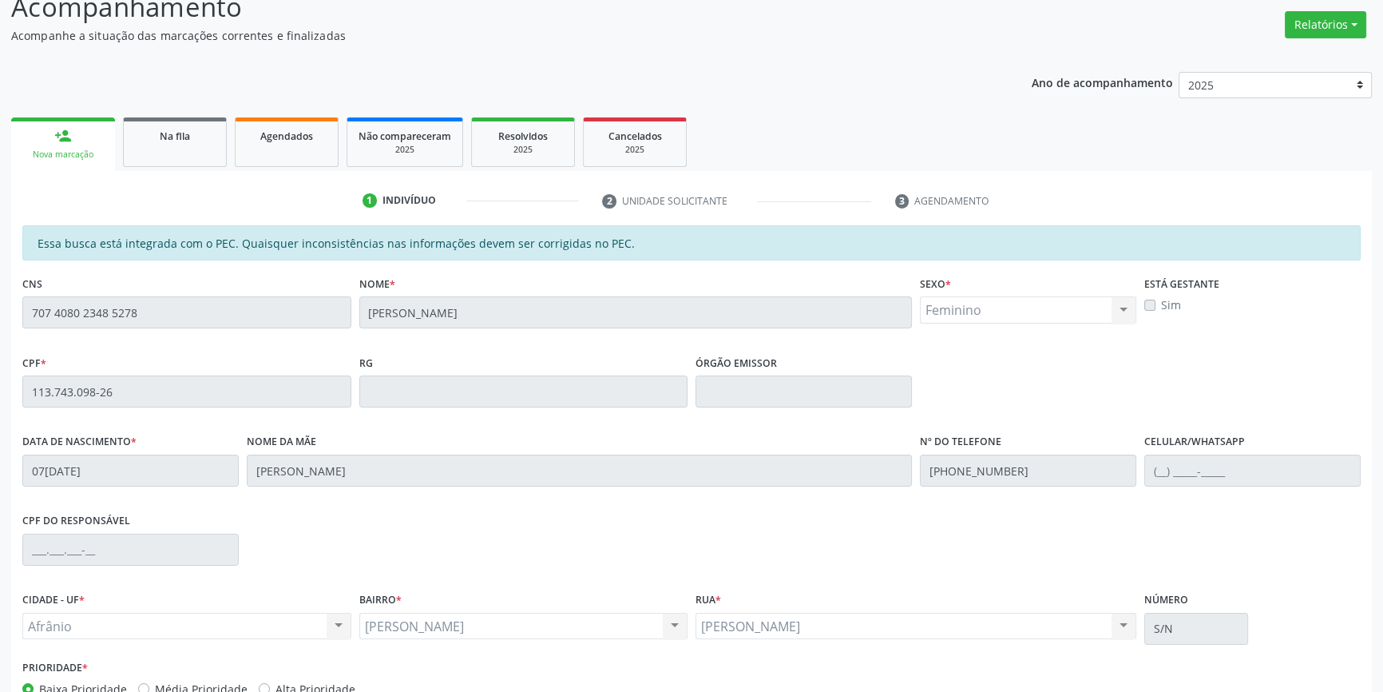
scroll to position [219, 0]
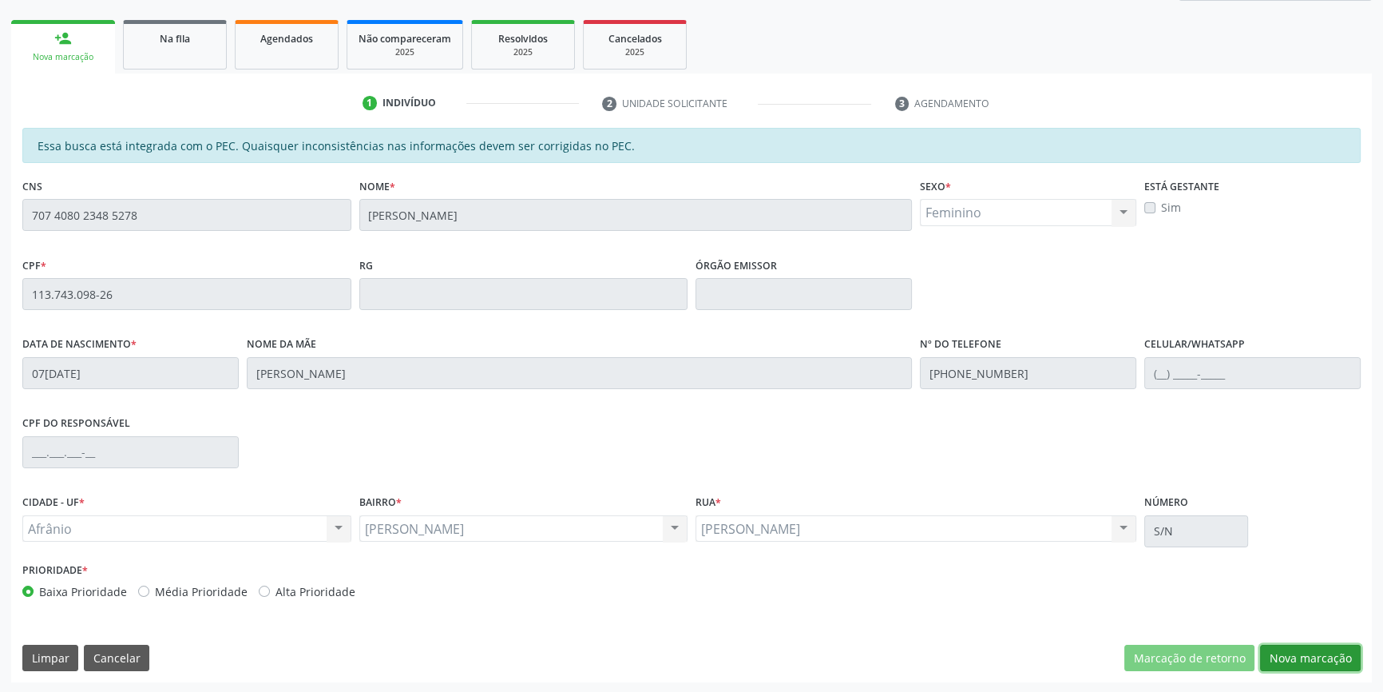
click at [1266, 648] on button "Nova marcação" at bounding box center [1310, 658] width 101 height 27
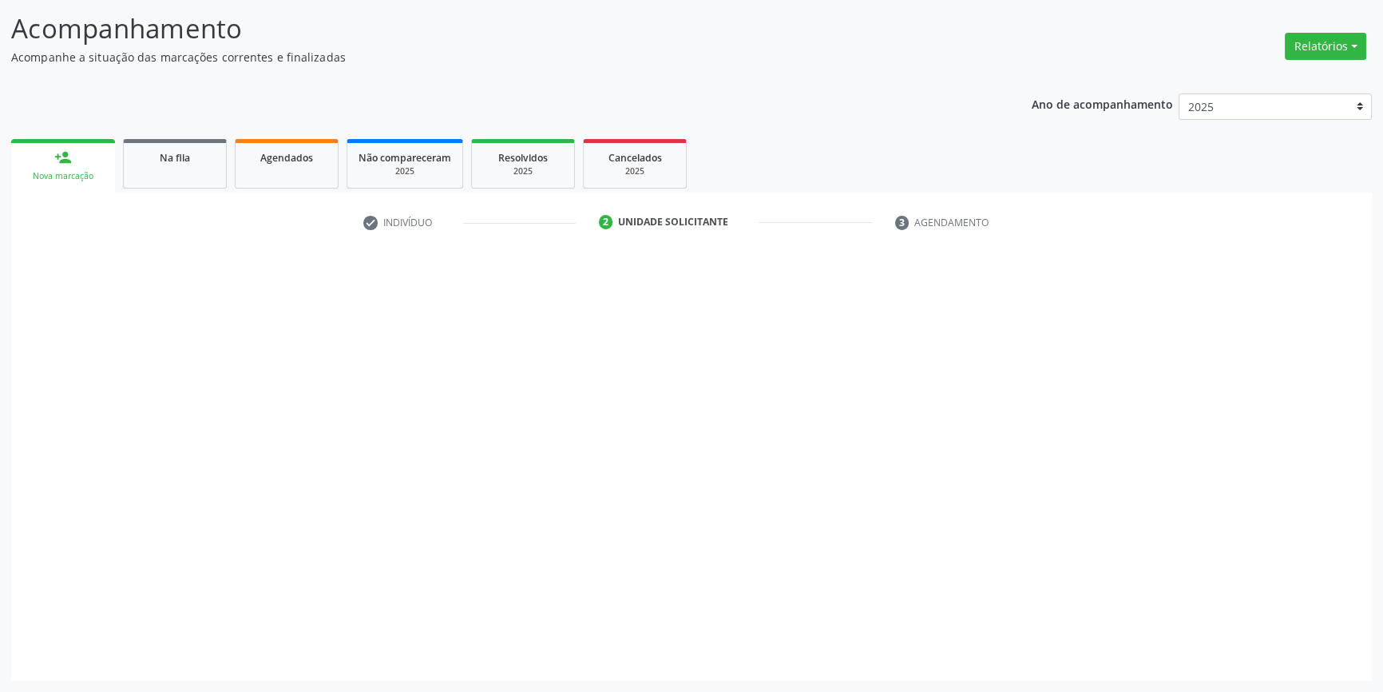
scroll to position [98, 0]
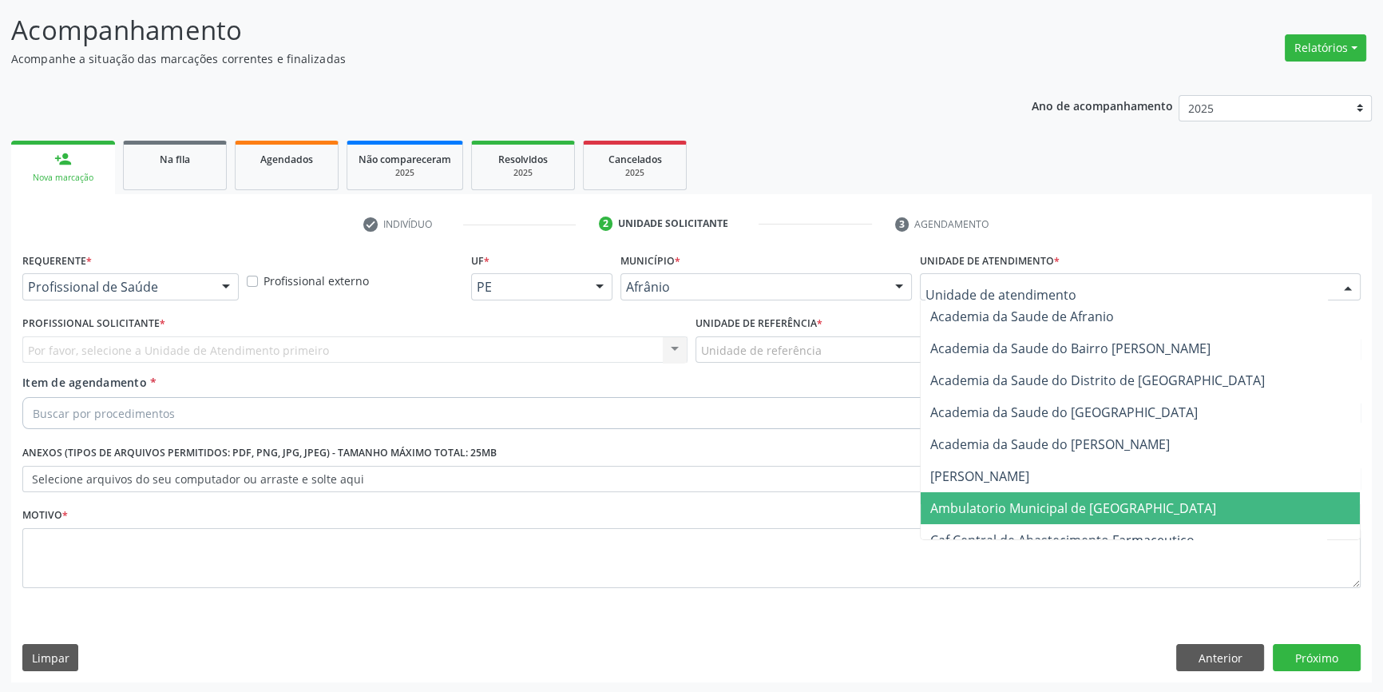
click at [984, 503] on span "Ambulatorio Municipal de [GEOGRAPHIC_DATA]" at bounding box center [1073, 508] width 286 height 18
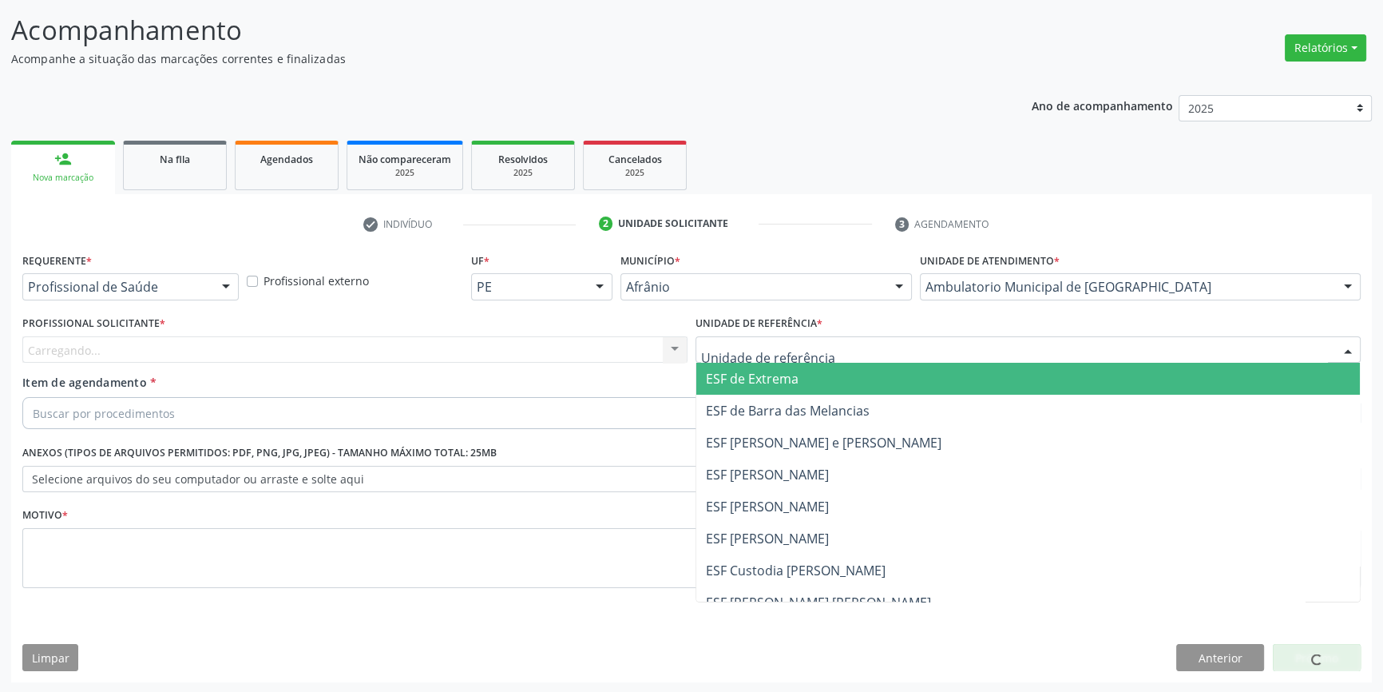
click at [821, 359] on div at bounding box center [1028, 349] width 665 height 27
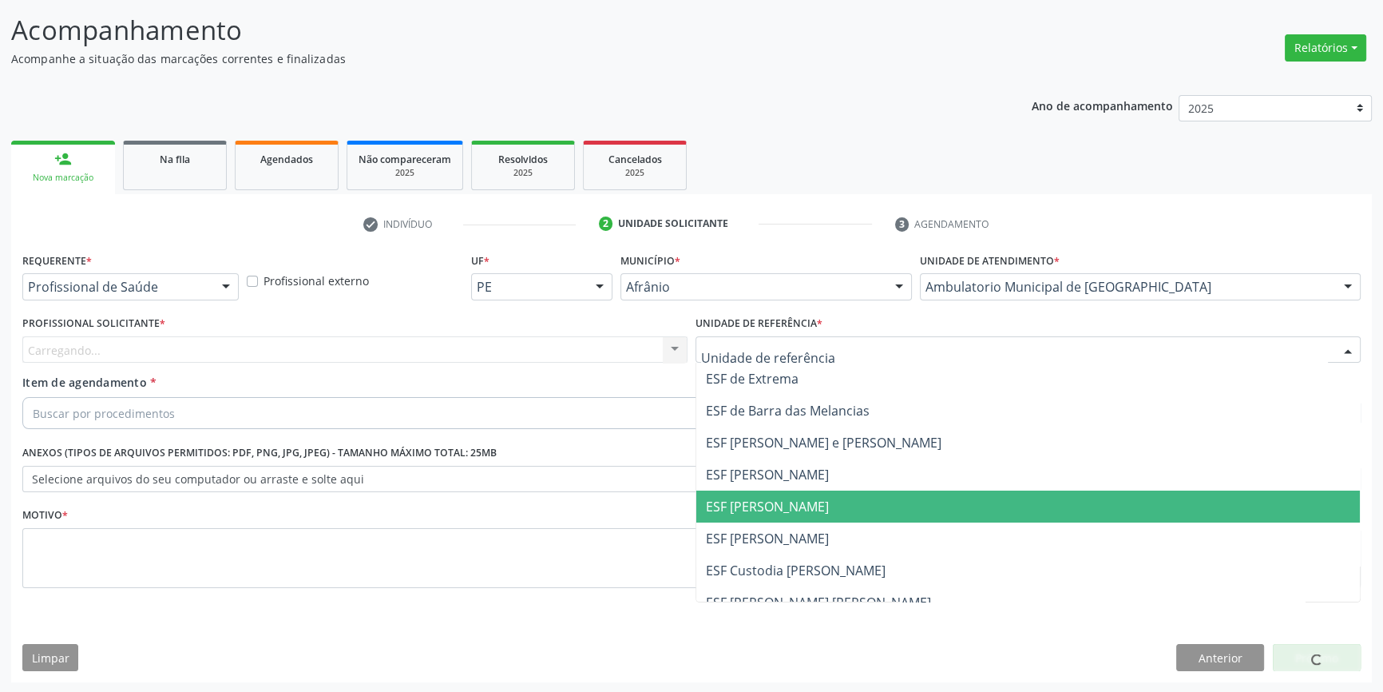
drag, startPoint x: 788, startPoint y: 517, endPoint x: 583, endPoint y: 398, distance: 237.3
click at [788, 518] on span "ESF [PERSON_NAME]" at bounding box center [1028, 506] width 664 height 32
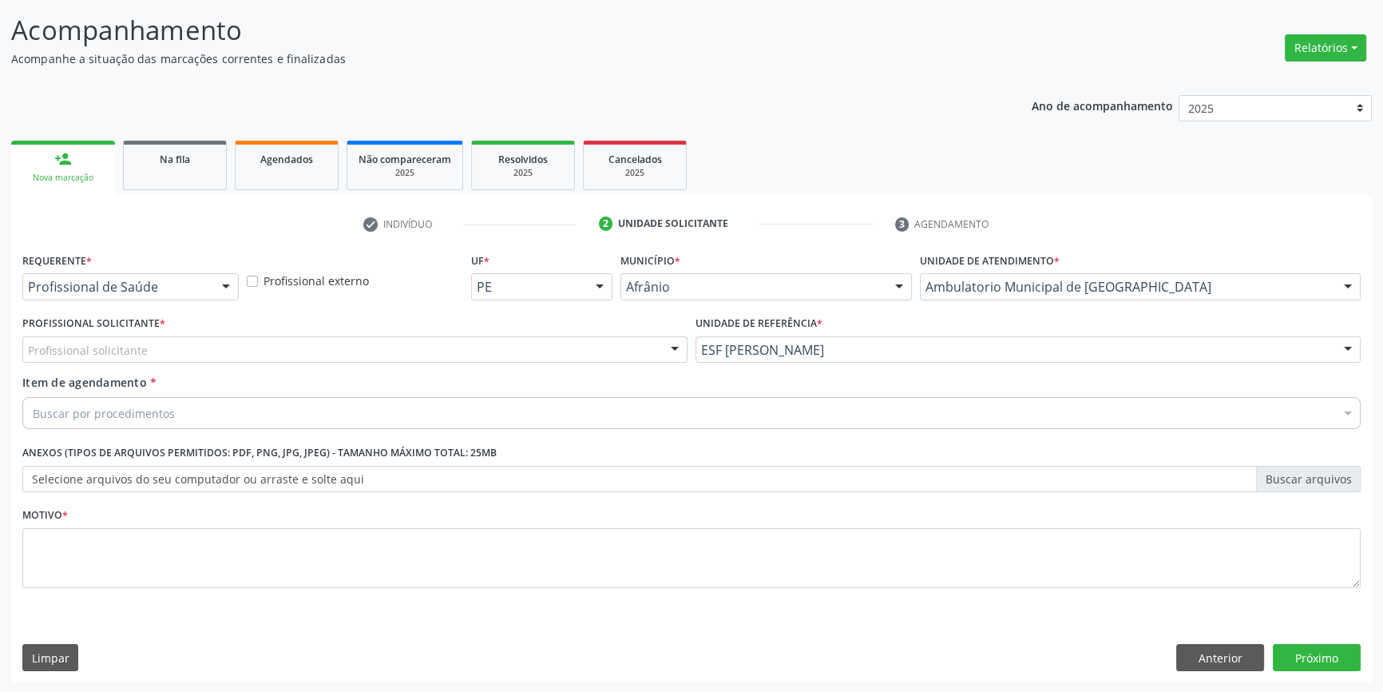
click at [420, 357] on div "Profissional solicitante" at bounding box center [354, 349] width 665 height 27
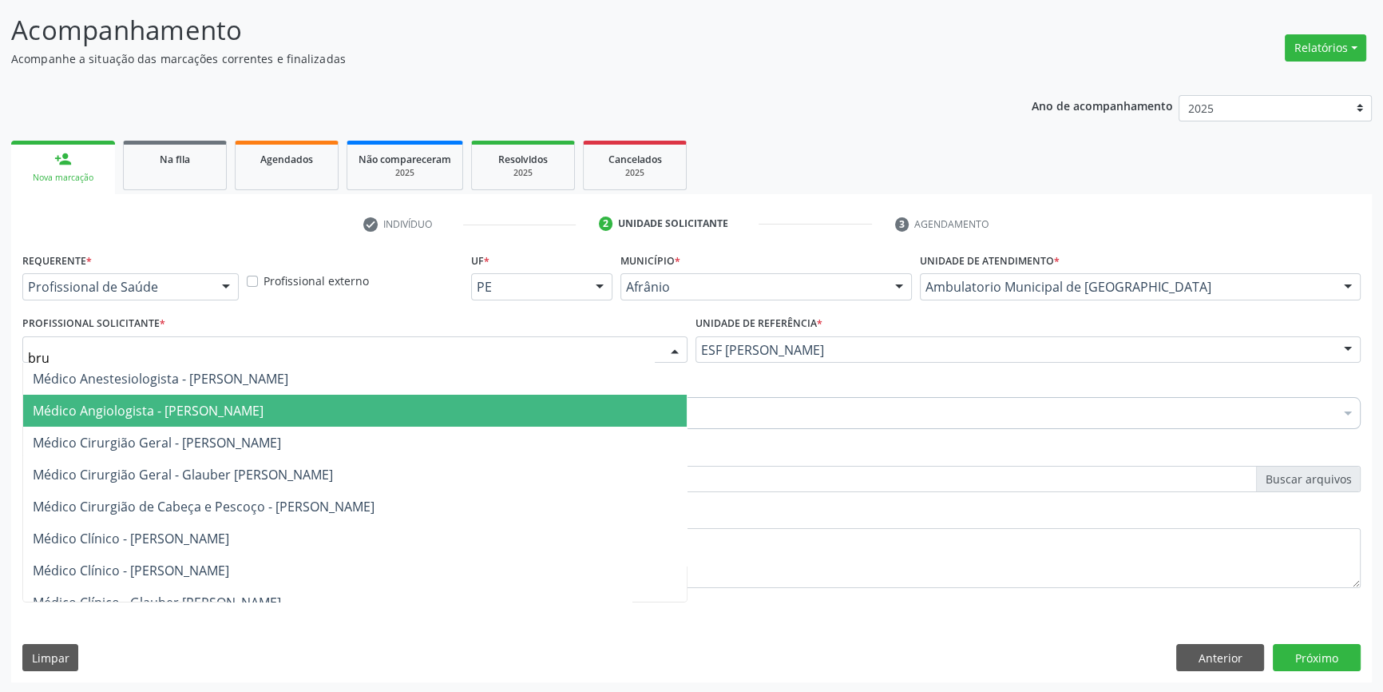
type input "brun"
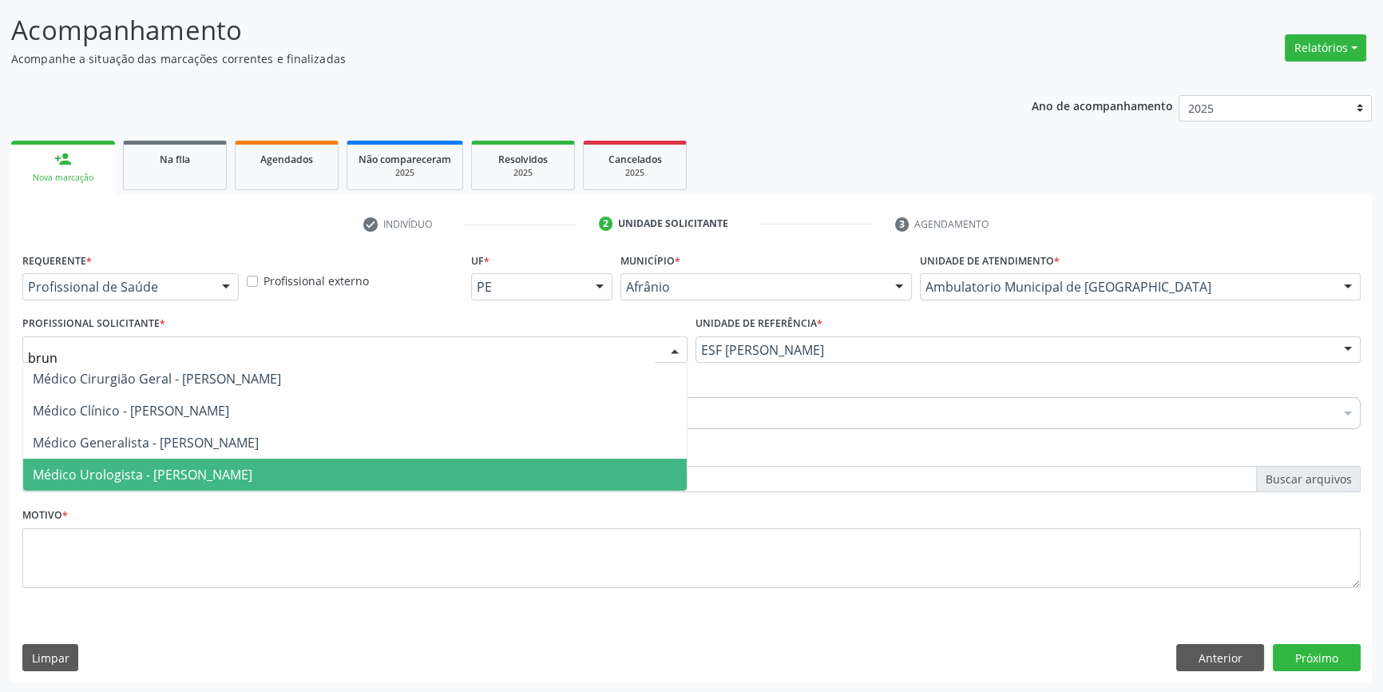
click at [252, 468] on span "Médico Urologista - [PERSON_NAME]" at bounding box center [143, 475] width 220 height 18
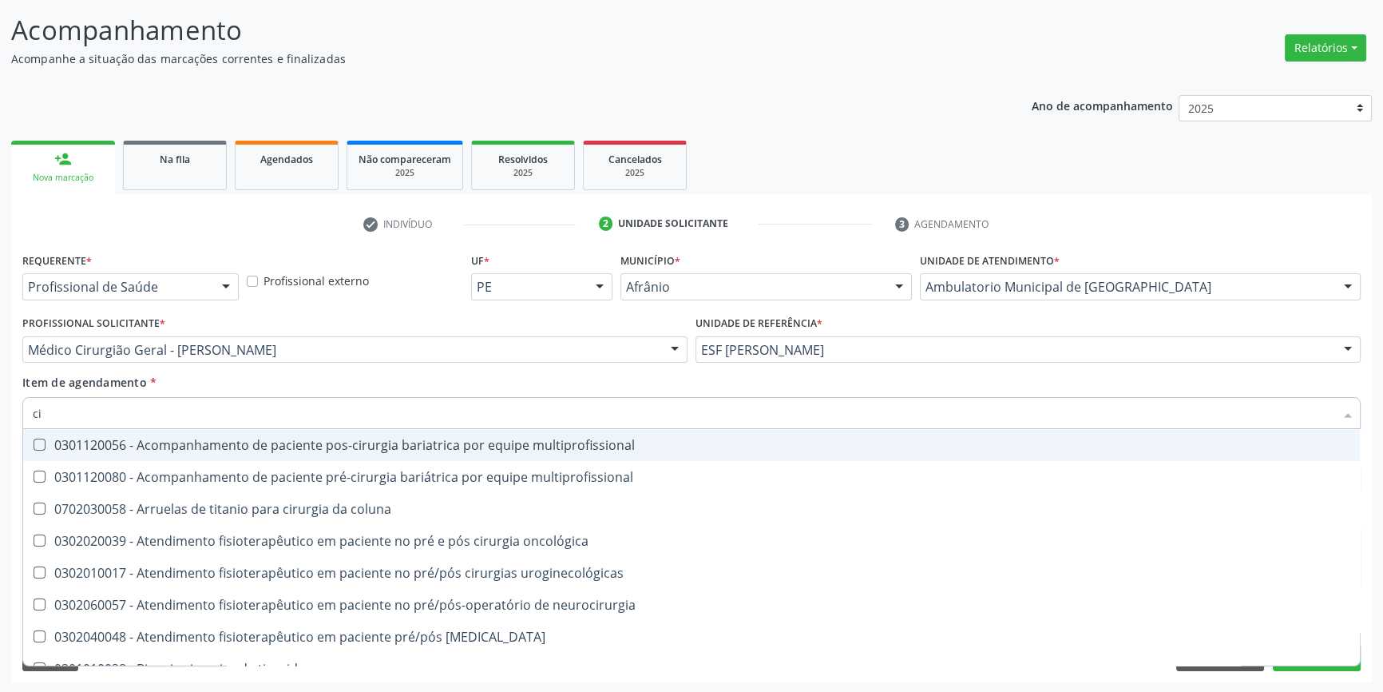
type input "c"
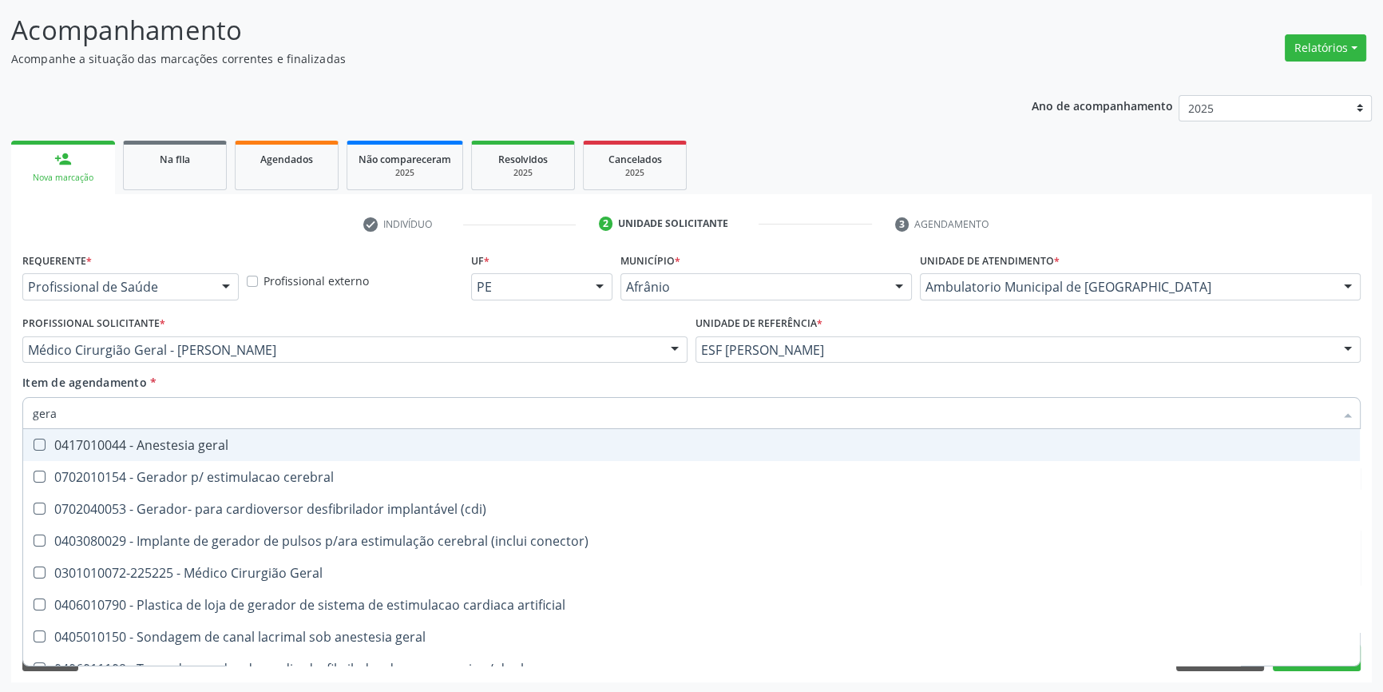
type input "geral"
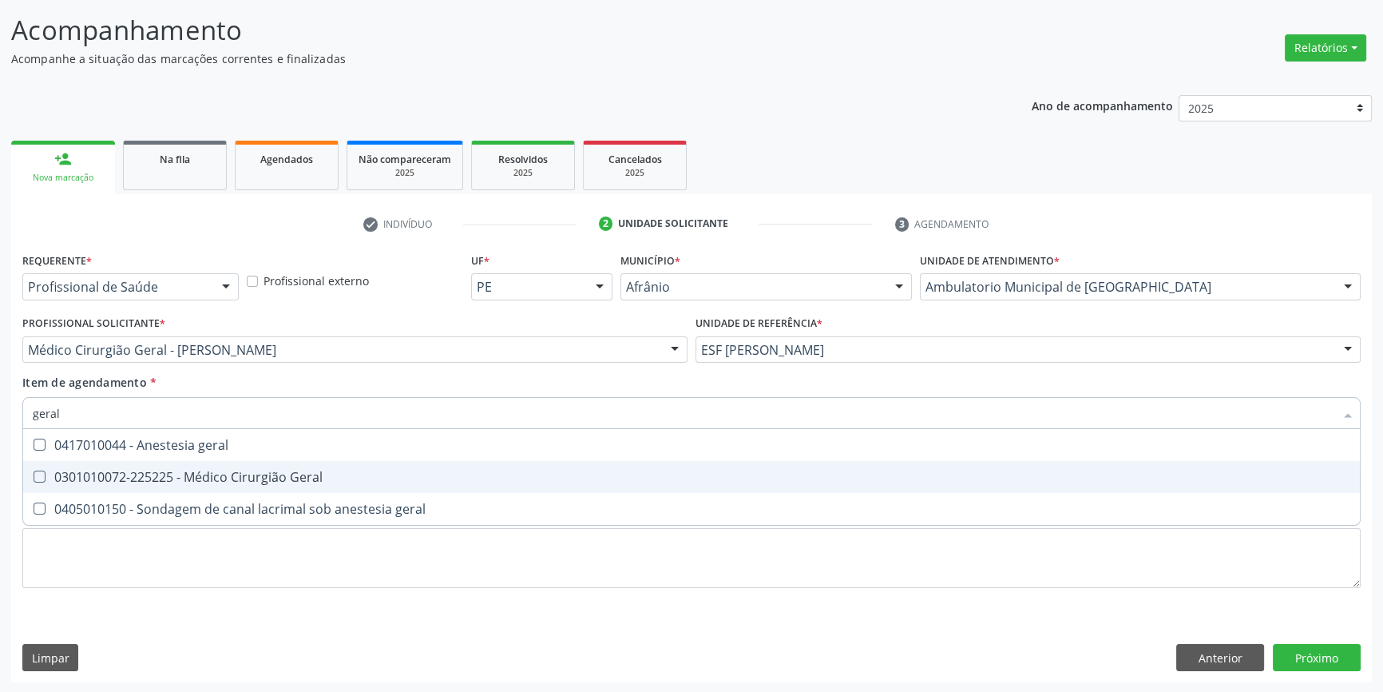
click at [226, 463] on span "0301010072-225225 - Médico Cirurgião Geral" at bounding box center [691, 477] width 1337 height 32
checkbox Geral "true"
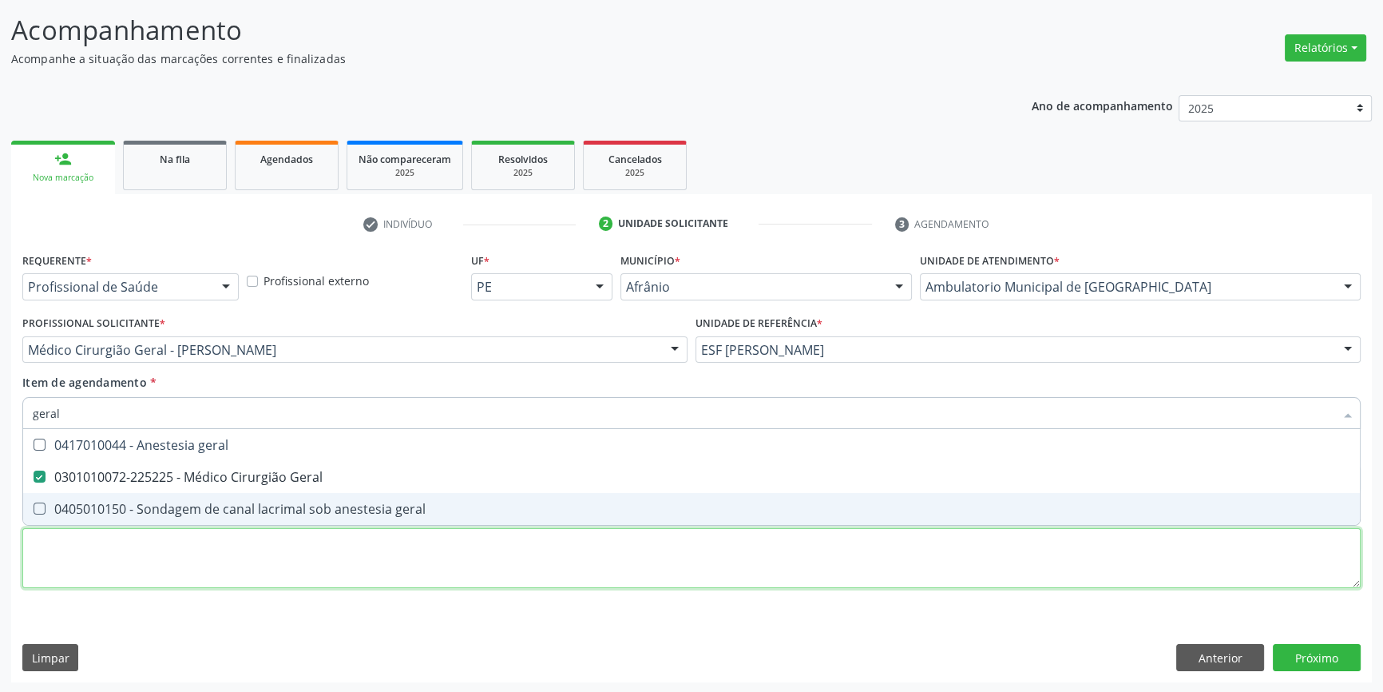
click at [169, 532] on div "Requerente * Profissional de Saúde Profissional de Saúde Paciente Nenhum result…" at bounding box center [691, 429] width 1339 height 362
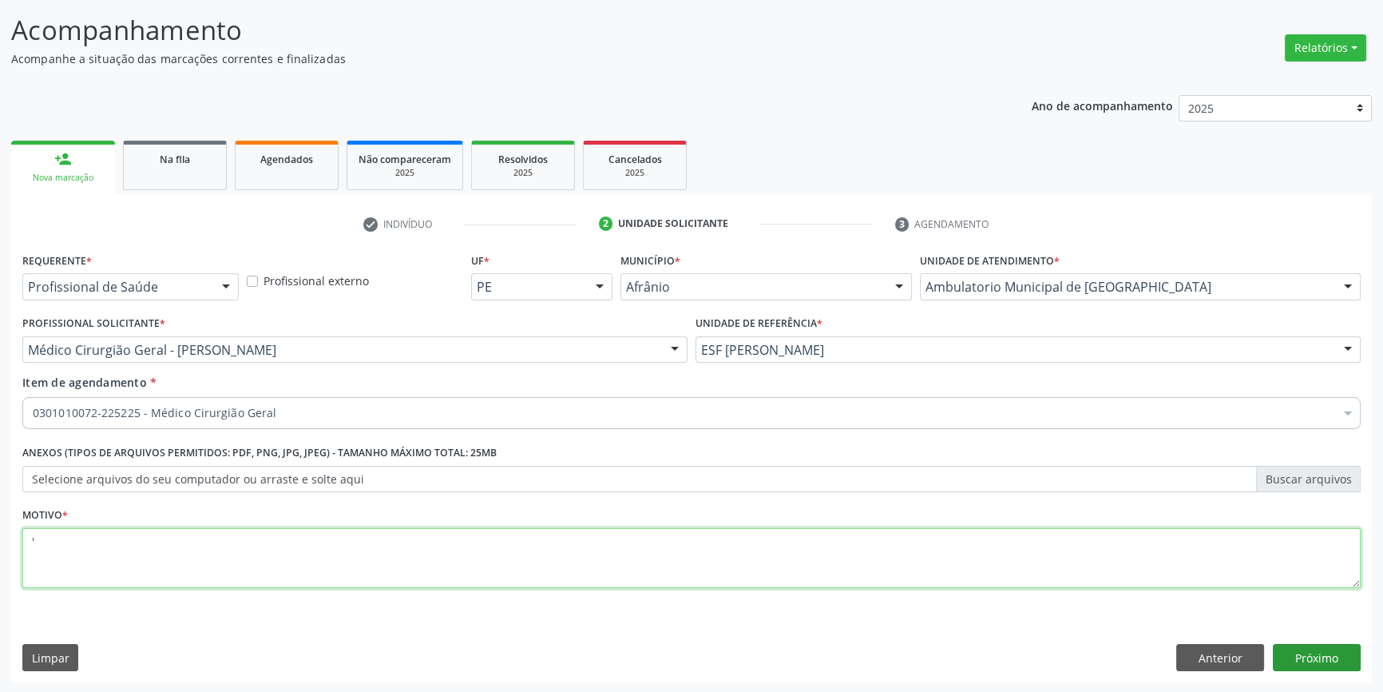
type textarea "'"
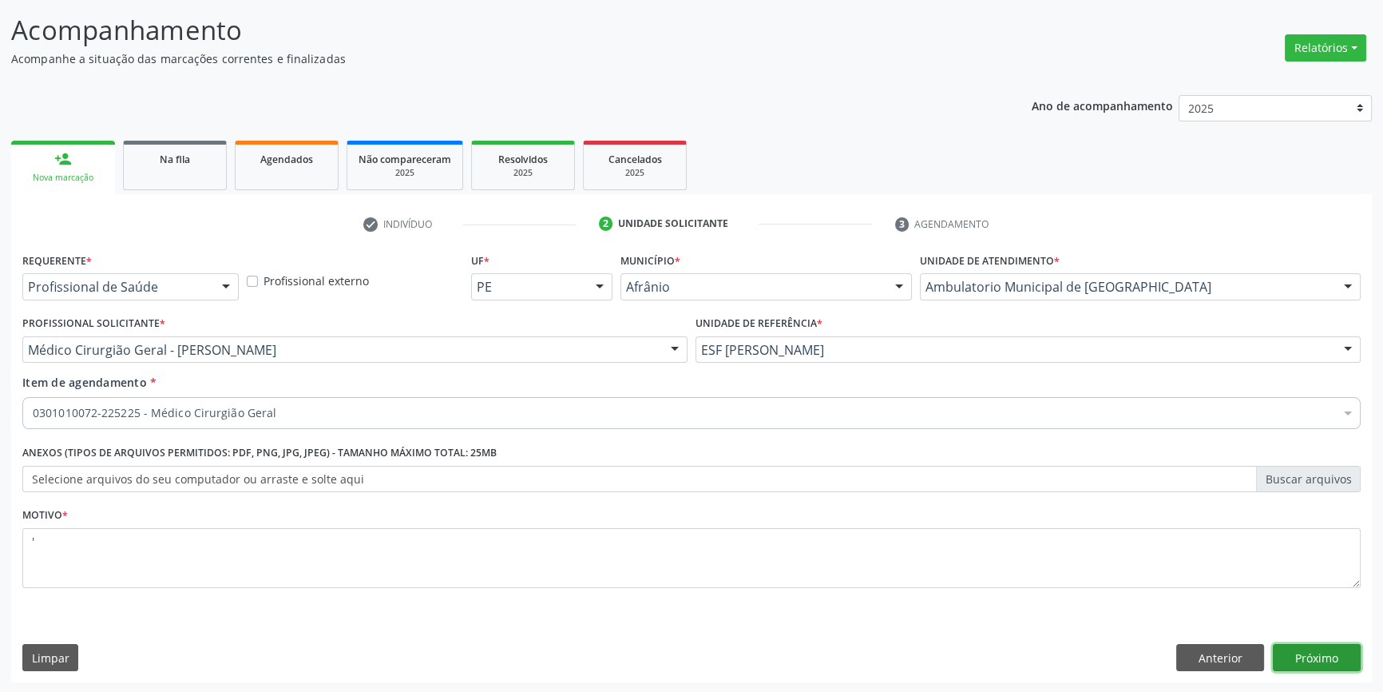
click at [1336, 662] on button "Próximo" at bounding box center [1317, 657] width 88 height 27
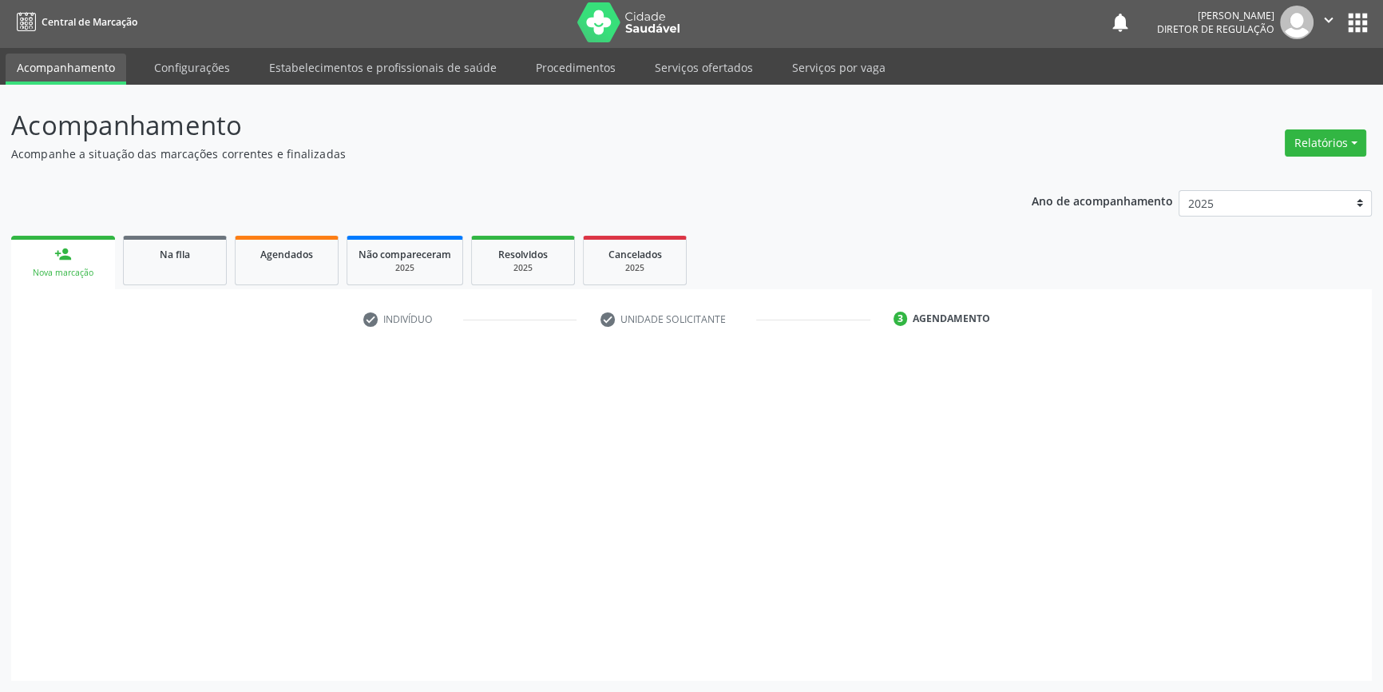
scroll to position [2, 0]
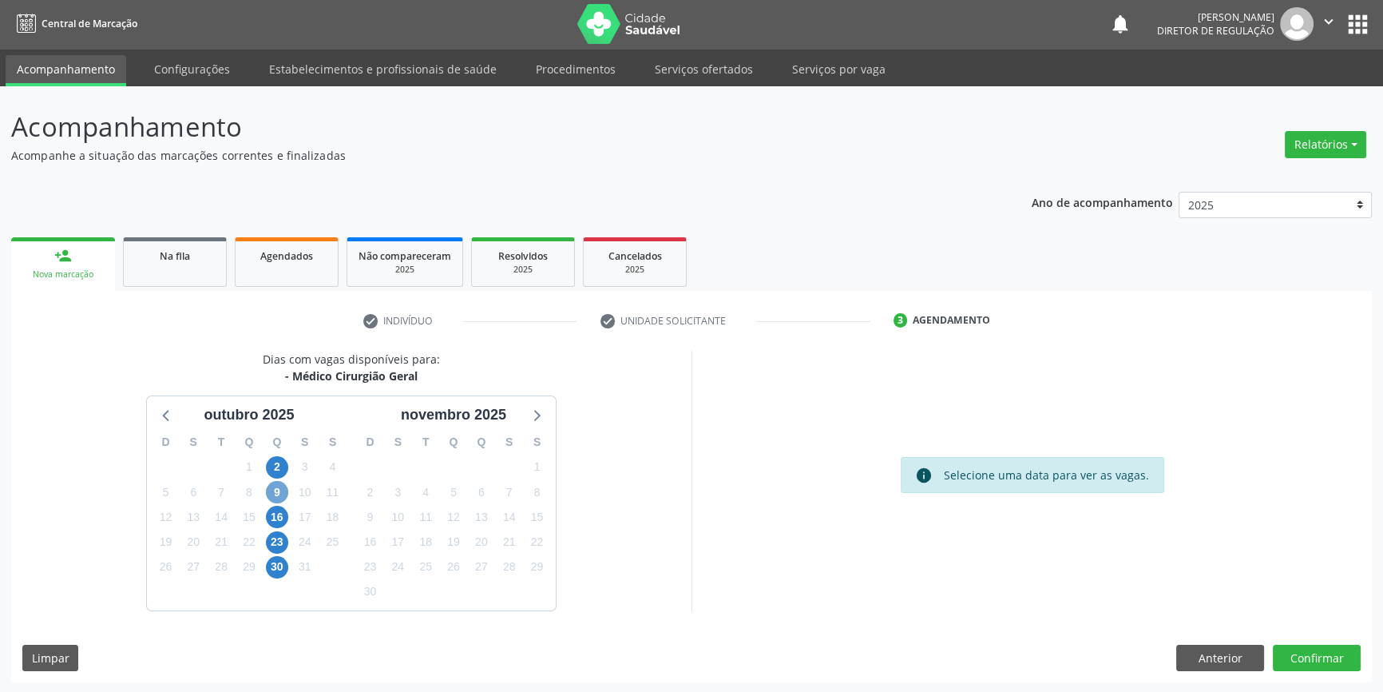
click at [284, 486] on span "9" at bounding box center [277, 492] width 22 height 22
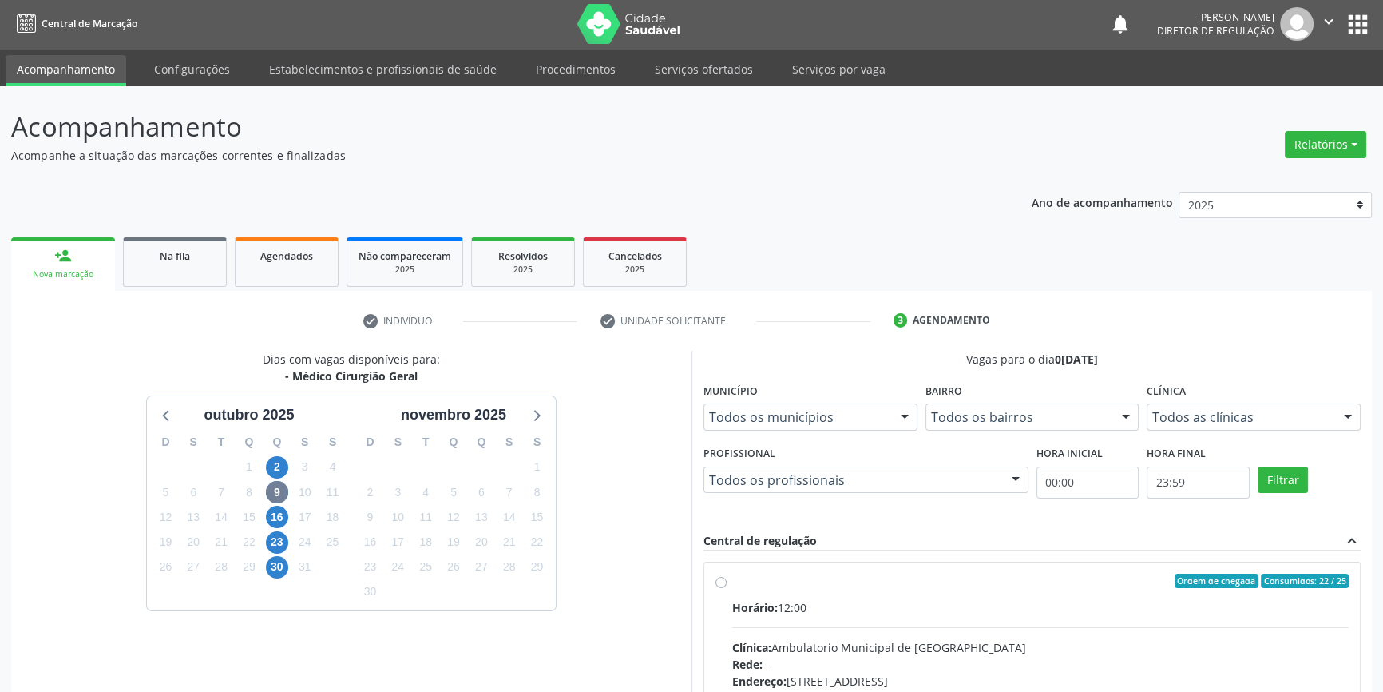
click at [759, 587] on label "Ordem de chegada Consumidos: 22 / 25 Horário: 12:00 Clínica: Ambulatorio Munici…" at bounding box center [1040, 695] width 617 height 245
click at [727, 587] on input "Ordem de chegada Consumidos: 22 / 25 Horário: 12:00 Clínica: Ambulatorio Munici…" at bounding box center [721, 580] width 11 height 14
radio input "true"
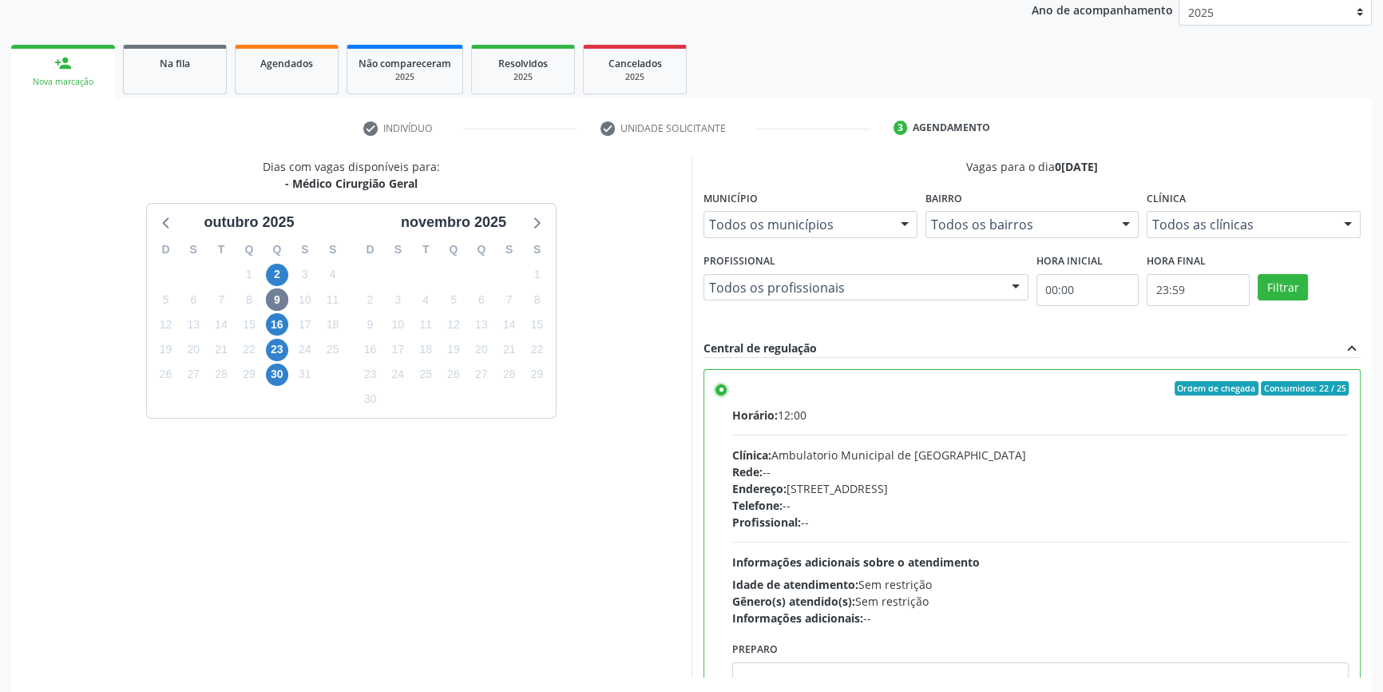
scroll to position [261, 0]
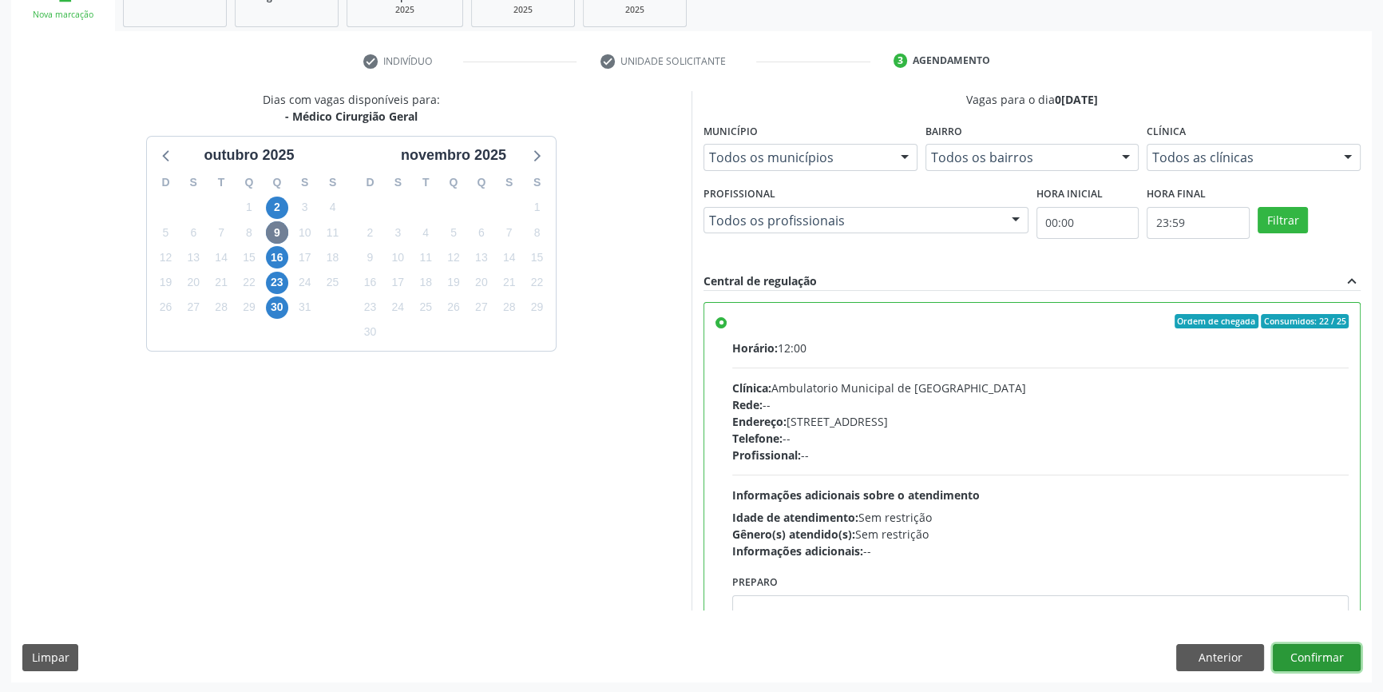
click at [1329, 664] on button "Confirmar" at bounding box center [1317, 657] width 88 height 27
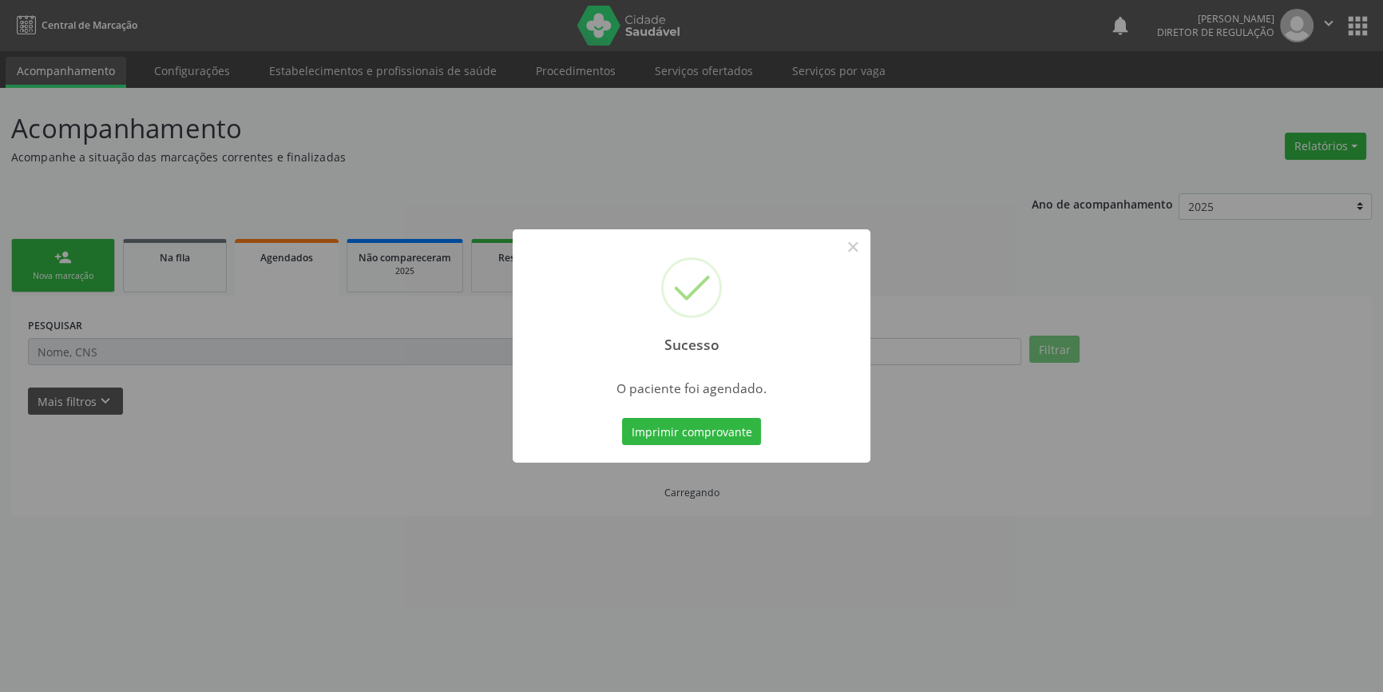
scroll to position [0, 0]
click at [676, 434] on button "Imprimir comprovante" at bounding box center [697, 431] width 139 height 27
